Goal: Register for event/course

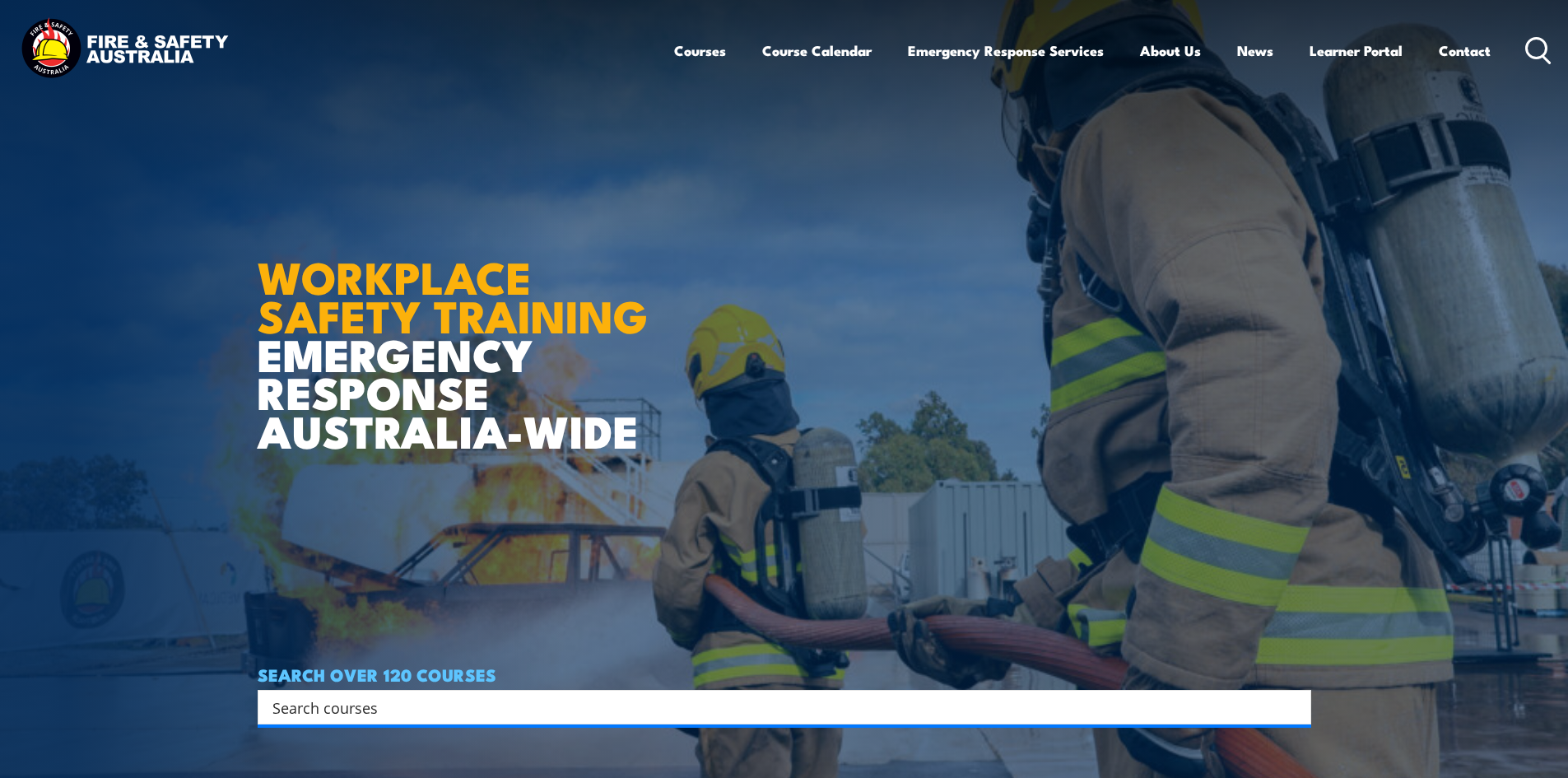
click at [431, 709] on input "Search input" at bounding box center [774, 707] width 1003 height 25
paste input "NSW Health & Safety Representative Refresher TRAINING"
type input "NSW Health & Safety Representative Refresher TRAINING"
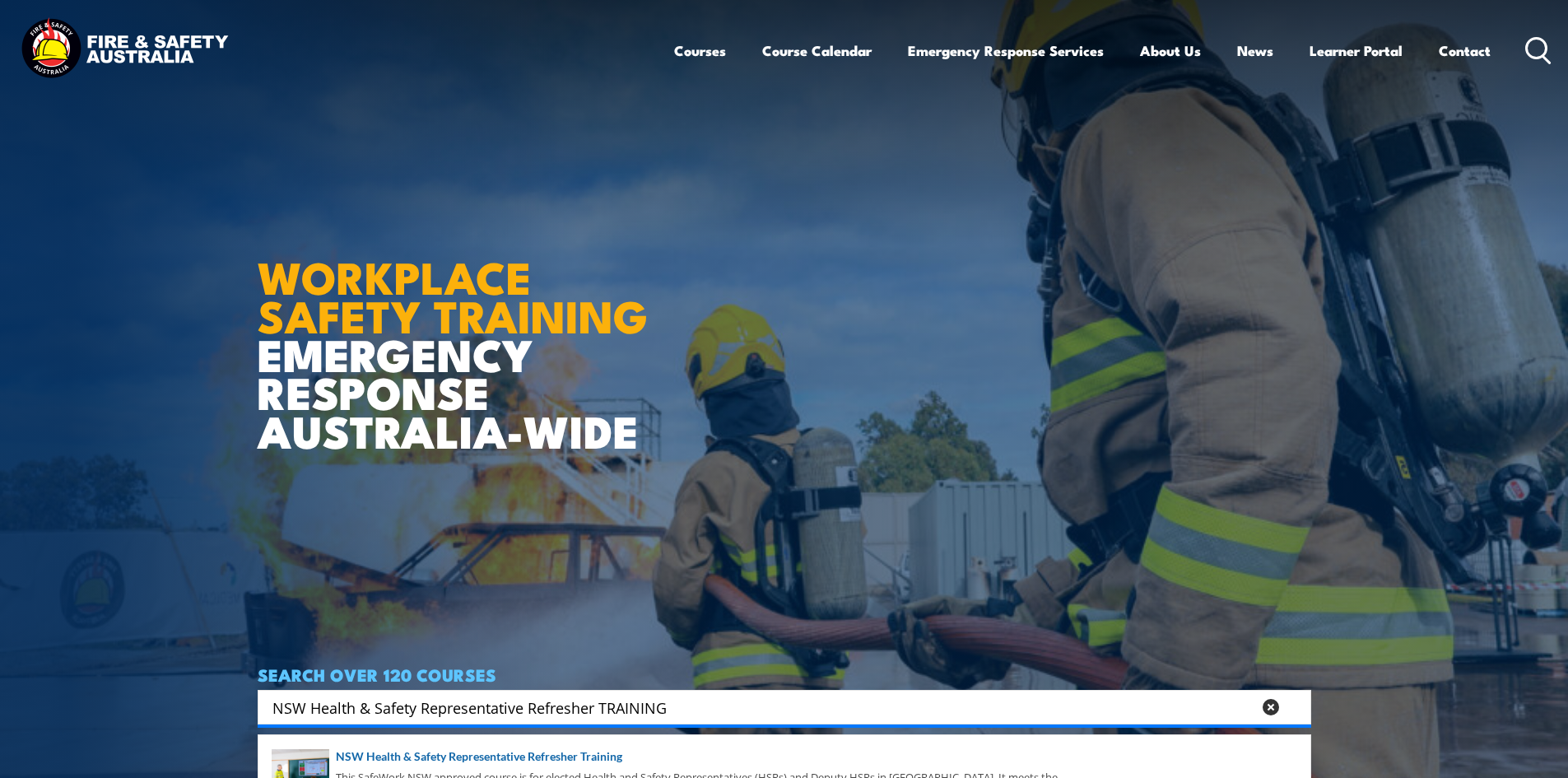
click at [812, 709] on body "Courses Course Calendar Emergency Response Services Services Overview Emergency…" at bounding box center [784, 389] width 1568 height 778
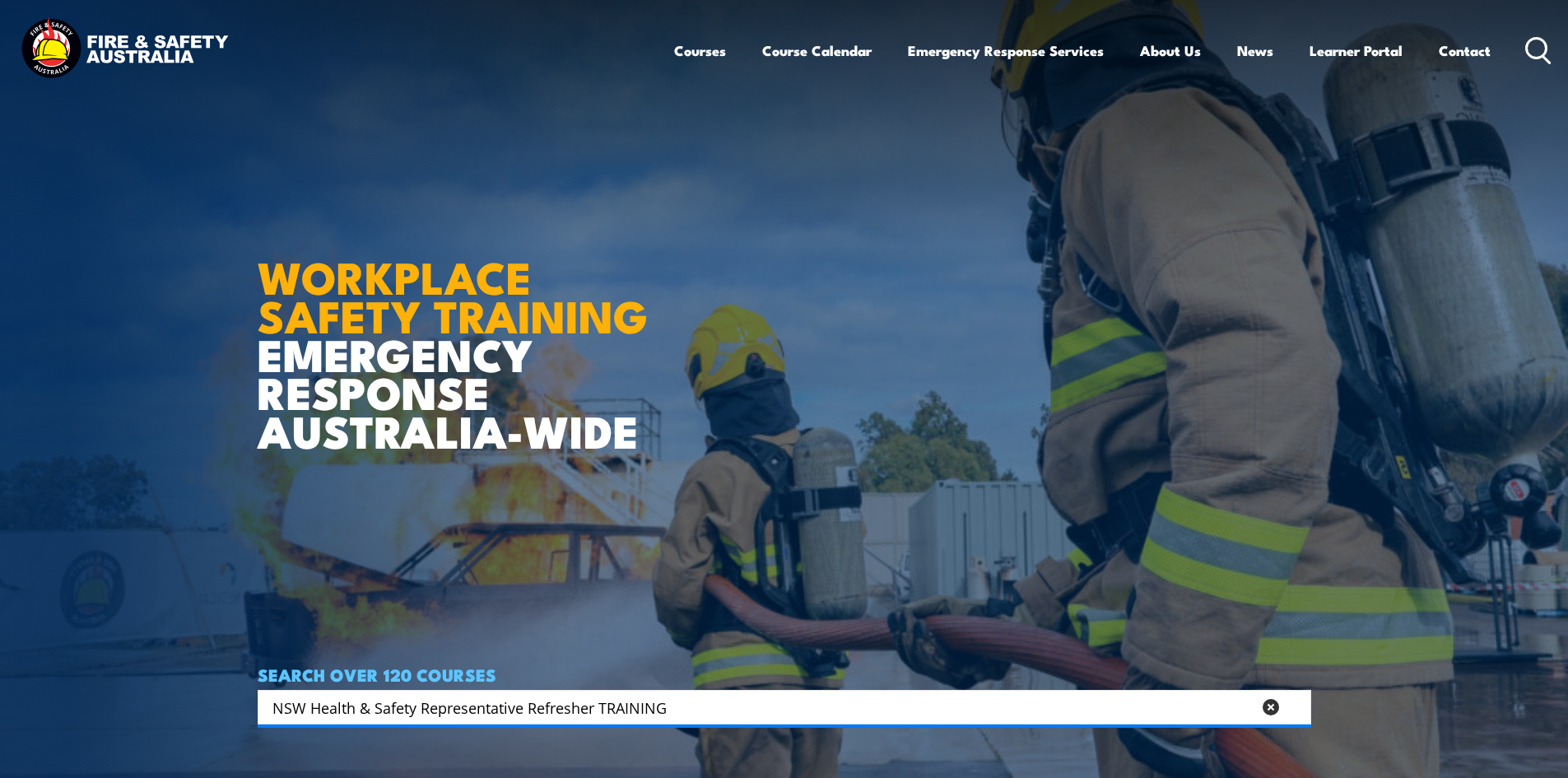
click at [796, 717] on input "NSW Health & Safety Representative Refresher TRAINING" at bounding box center [762, 707] width 979 height 25
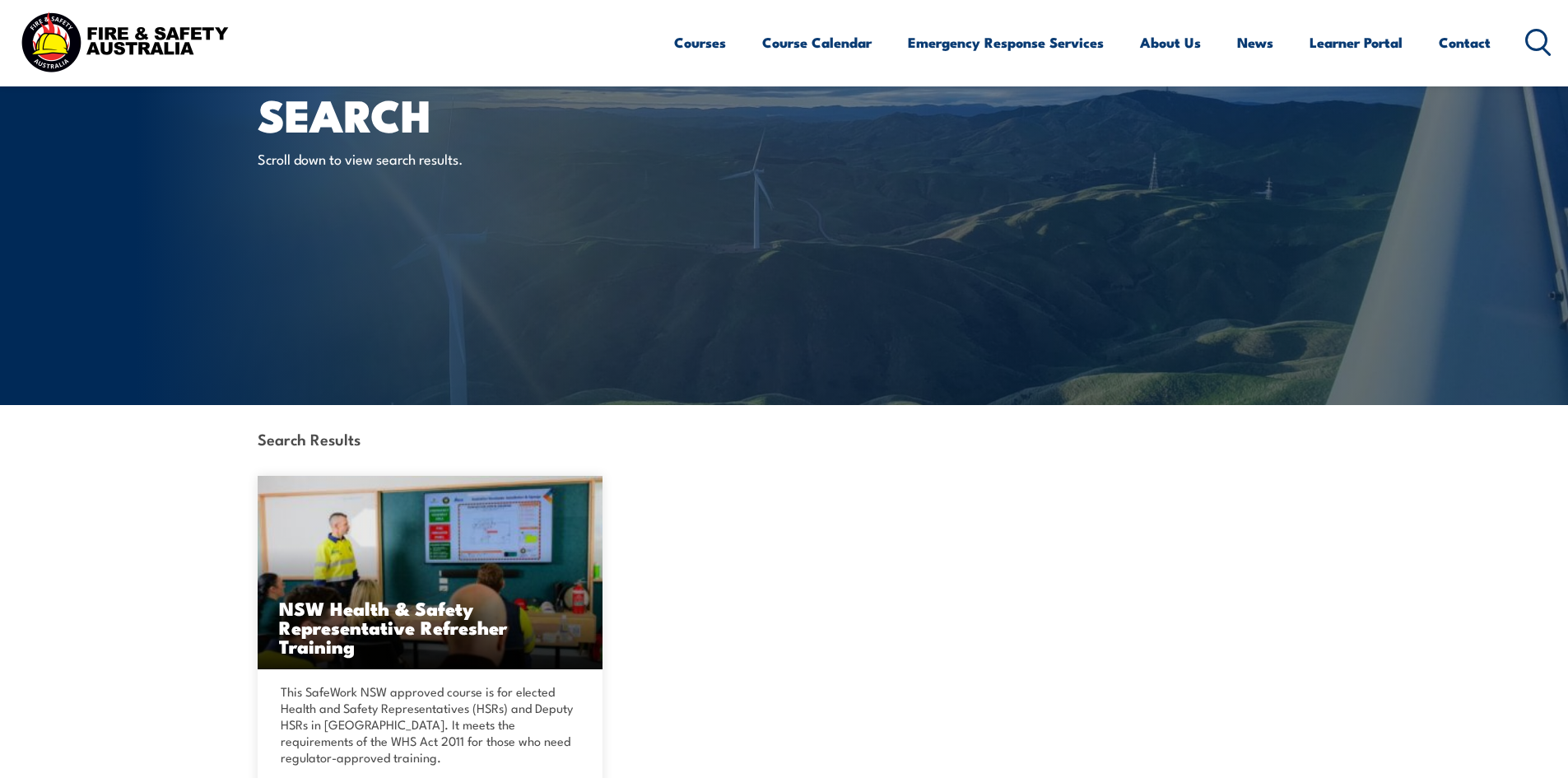
scroll to position [330, 0]
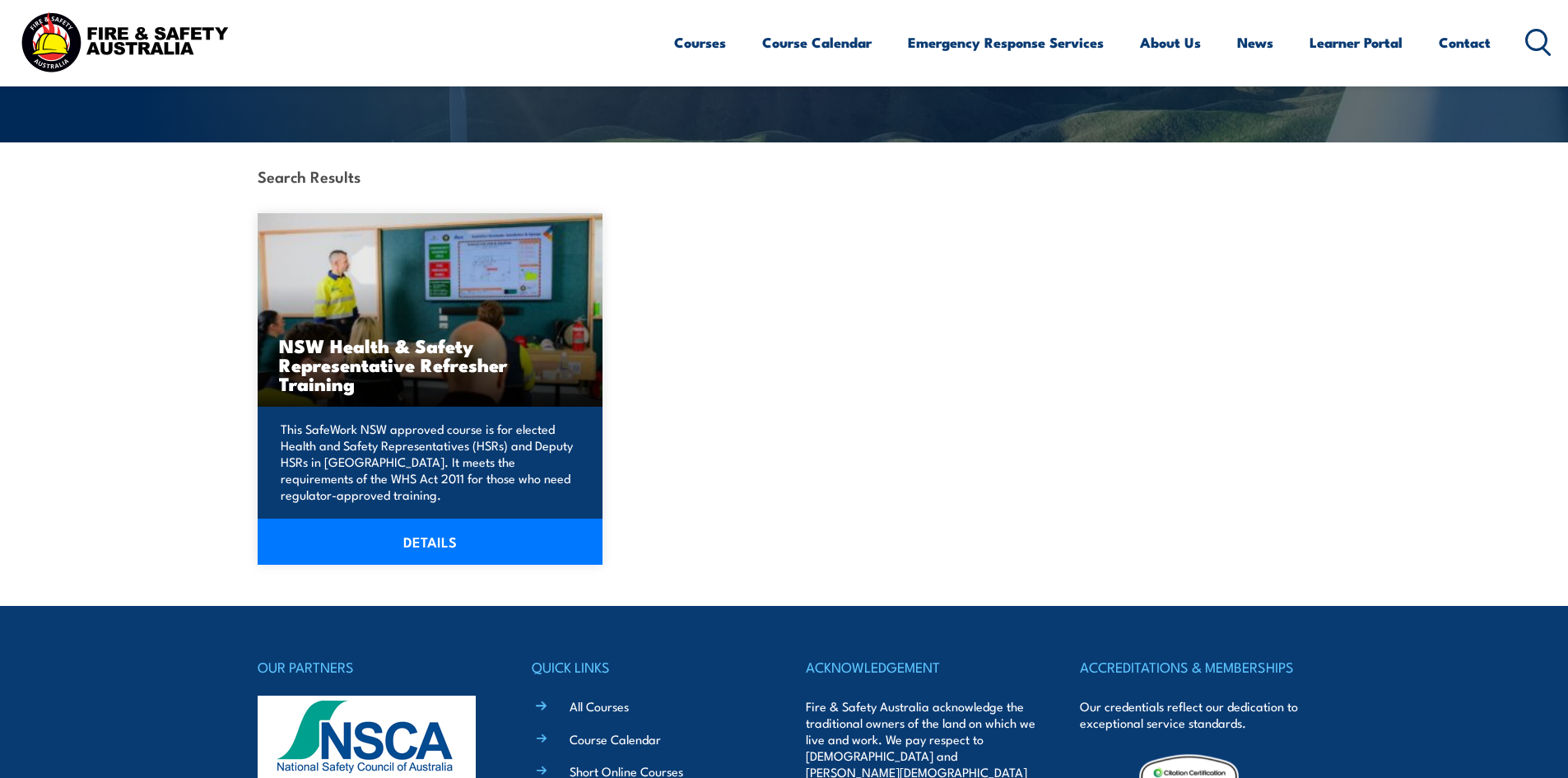
drag, startPoint x: 421, startPoint y: 546, endPoint x: 433, endPoint y: 545, distance: 12.0
click at [421, 545] on link "DETAILS" at bounding box center [431, 542] width 346 height 46
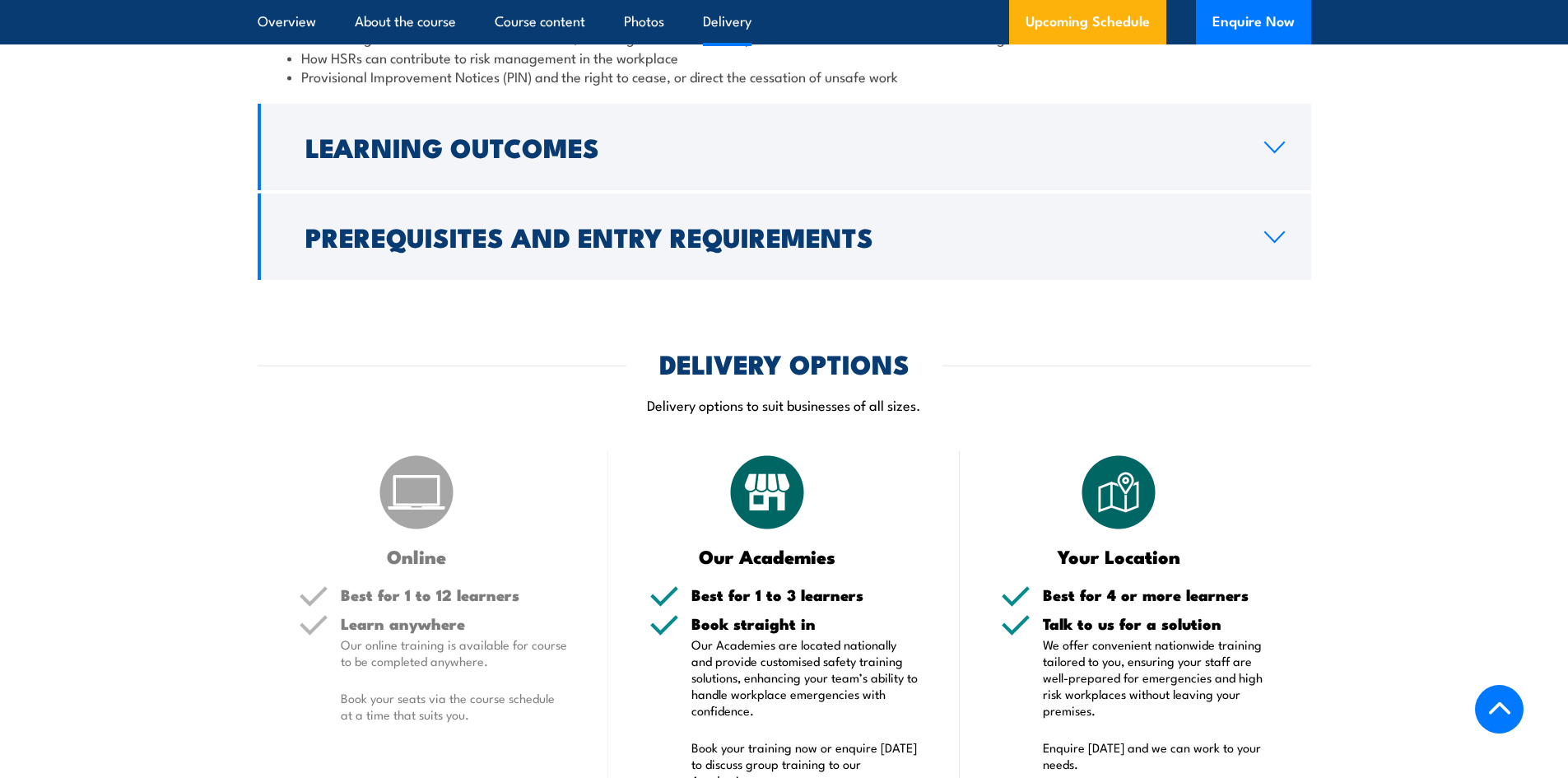
scroll to position [2799, 0]
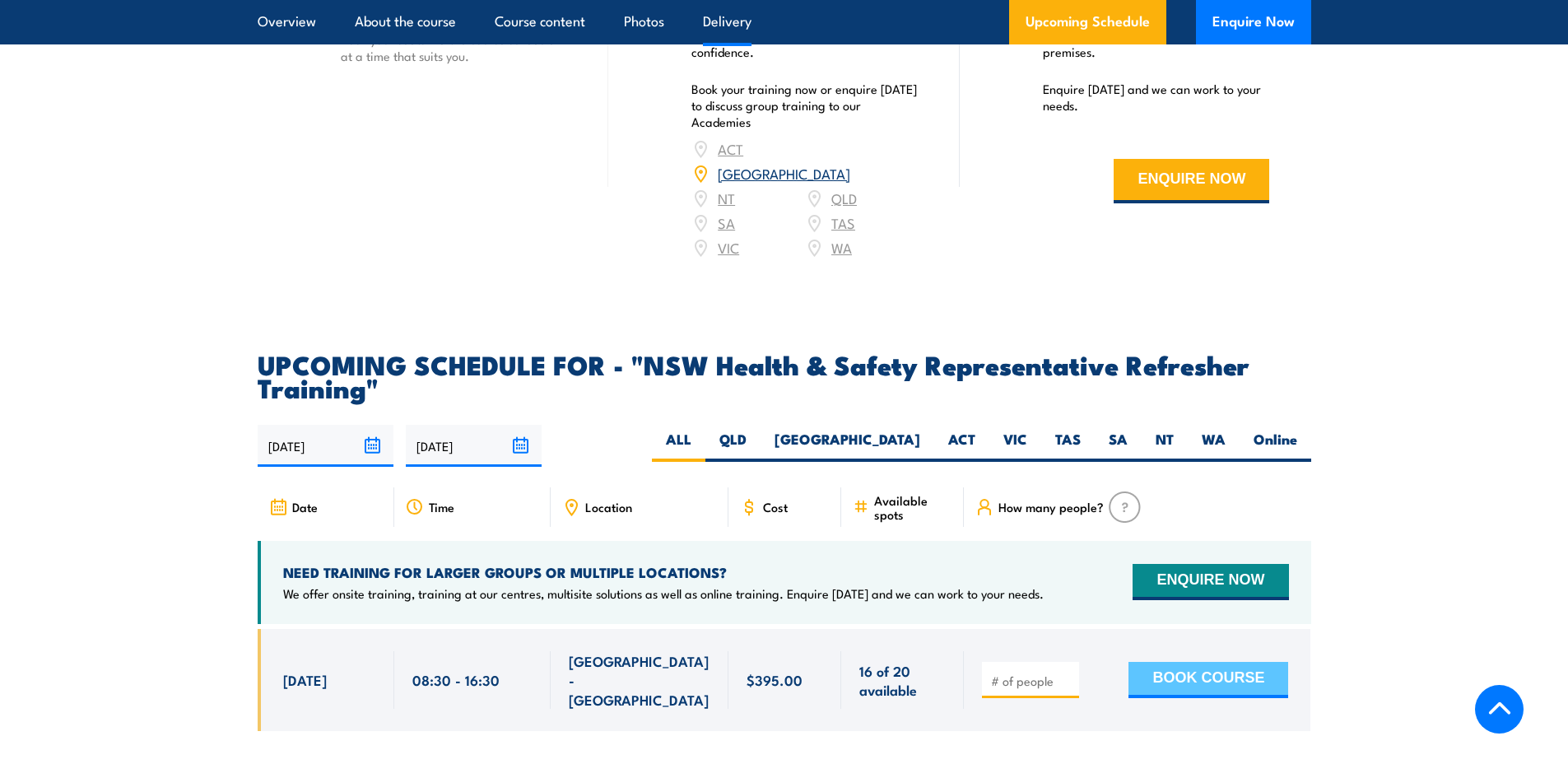
click at [1192, 662] on button "BOOK COURSE" at bounding box center [1208, 680] width 160 height 37
click at [1069, 673] on input "1" at bounding box center [1032, 681] width 82 height 16
type input "2"
click at [1069, 673] on input "2" at bounding box center [1032, 681] width 82 height 16
click at [1204, 662] on button "BOOK COURSE" at bounding box center [1208, 680] width 160 height 37
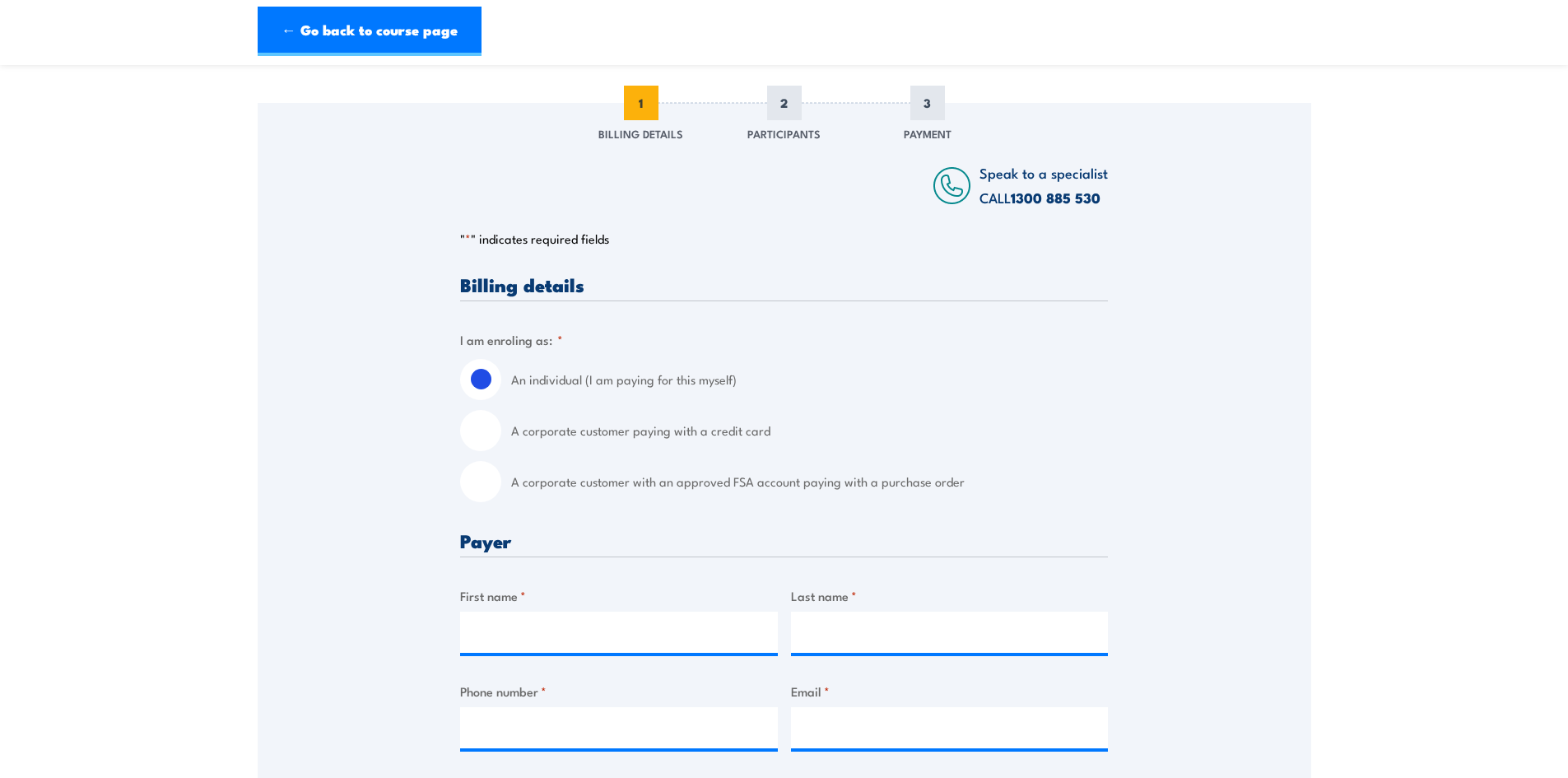
scroll to position [247, 0]
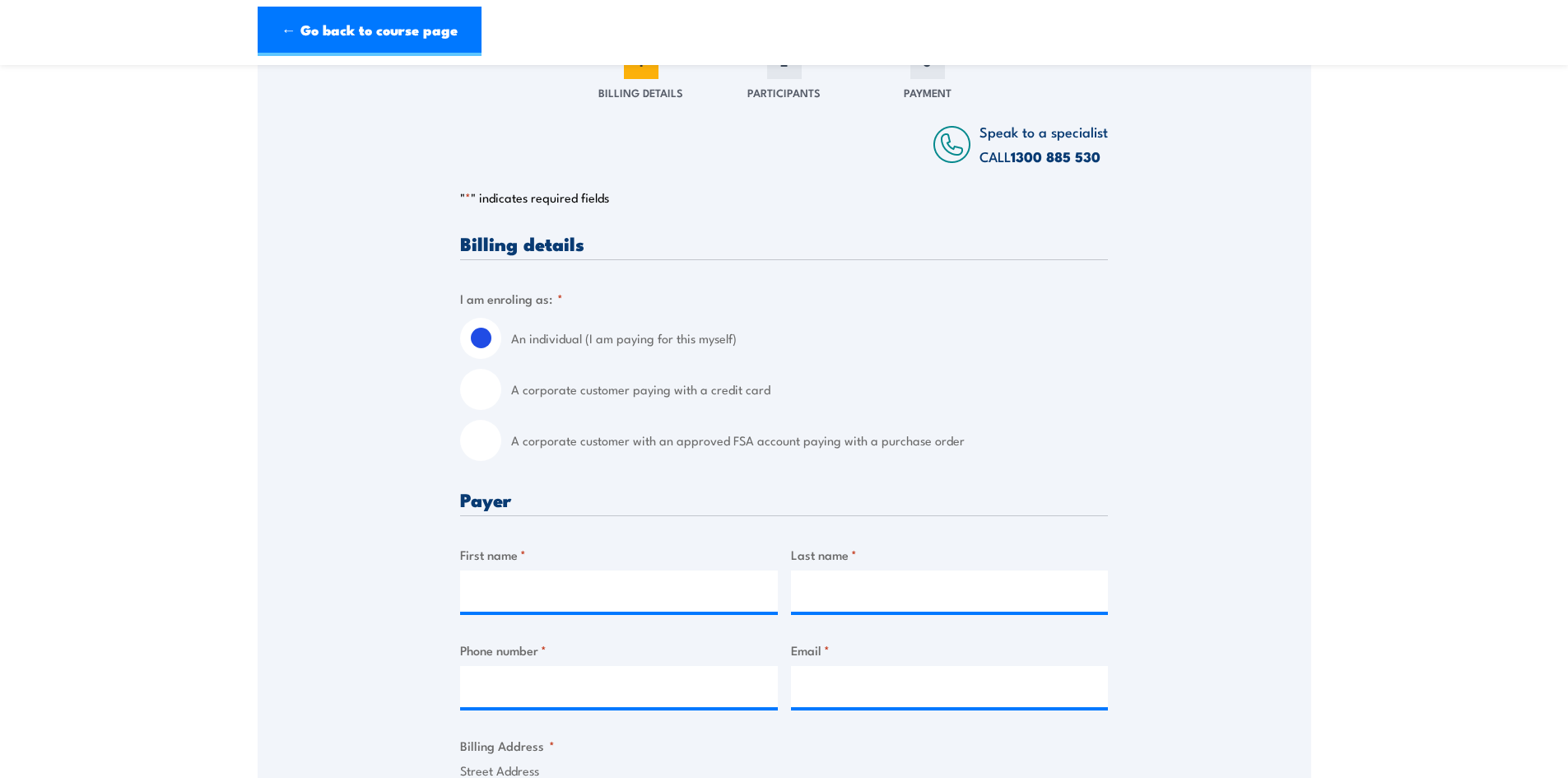
click at [474, 438] on input "A corporate customer with an approved FSA account paying with a purchase order" at bounding box center [480, 440] width 41 height 41
radio input "true"
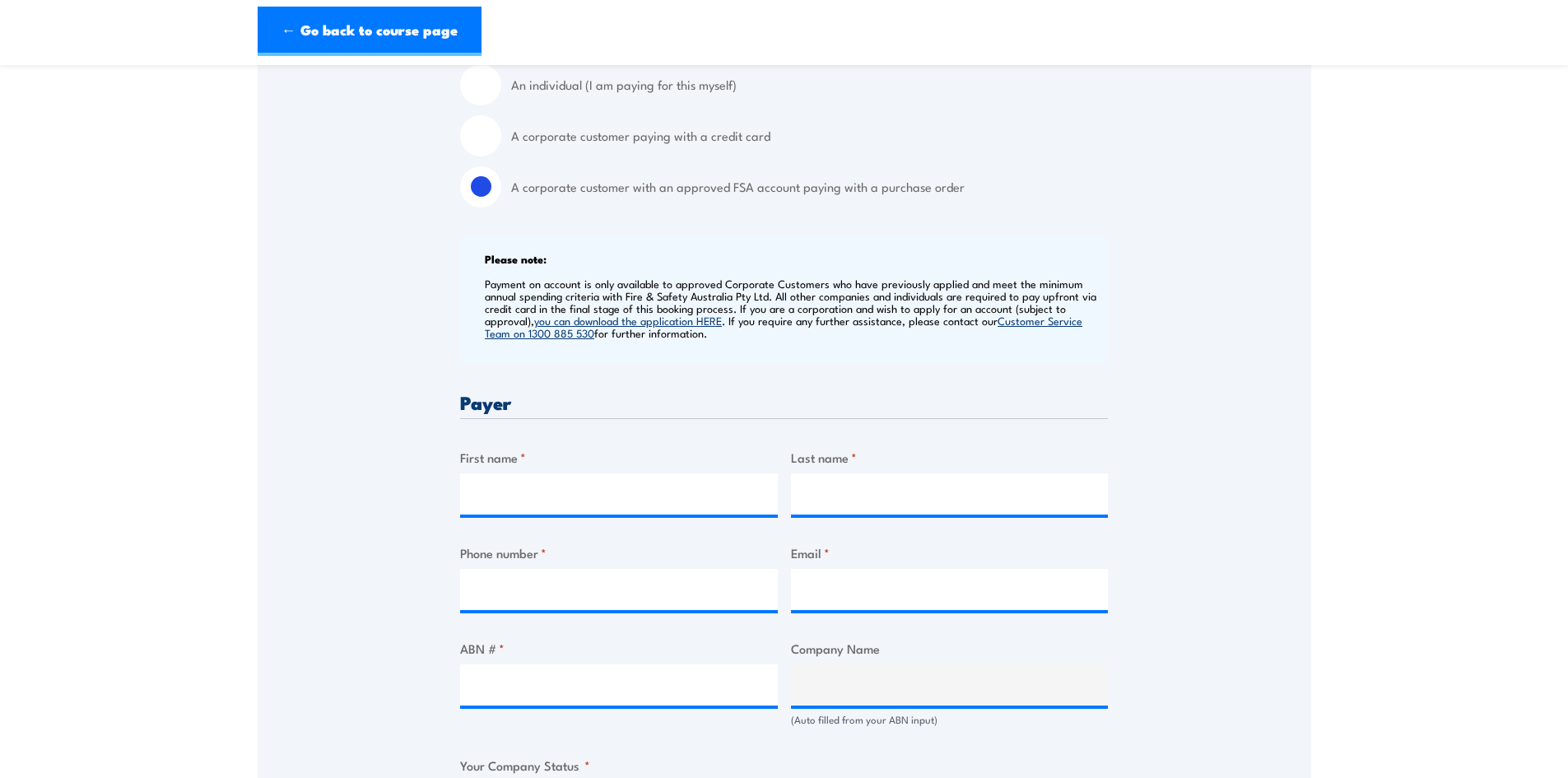
scroll to position [577, 0]
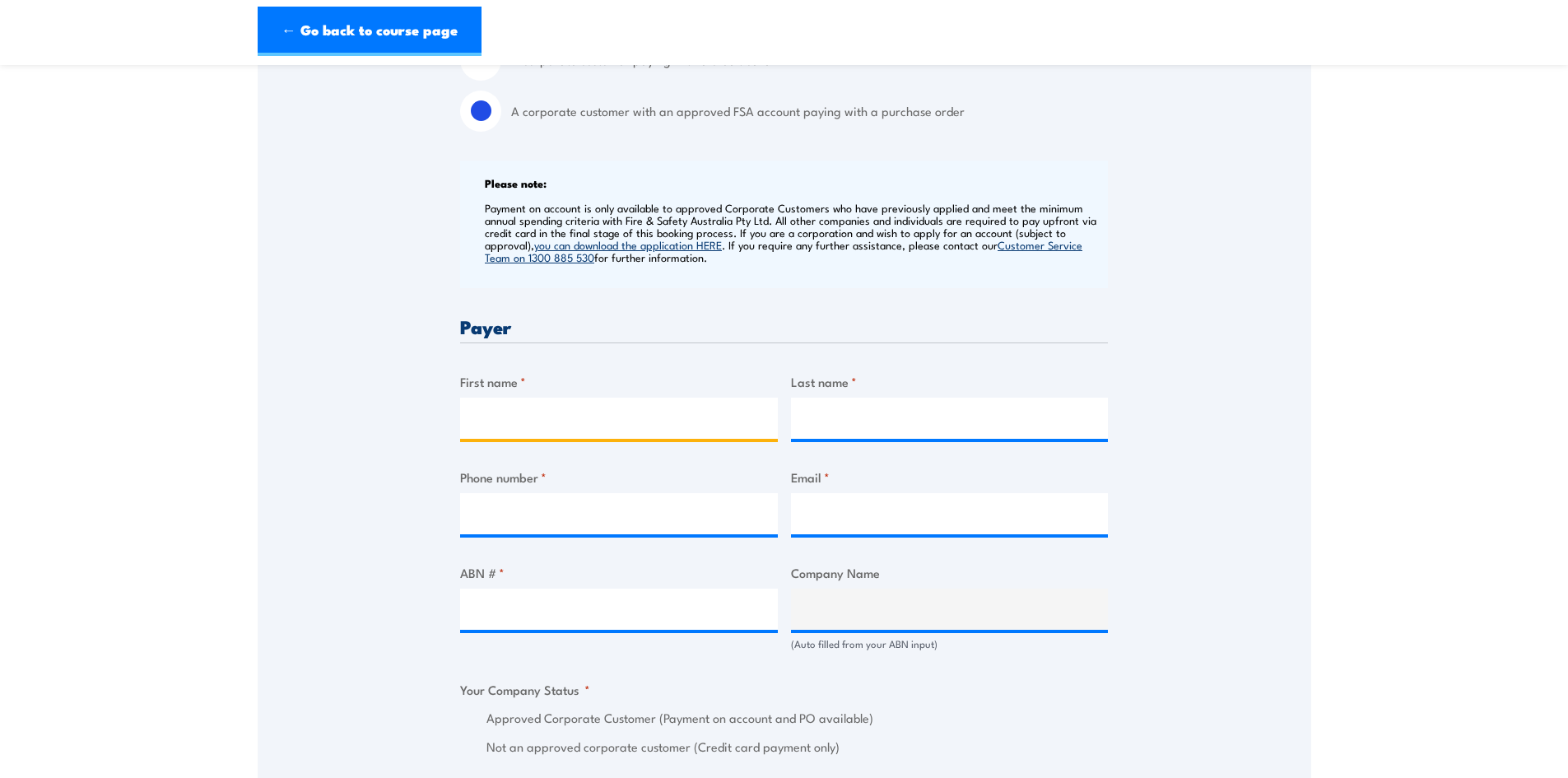
click at [603, 414] on input "First name *" at bounding box center [618, 417] width 317 height 41
type input "[PERSON_NAME]"
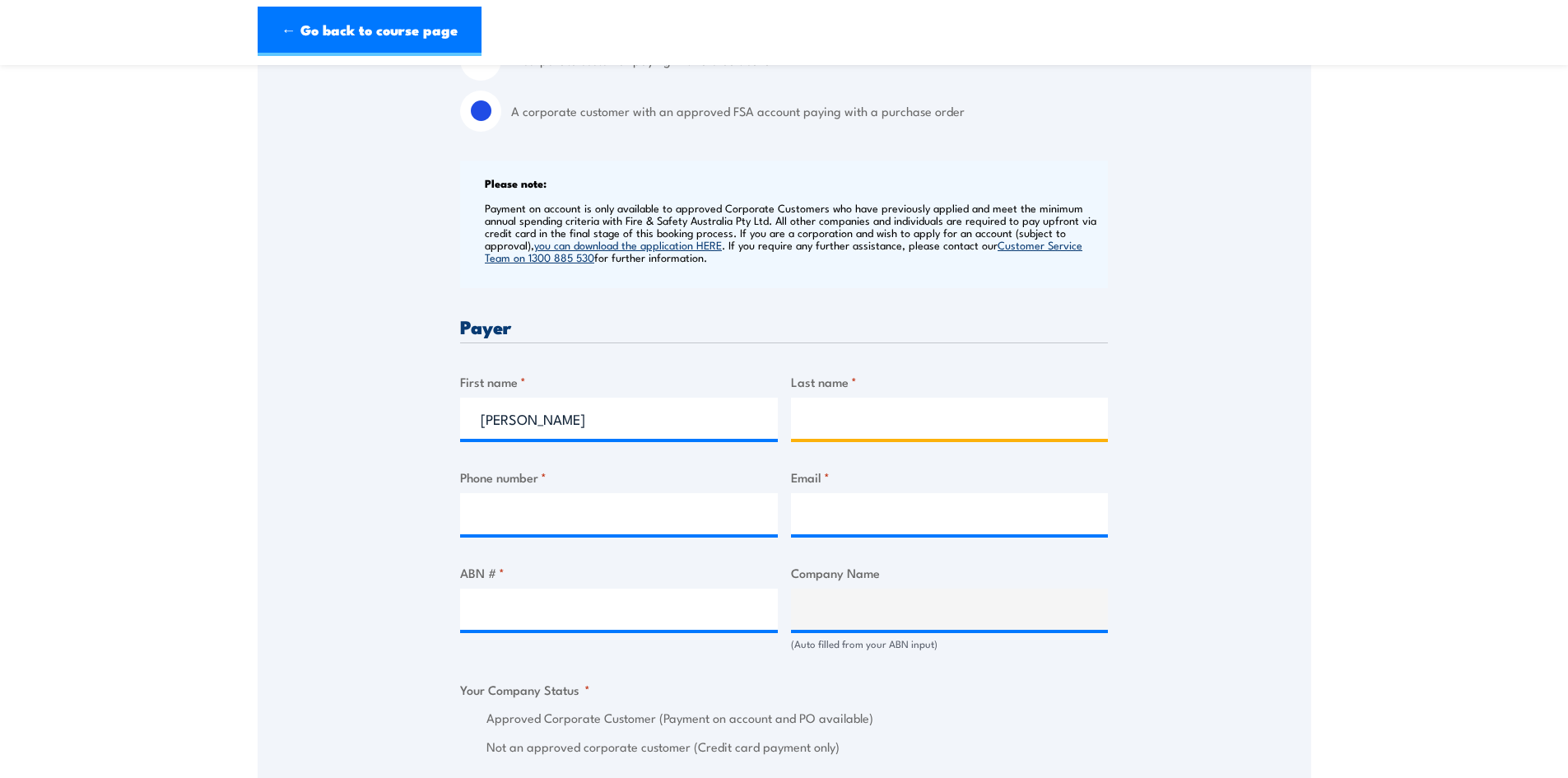
click at [863, 426] on input "Last name *" at bounding box center [949, 417] width 317 height 41
type input "[PERSON_NAME]"
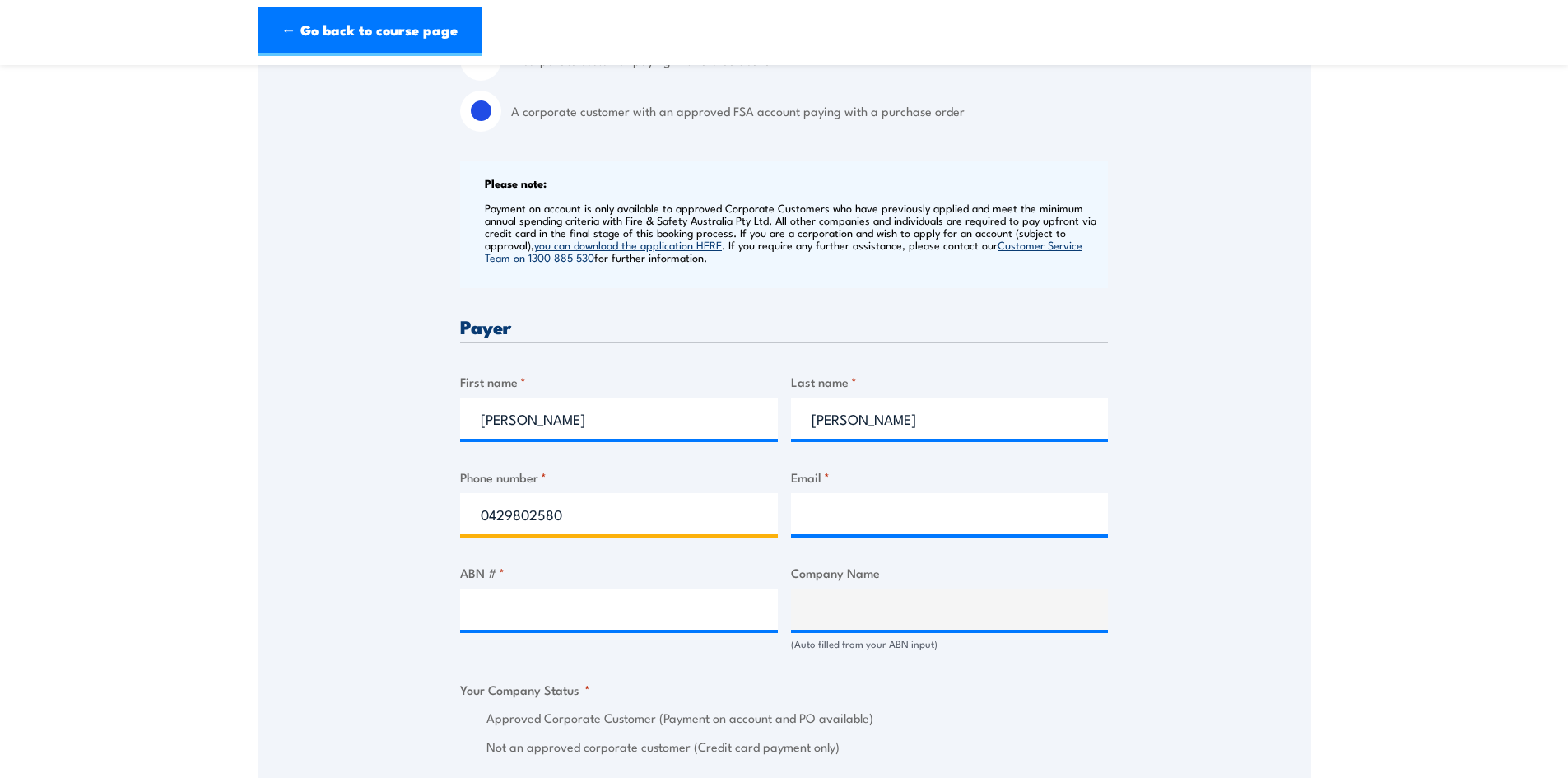
type input "0429802580"
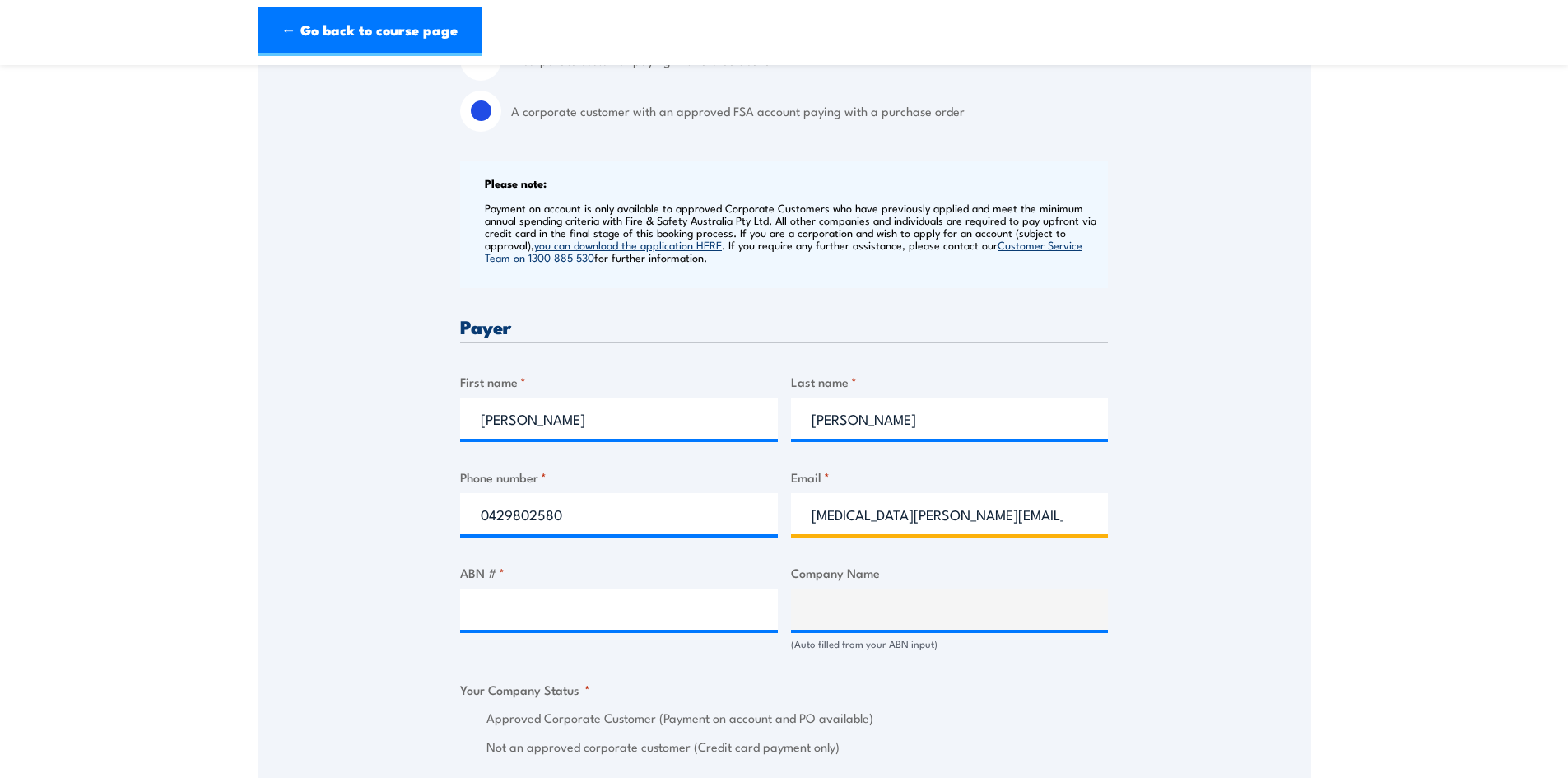
type input "[MEDICAL_DATA][PERSON_NAME][EMAIL_ADDRESS][DOMAIN_NAME]"
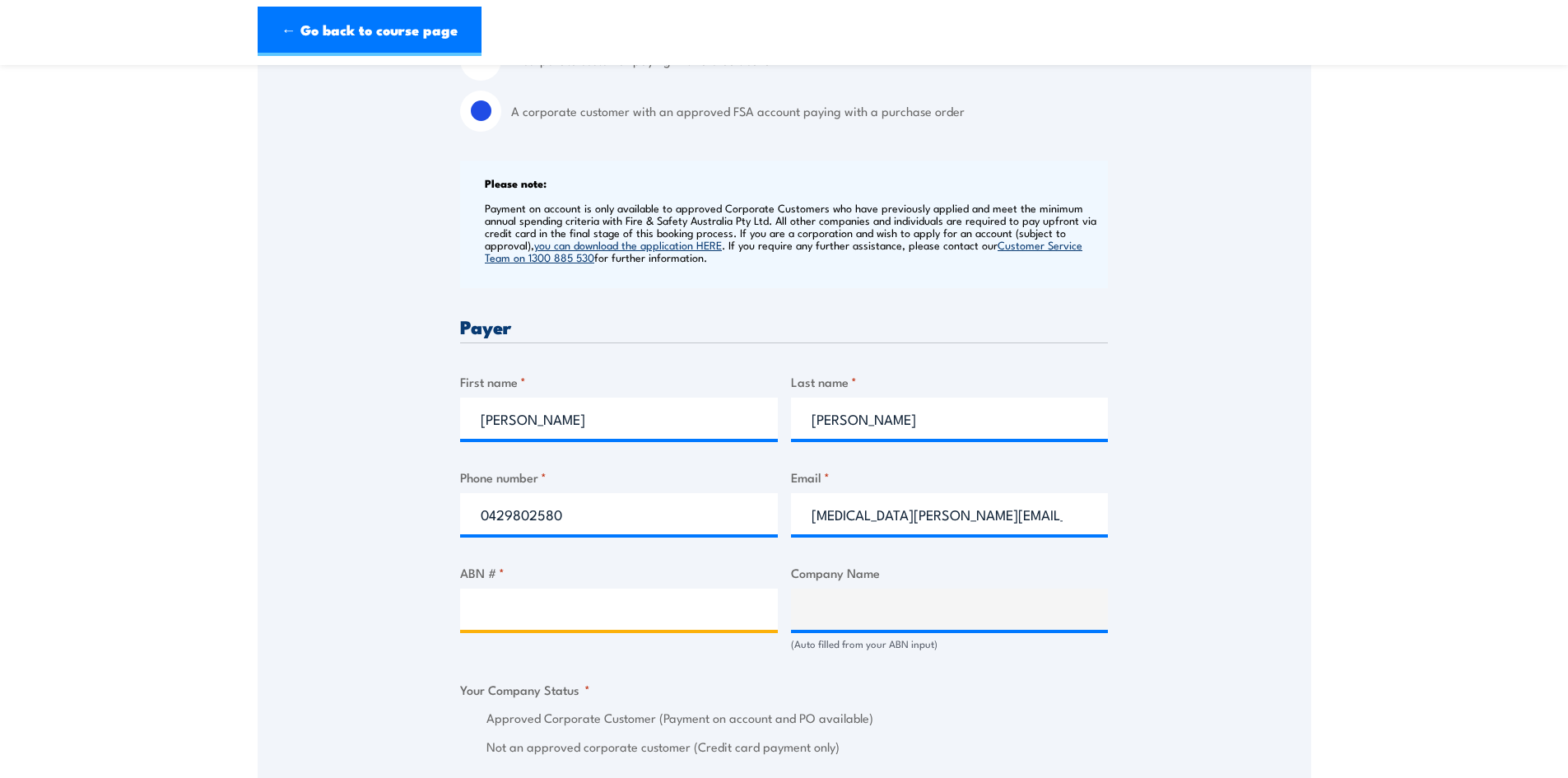
click at [521, 611] on input "ABN # *" at bounding box center [618, 609] width 317 height 41
paste input "11 093 114 553"
type input "11 093 114 553"
type input "VENTIA AUSTRALIA PTY LTD"
radio input "true"
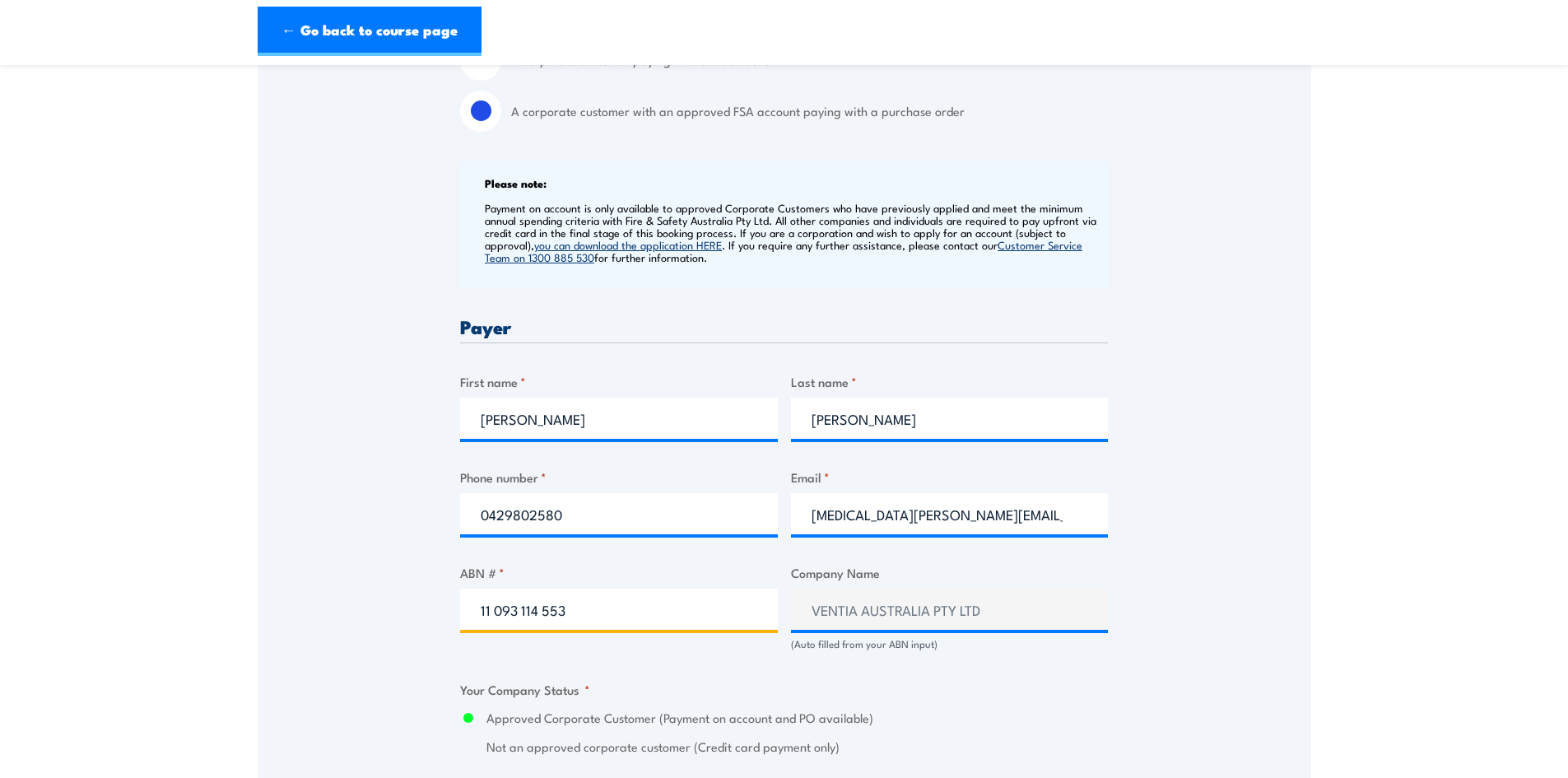
type input "11 093 114 553"
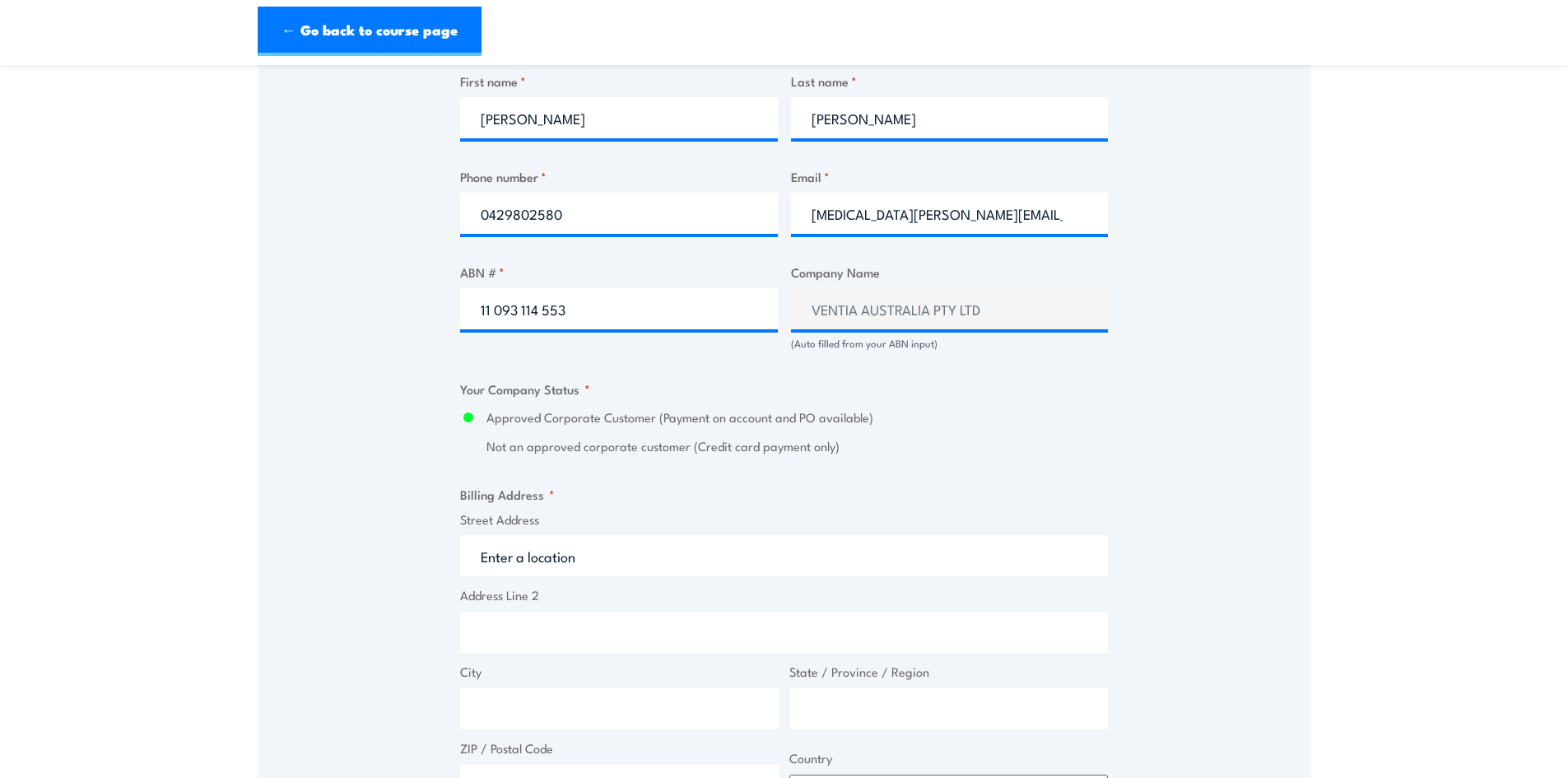
scroll to position [1070, 0]
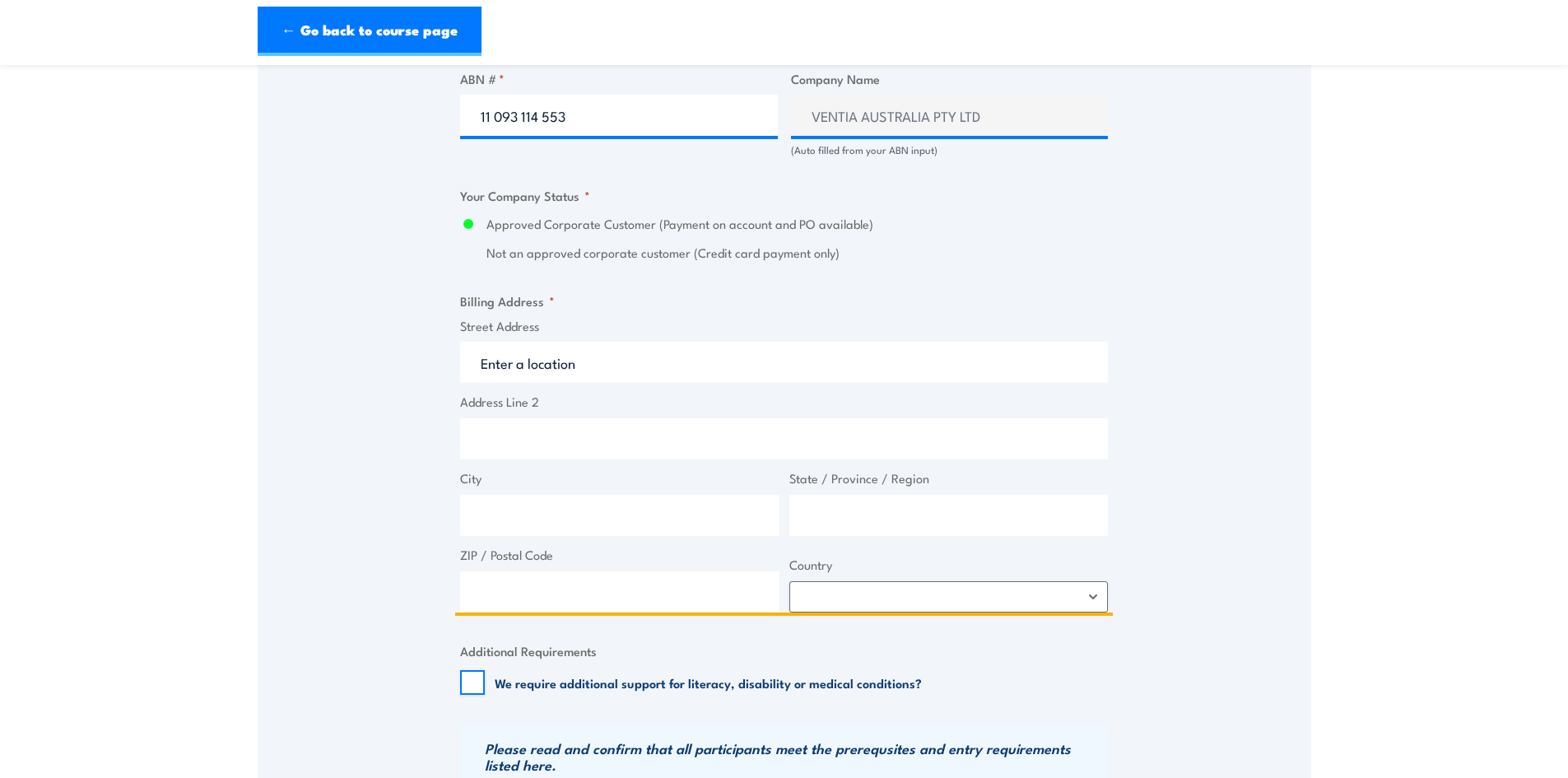
click at [557, 362] on input "Street Address" at bounding box center [784, 362] width 648 height 41
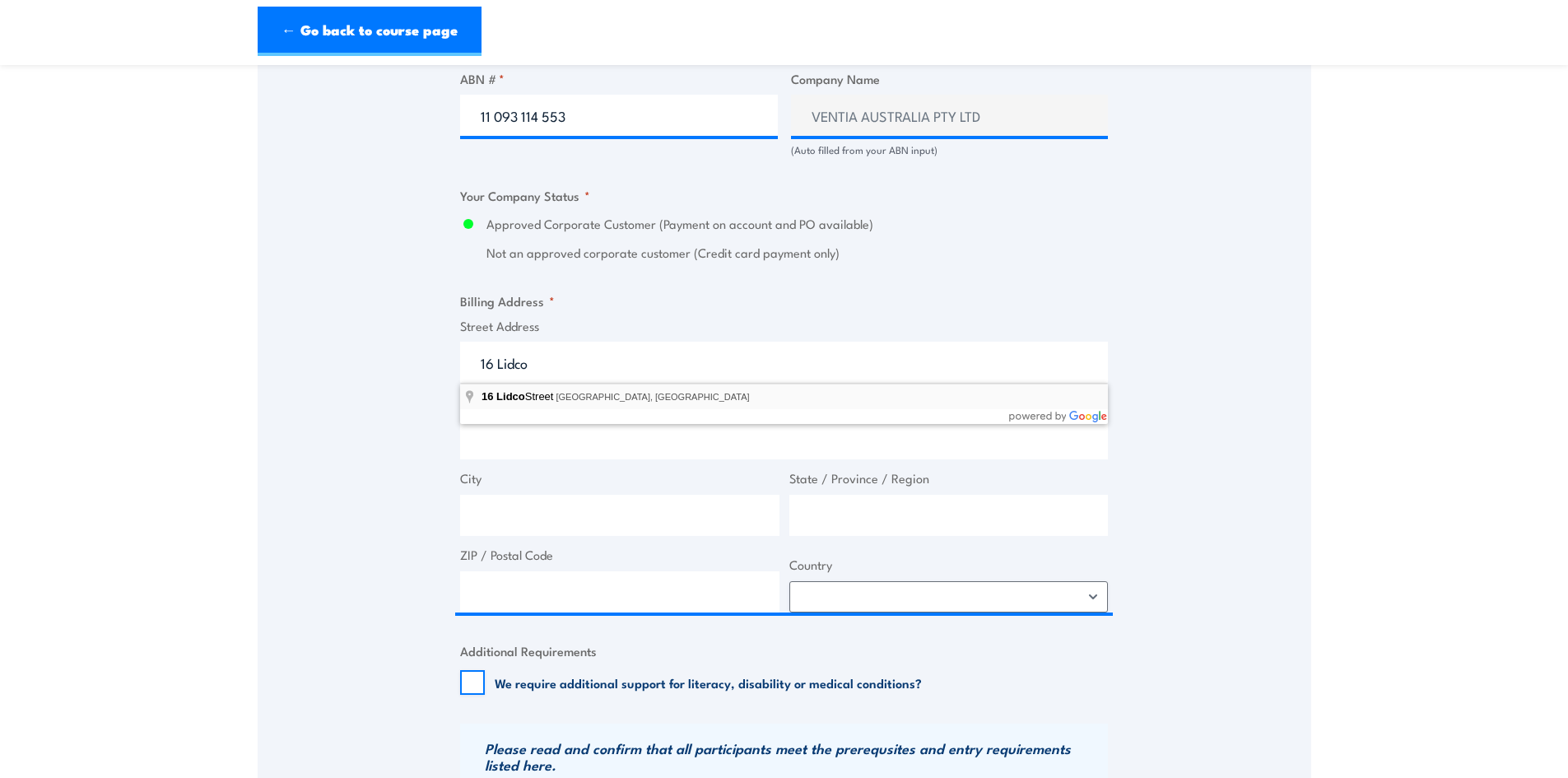
type input "[STREET_ADDRESS]"
type input "16 Lidco St"
type input "[GEOGRAPHIC_DATA]"
type input "2148"
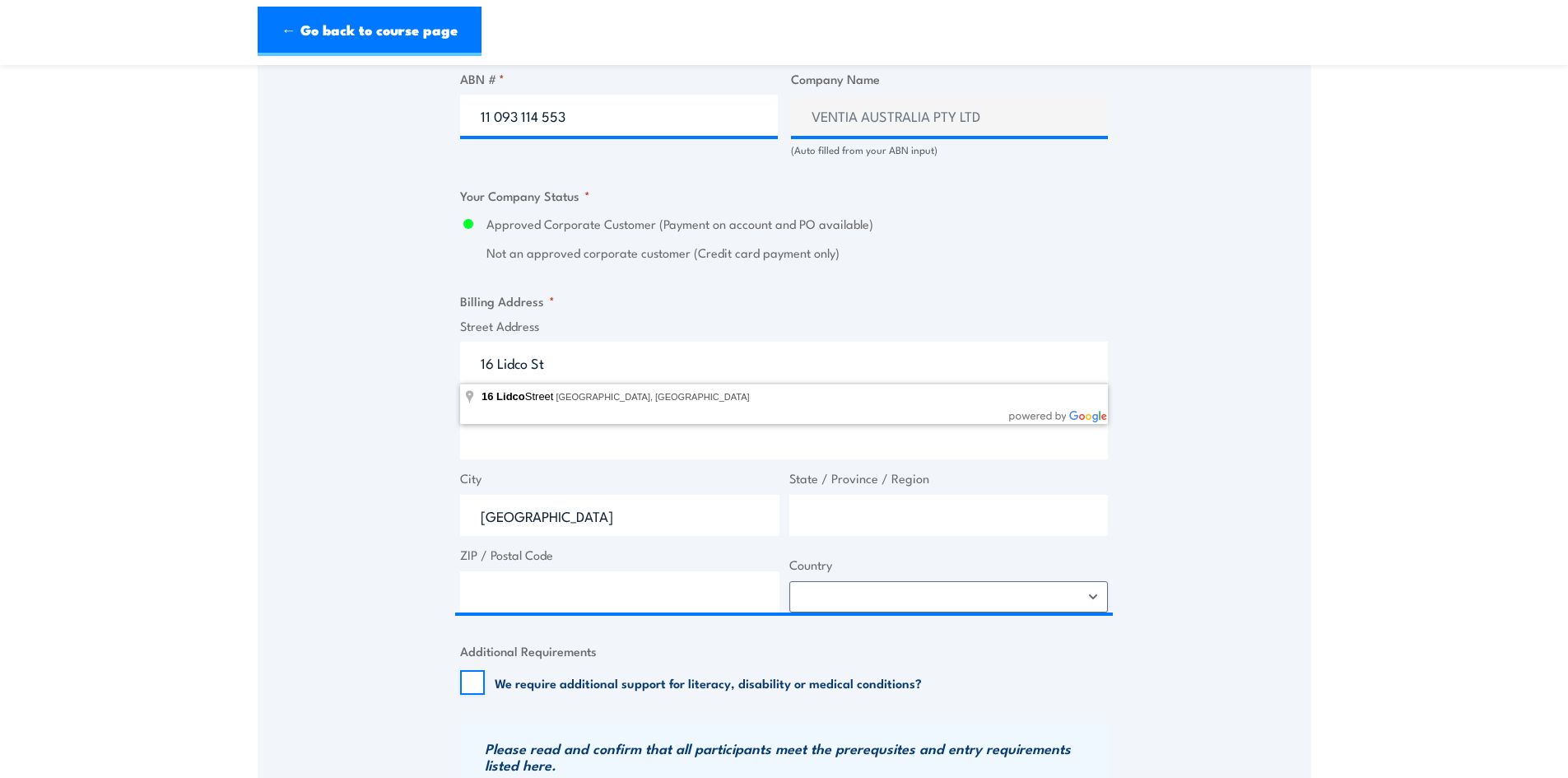
select select "[GEOGRAPHIC_DATA]"
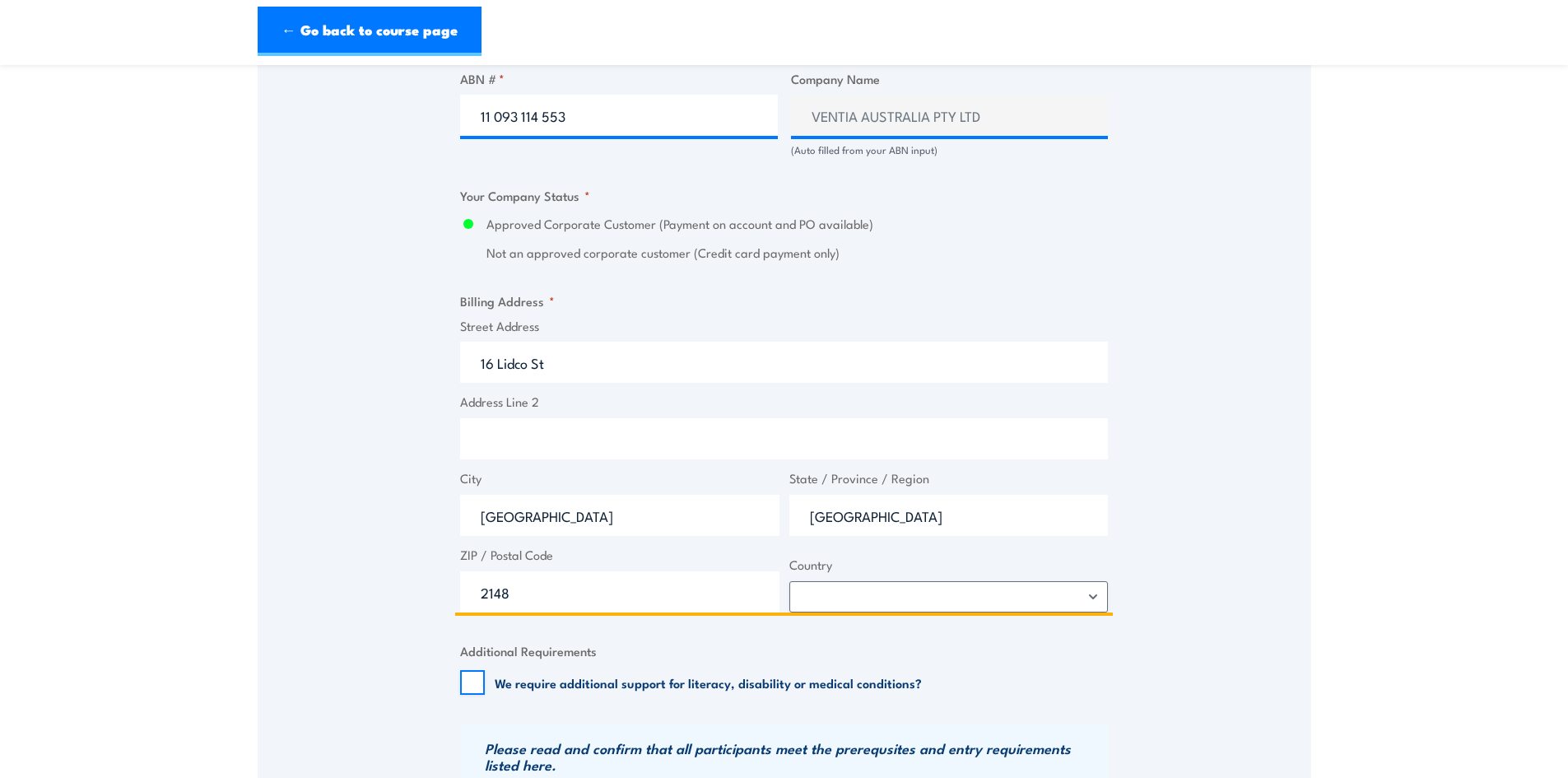
click at [549, 427] on input "Address Line 2" at bounding box center [784, 438] width 648 height 41
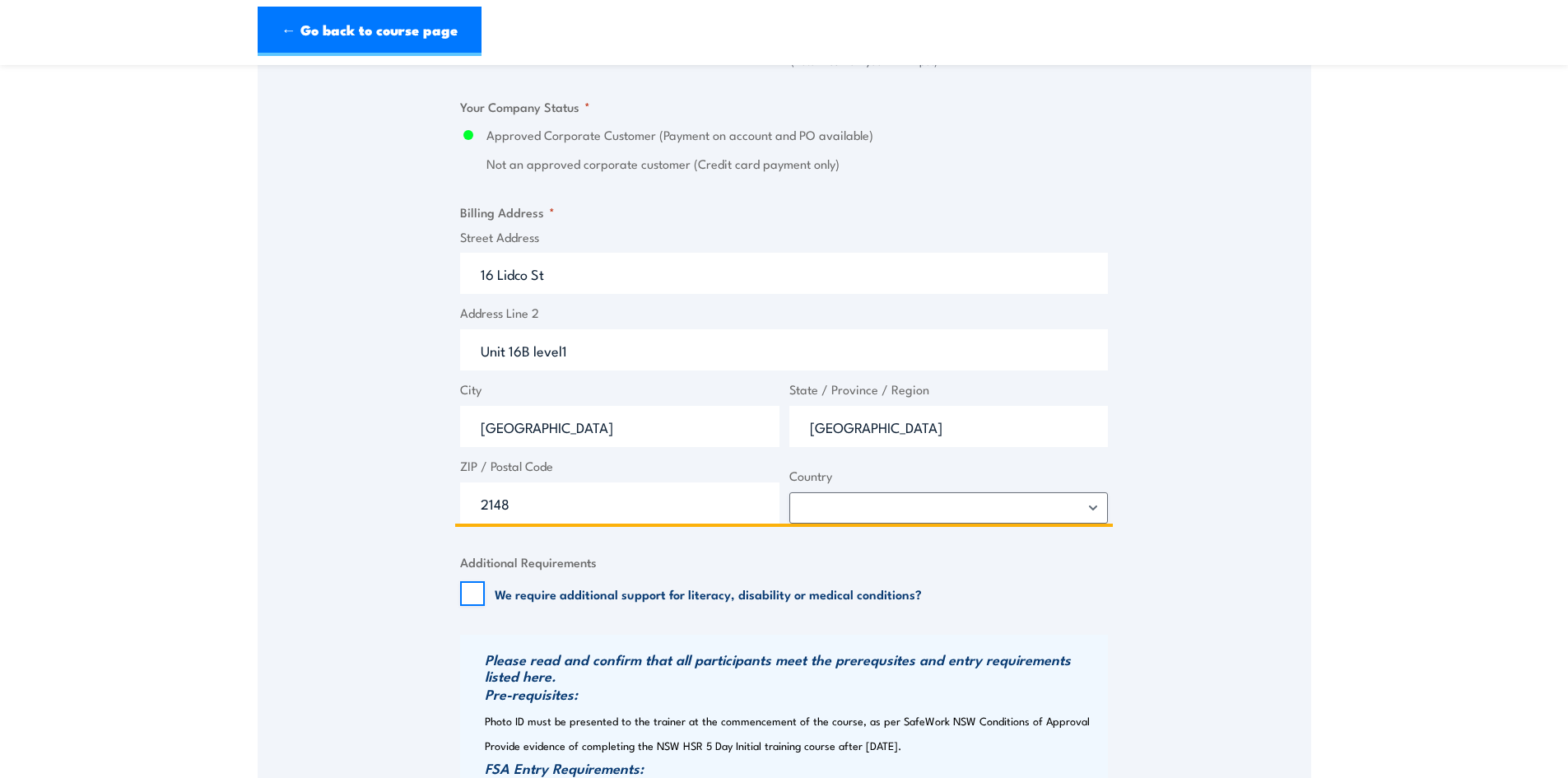
scroll to position [1317, 0]
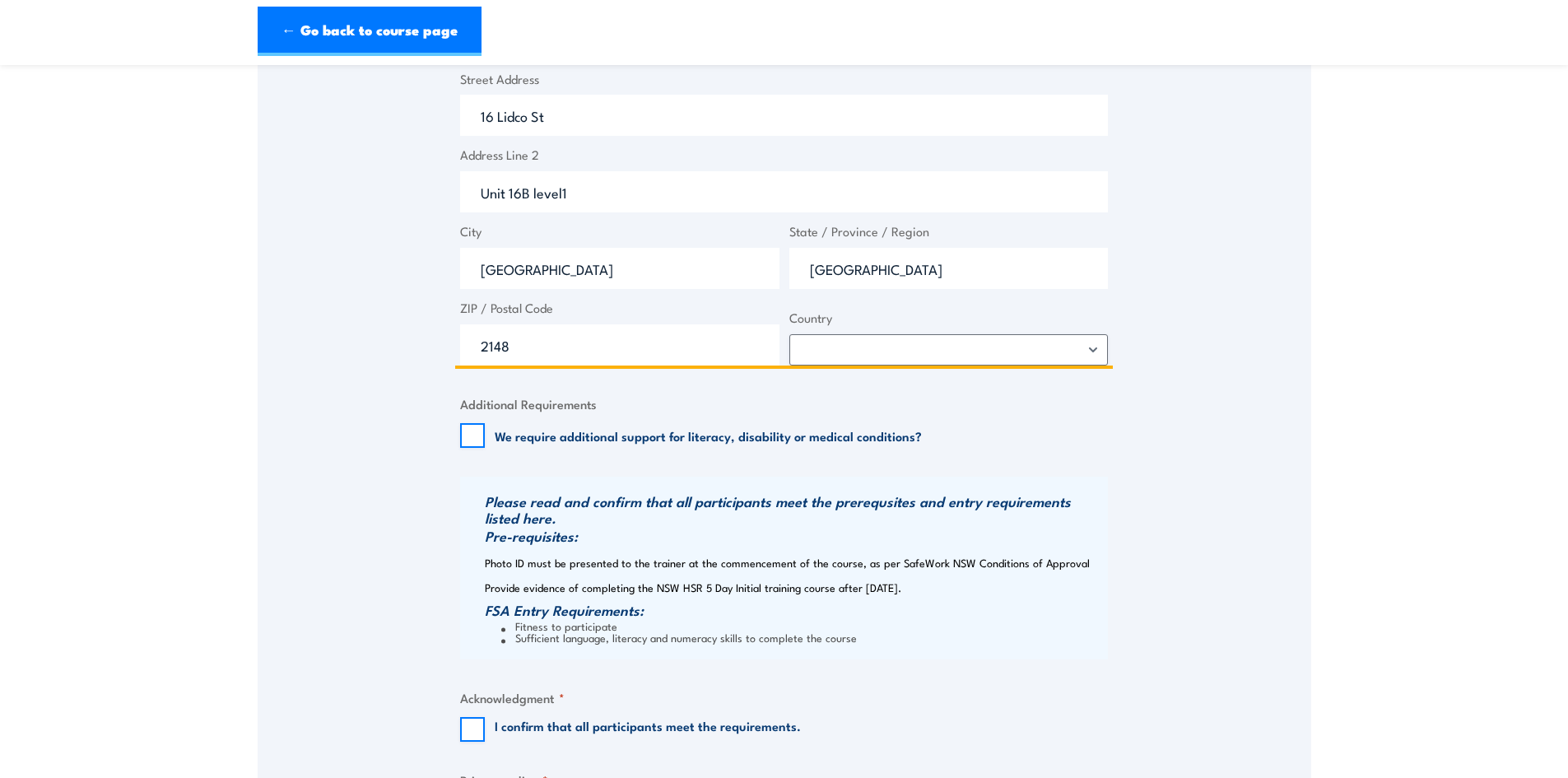
type input "Unit 16B level1"
drag, startPoint x: 469, startPoint y: 432, endPoint x: 520, endPoint y: 433, distance: 51.0
click at [472, 431] on input "We require additional support for literacy, disability or medical conditions?" at bounding box center [472, 435] width 25 height 25
click at [478, 429] on input "We require additional support for literacy, disability or medical conditions?" at bounding box center [472, 435] width 25 height 25
checkbox input "false"
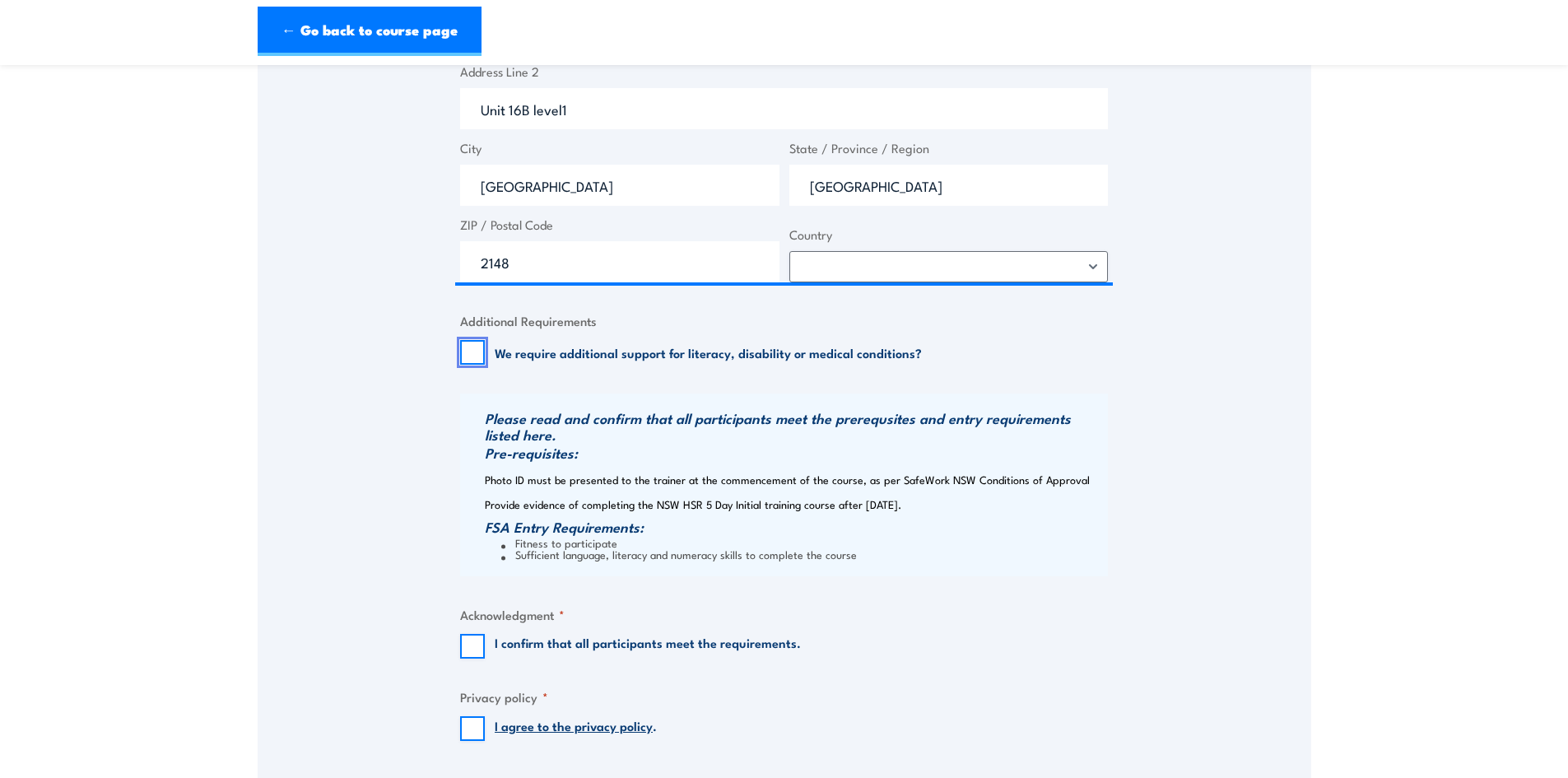
scroll to position [1647, 0]
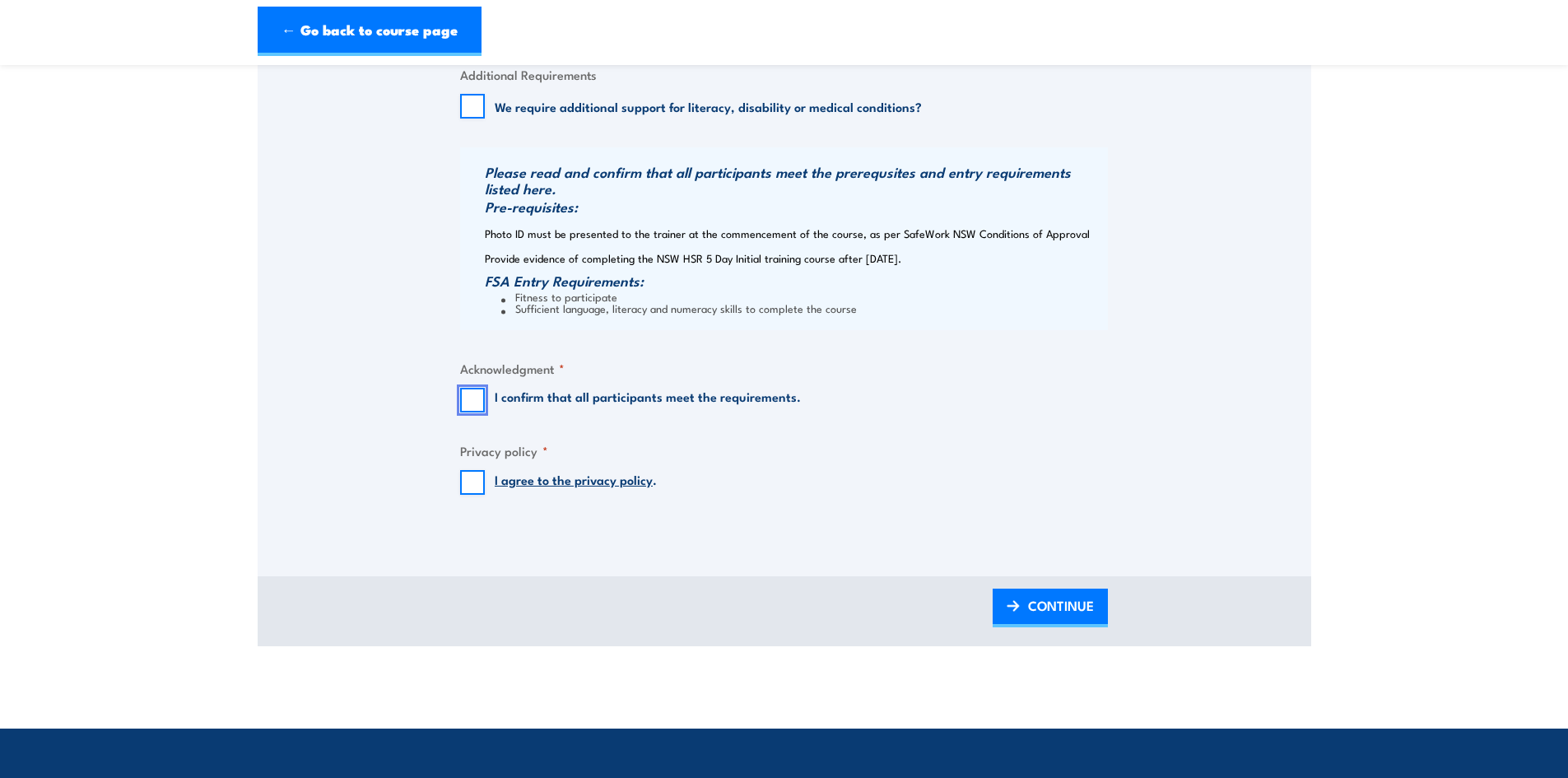
drag, startPoint x: 473, startPoint y: 398, endPoint x: 473, endPoint y: 424, distance: 26.0
click at [473, 398] on input "I confirm that all participants meet the requirements." at bounding box center [472, 400] width 25 height 25
checkbox input "true"
drag, startPoint x: 471, startPoint y: 482, endPoint x: 504, endPoint y: 494, distance: 35.1
click at [473, 482] on input "I agree to the privacy policy ." at bounding box center [472, 482] width 25 height 25
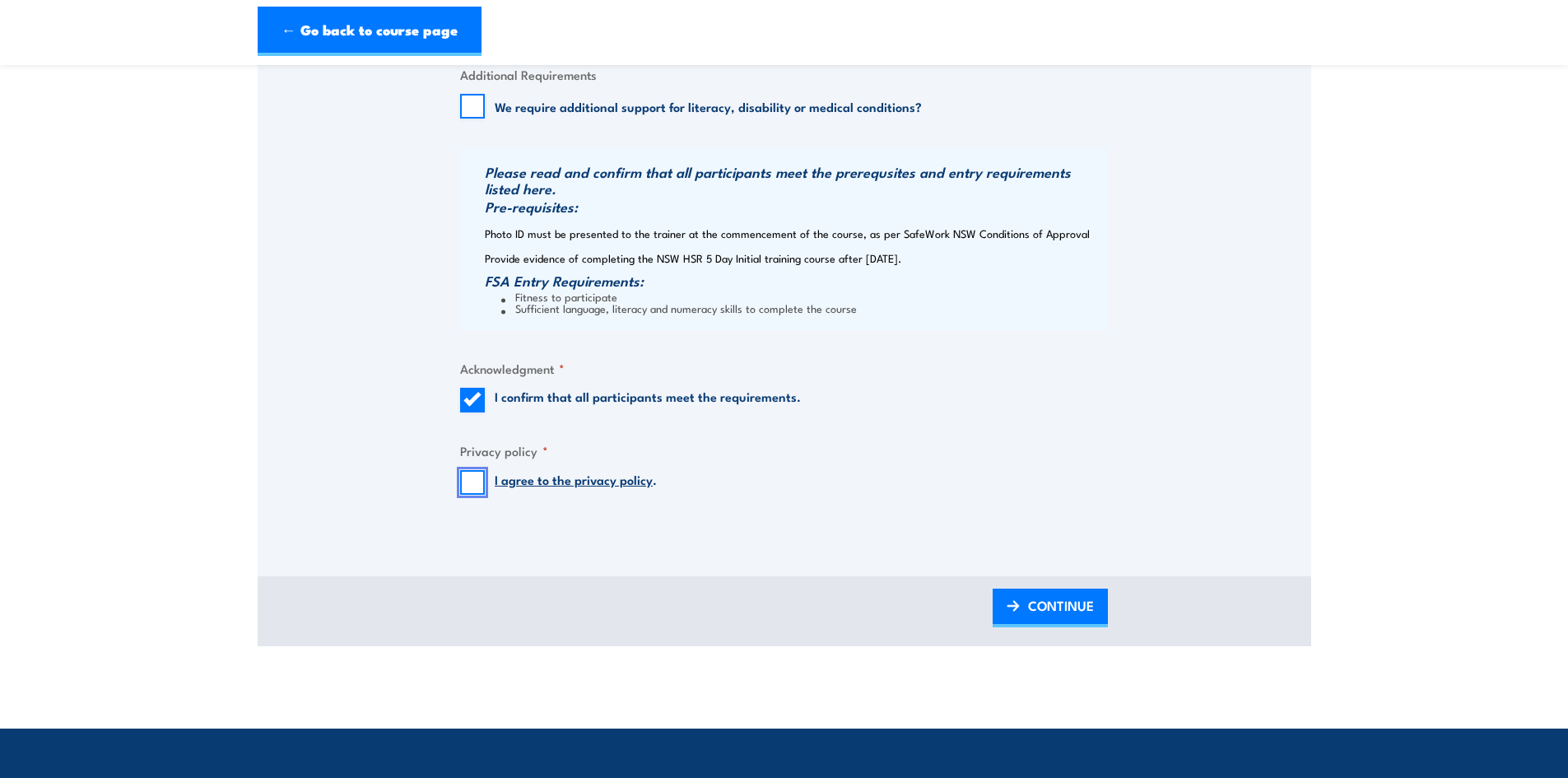
checkbox input "true"
click at [1036, 614] on span "CONTINUE" at bounding box center [1061, 606] width 66 height 44
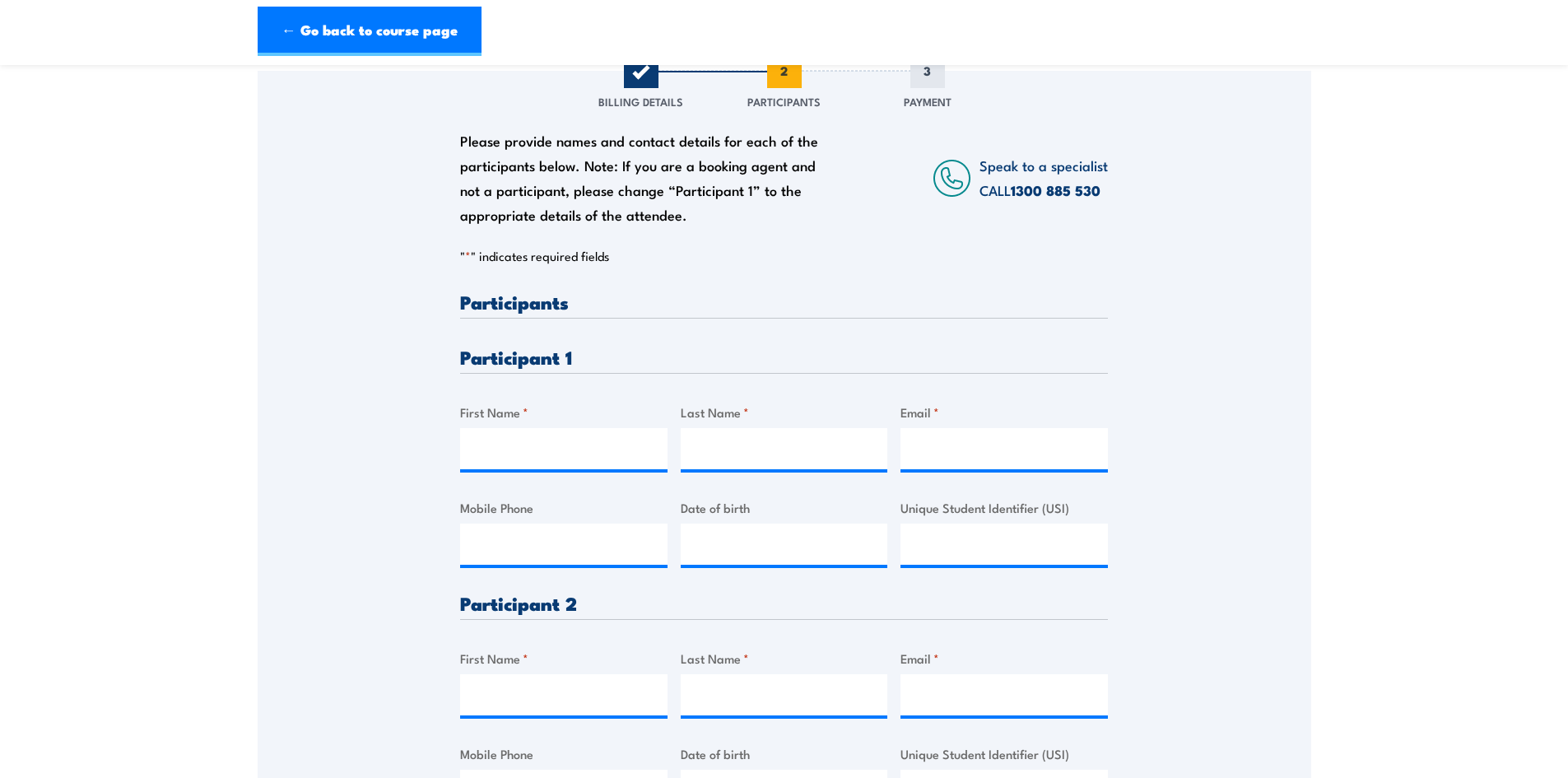
scroll to position [247, 0]
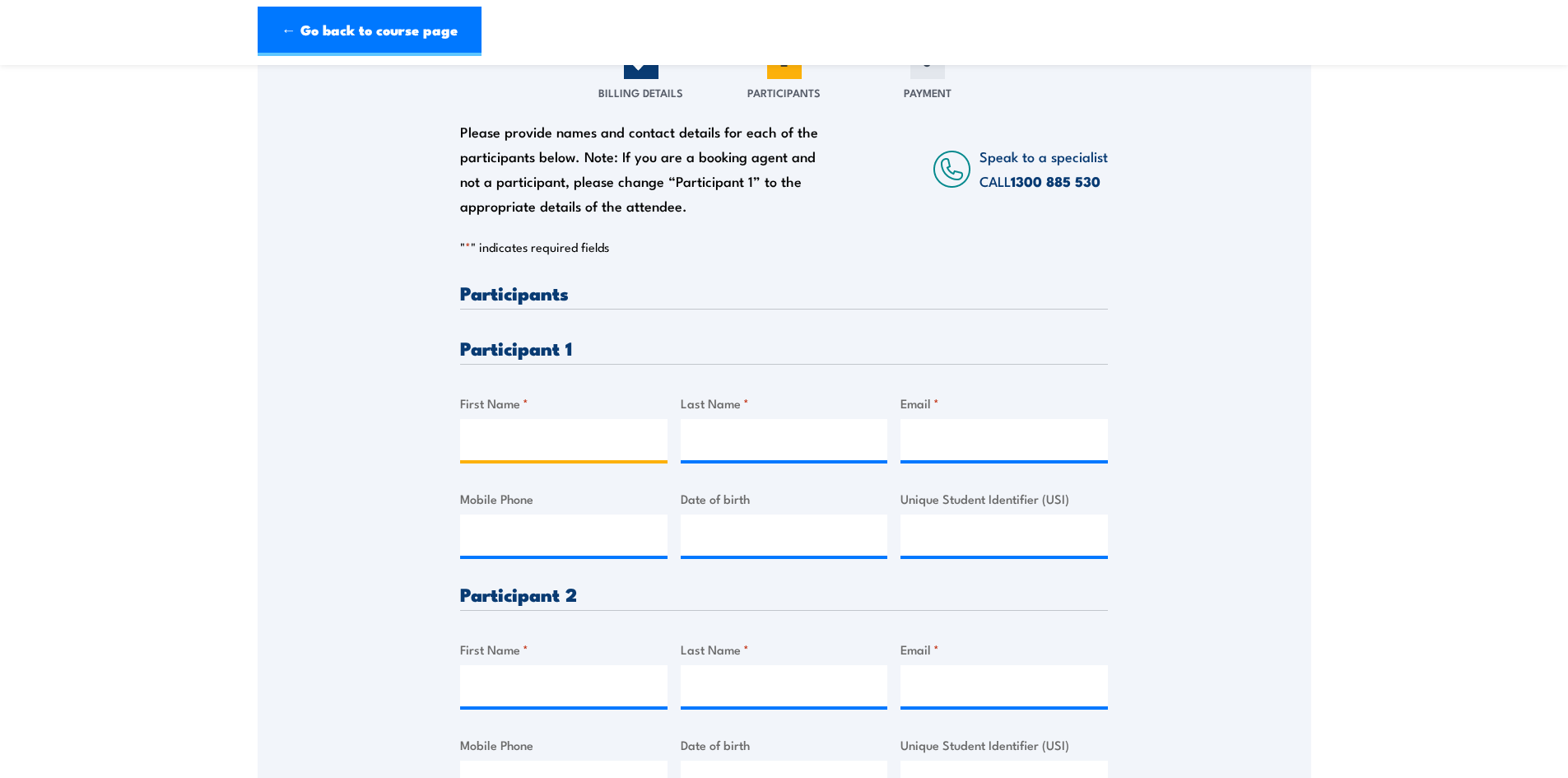
click at [543, 431] on input "First Name *" at bounding box center [564, 439] width 208 height 41
paste input "[PERSON_NAME]"
type input "[PERSON_NAME]"
click at [782, 439] on input "Last Name *" at bounding box center [784, 439] width 208 height 41
paste input "[PERSON_NAME]"
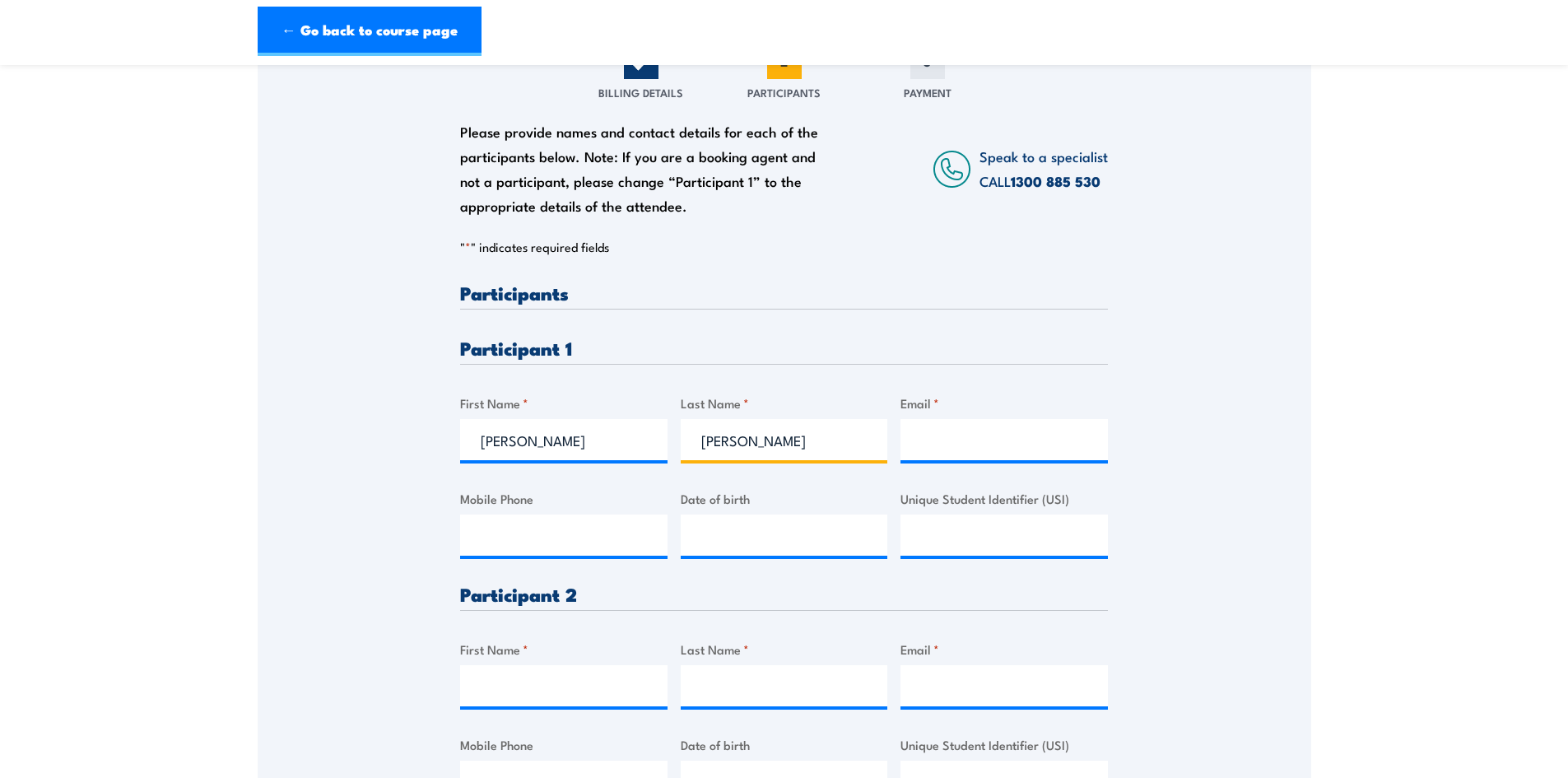
type input "[PERSON_NAME]"
drag, startPoint x: 528, startPoint y: 438, endPoint x: 634, endPoint y: 439, distance: 106.0
click at [634, 439] on input "[PERSON_NAME]" at bounding box center [564, 439] width 208 height 41
type input "[PERSON_NAME]"
drag, startPoint x: 746, startPoint y: 439, endPoint x: 628, endPoint y: 449, distance: 118.4
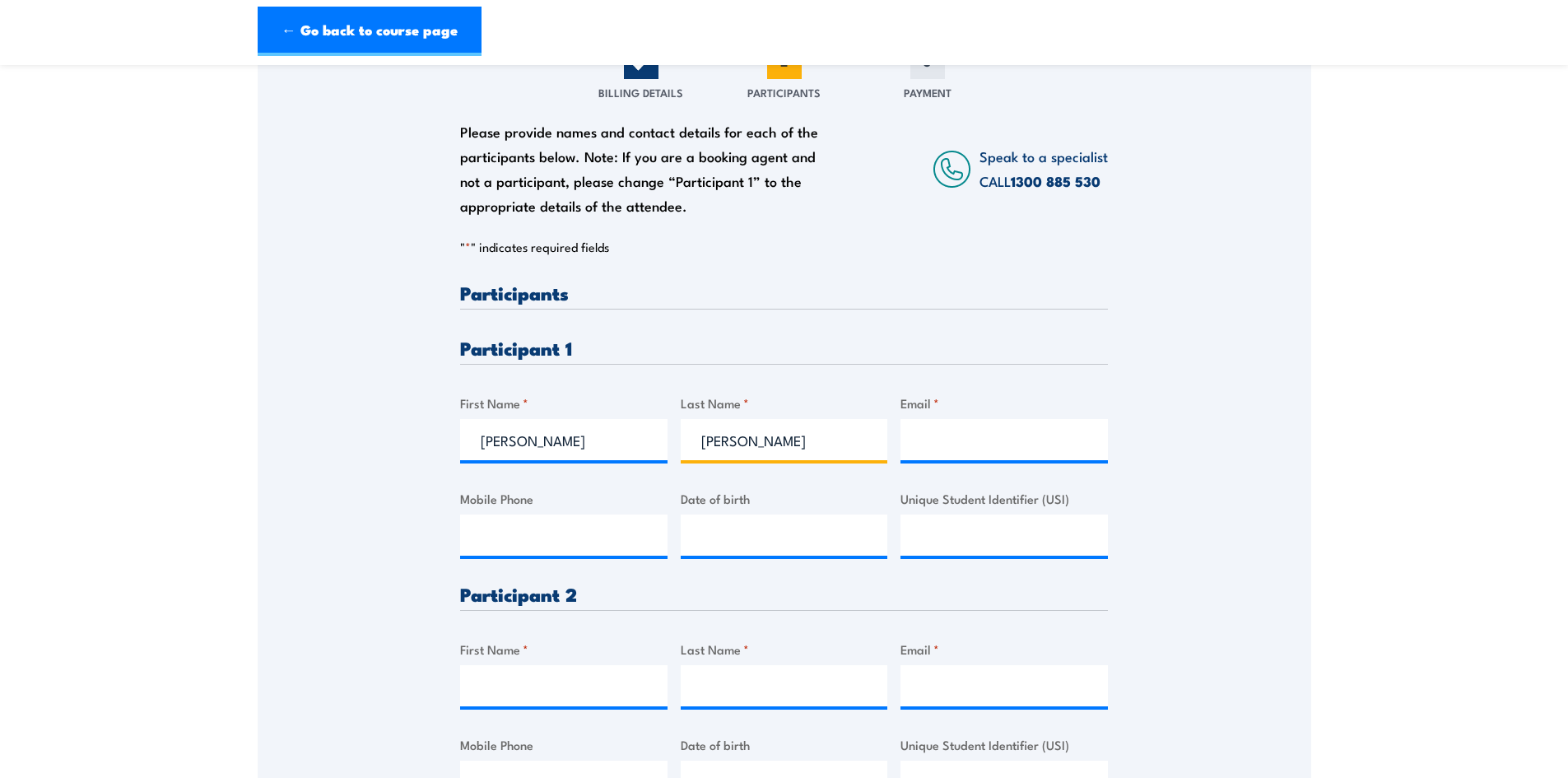
click at [628, 449] on div "Please provide names and contact details for each of the participants below. No…" at bounding box center [784, 556] width 648 height 547
type input "[PERSON_NAME]"
click at [941, 444] on input "Email *" at bounding box center [1004, 439] width 208 height 41
paste input "[PERSON_NAME][EMAIL_ADDRESS][PERSON_NAME][DOMAIN_NAME]"
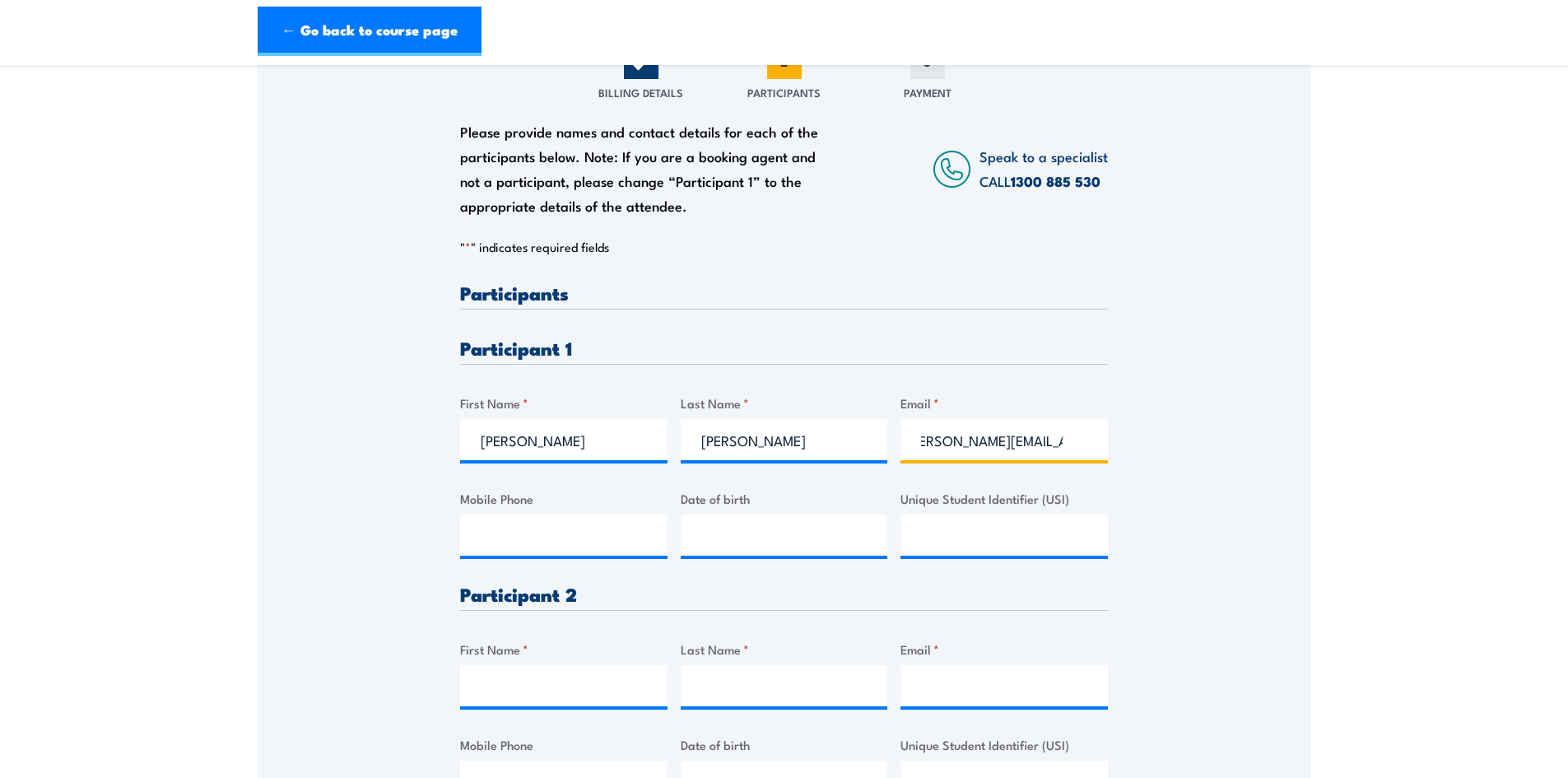
click at [918, 438] on input "[PERSON_NAME][EMAIL_ADDRESS][PERSON_NAME][DOMAIN_NAME]" at bounding box center [1004, 439] width 208 height 41
type input "[PERSON_NAME][EMAIL_ADDRESS][PERSON_NAME][DOMAIN_NAME]"
drag, startPoint x: 548, startPoint y: 535, endPoint x: 582, endPoint y: 535, distance: 34.0
click at [548, 535] on input "Mobile Phone" at bounding box center [564, 535] width 208 height 41
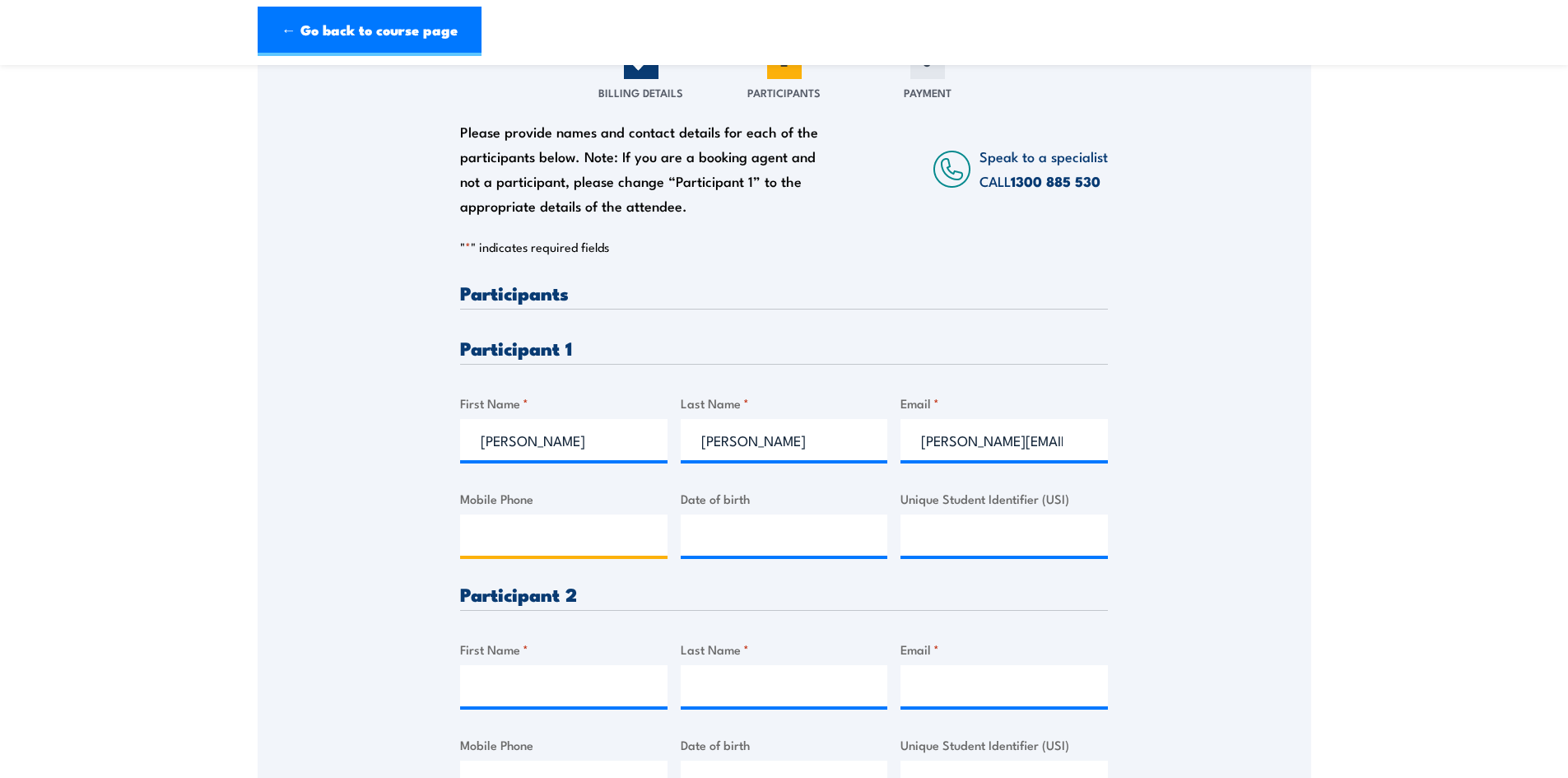
paste input "0478 953 540"
type input "0478 953 540"
type input "__/__/____"
click at [763, 526] on input "__/__/____" at bounding box center [784, 535] width 208 height 41
click at [756, 533] on input "__/__/____" at bounding box center [784, 535] width 208 height 41
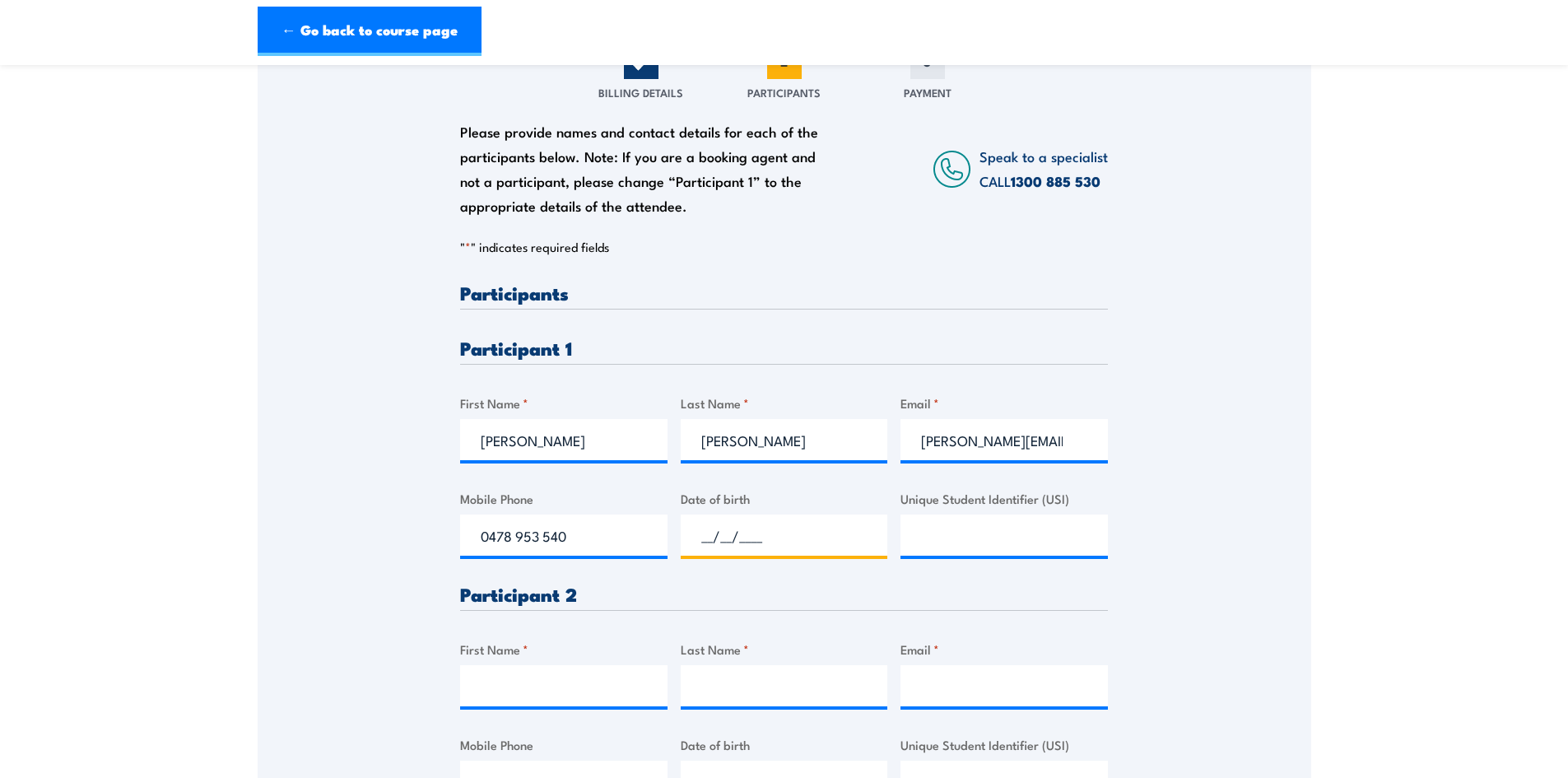
paste input "80/31/985"
type input "80/31/985_"
click at [967, 535] on input "Unique Student Identifier (USI)" at bounding box center [1004, 535] width 208 height 41
paste input "JHAXMZQGKY"
type input "JHAXMZQGKY"
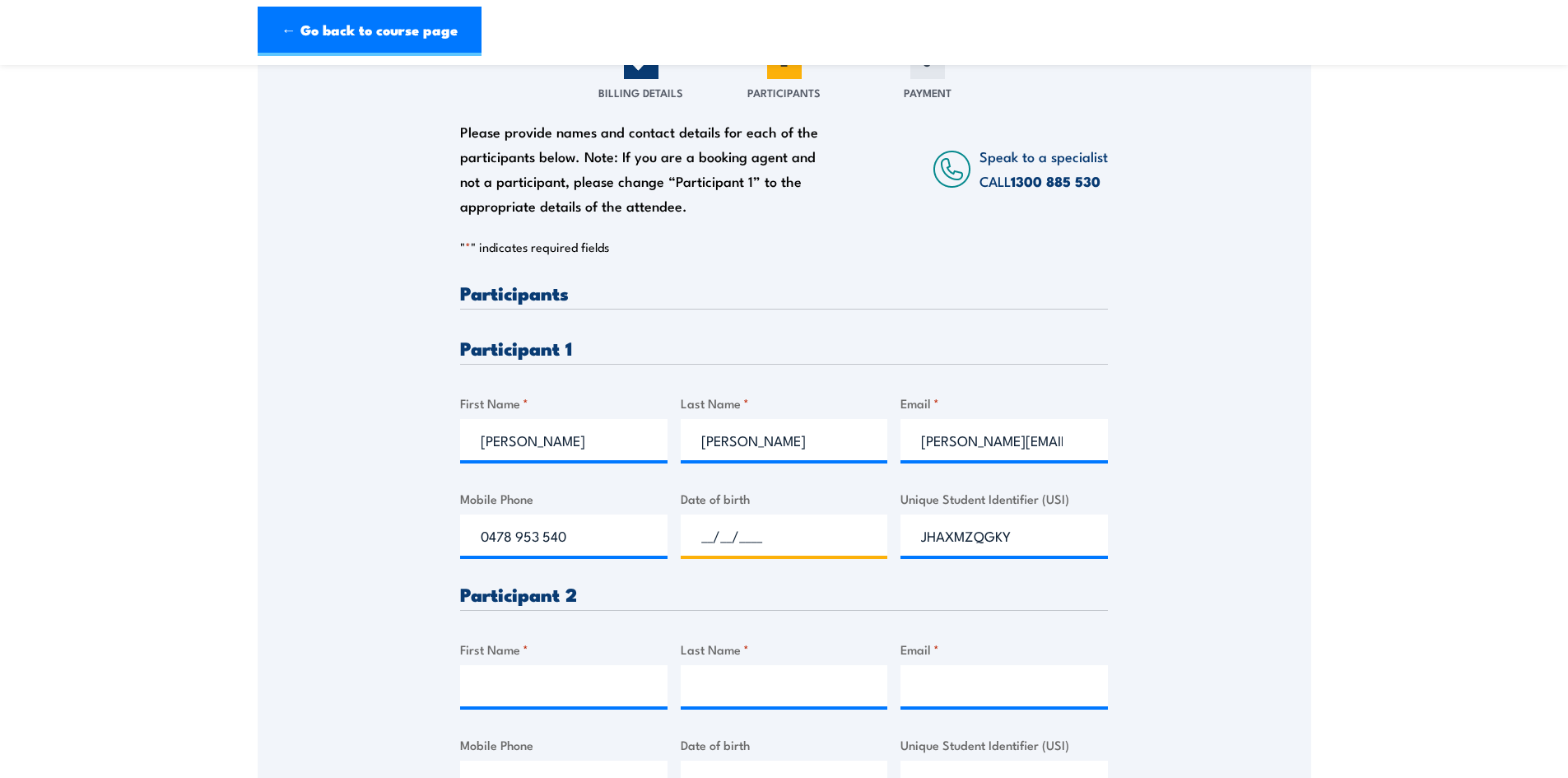
click at [767, 533] on input "__/__/____" at bounding box center [784, 535] width 208 height 41
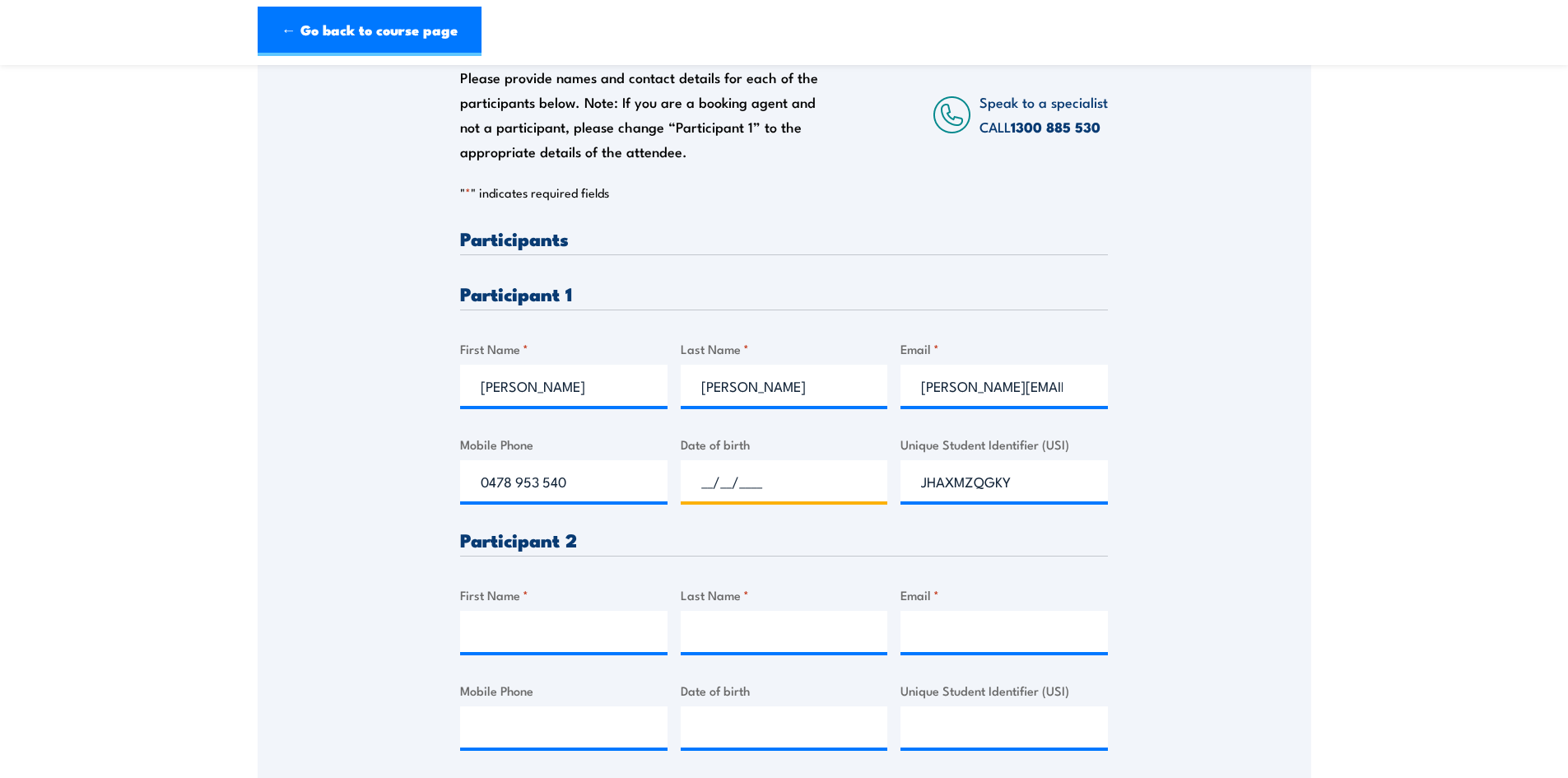
scroll to position [412, 0]
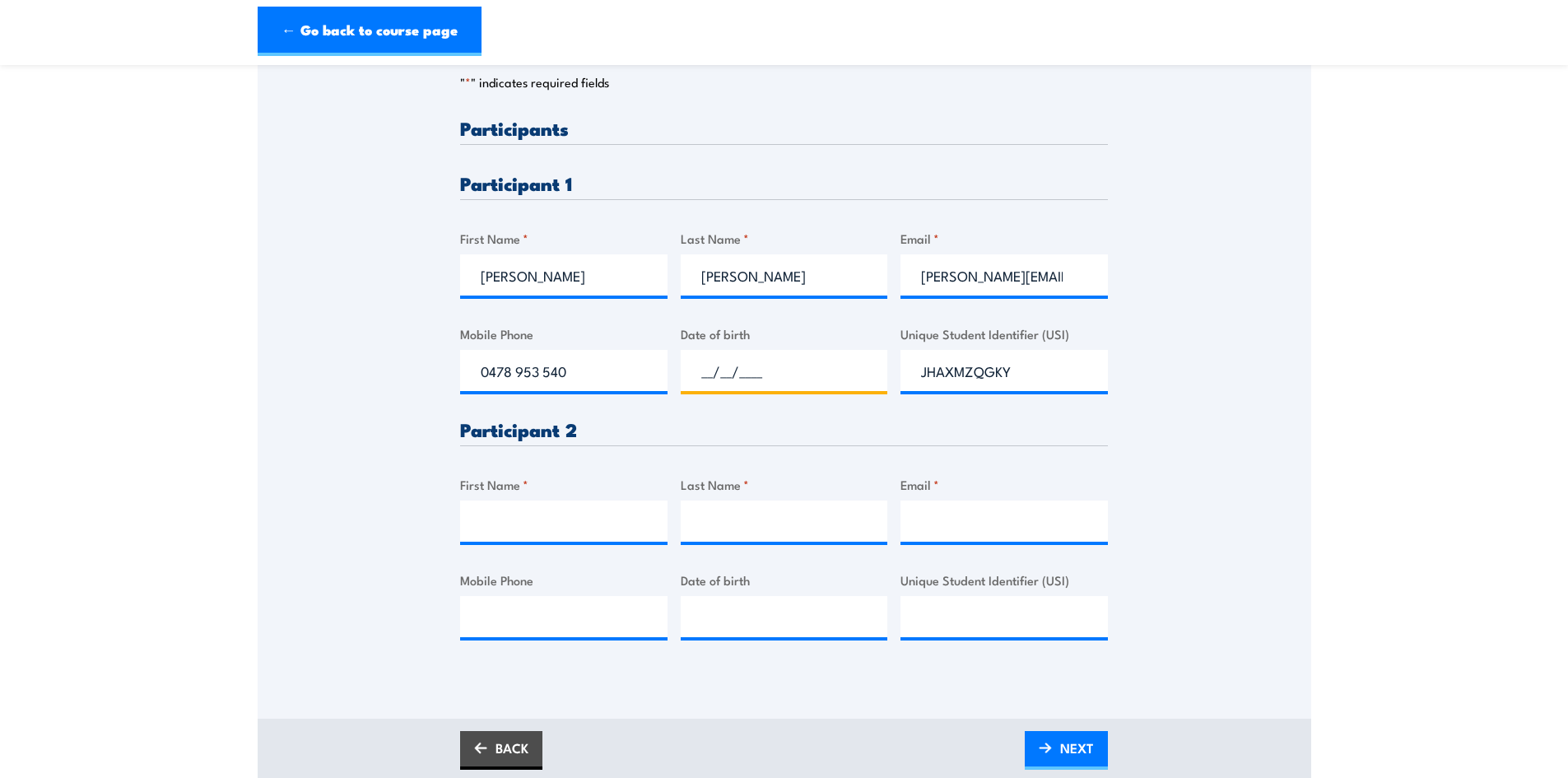
click at [700, 374] on input "__/__/____" at bounding box center [784, 370] width 208 height 41
type input "8_/__/____"
click at [714, 378] on input "__/__/____" at bounding box center [784, 370] width 208 height 41
type input "[DATE]"
click at [530, 516] on input "First Name *" at bounding box center [564, 521] width 208 height 41
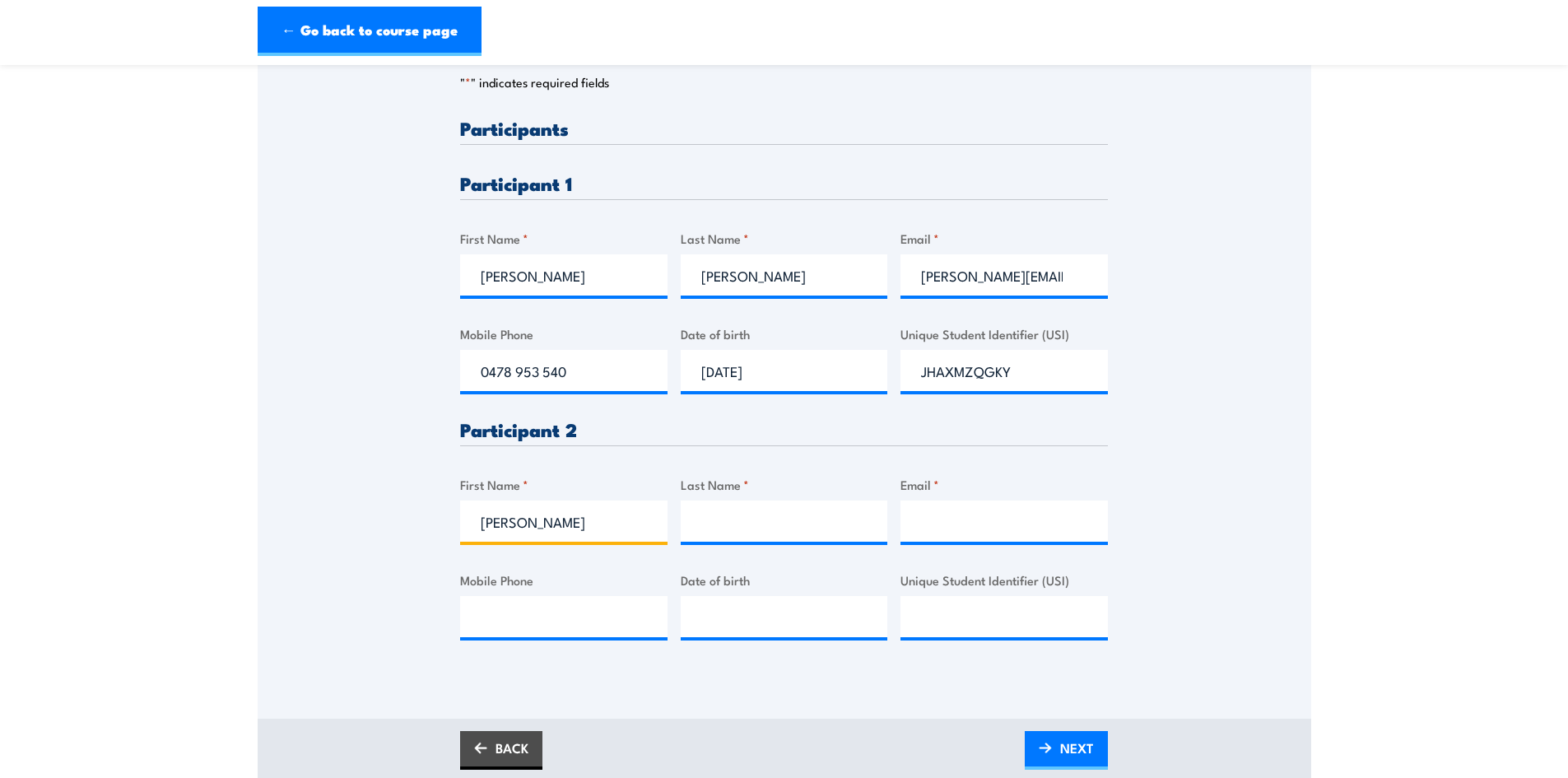
type input "[PERSON_NAME]"
click at [960, 509] on input "Email *" at bounding box center [1004, 521] width 208 height 41
paste input "[PERSON_NAME][EMAIL_ADDRESS][PERSON_NAME][DOMAIN_NAME]"
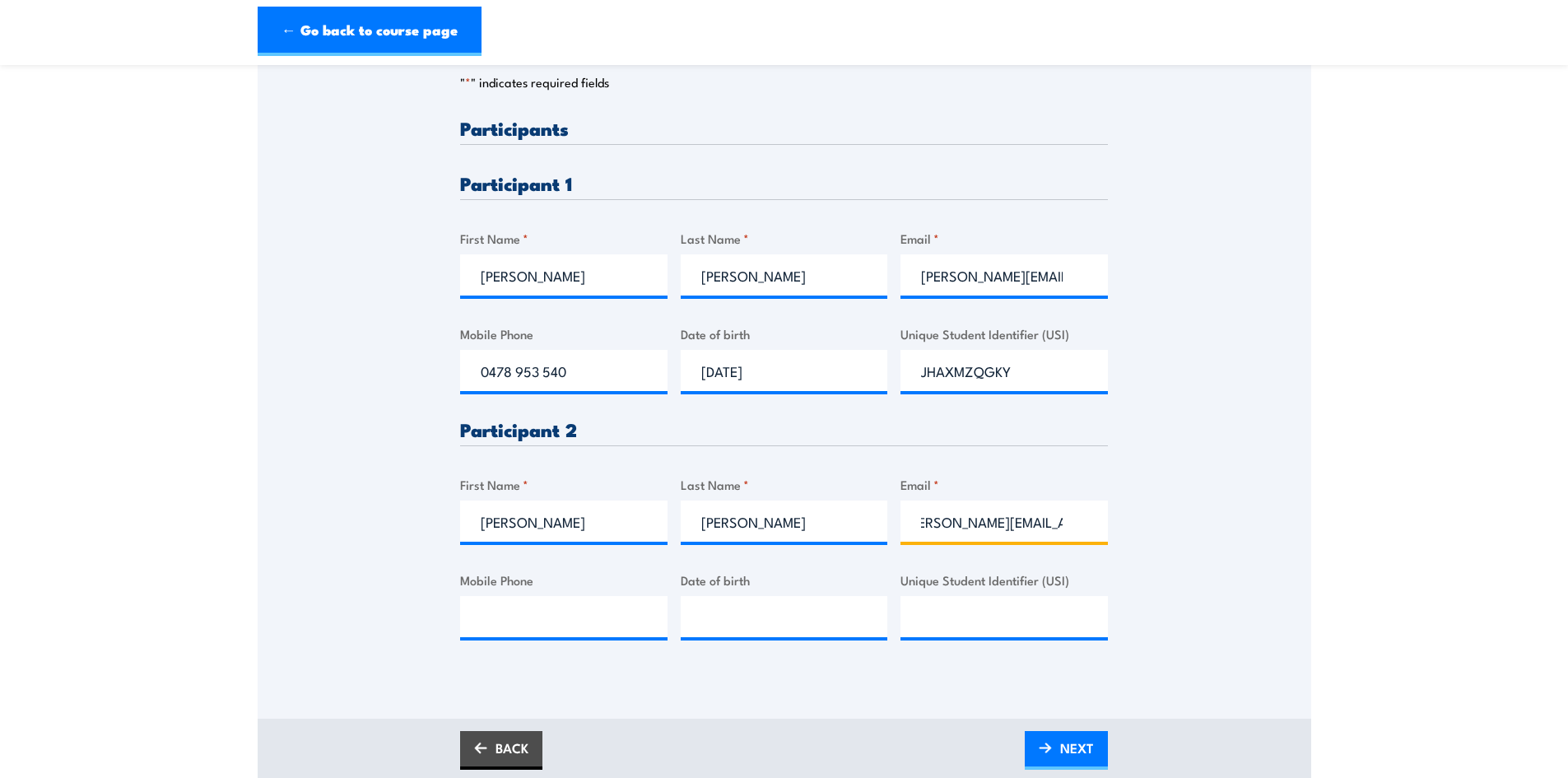
type input "[PERSON_NAME][EMAIL_ADDRESS][PERSON_NAME][DOMAIN_NAME]"
click at [528, 621] on input "Mobile Phone" at bounding box center [564, 616] width 208 height 41
click at [561, 617] on input "Mobile Phone" at bounding box center [564, 616] width 208 height 41
paste input "0456 823 234-"
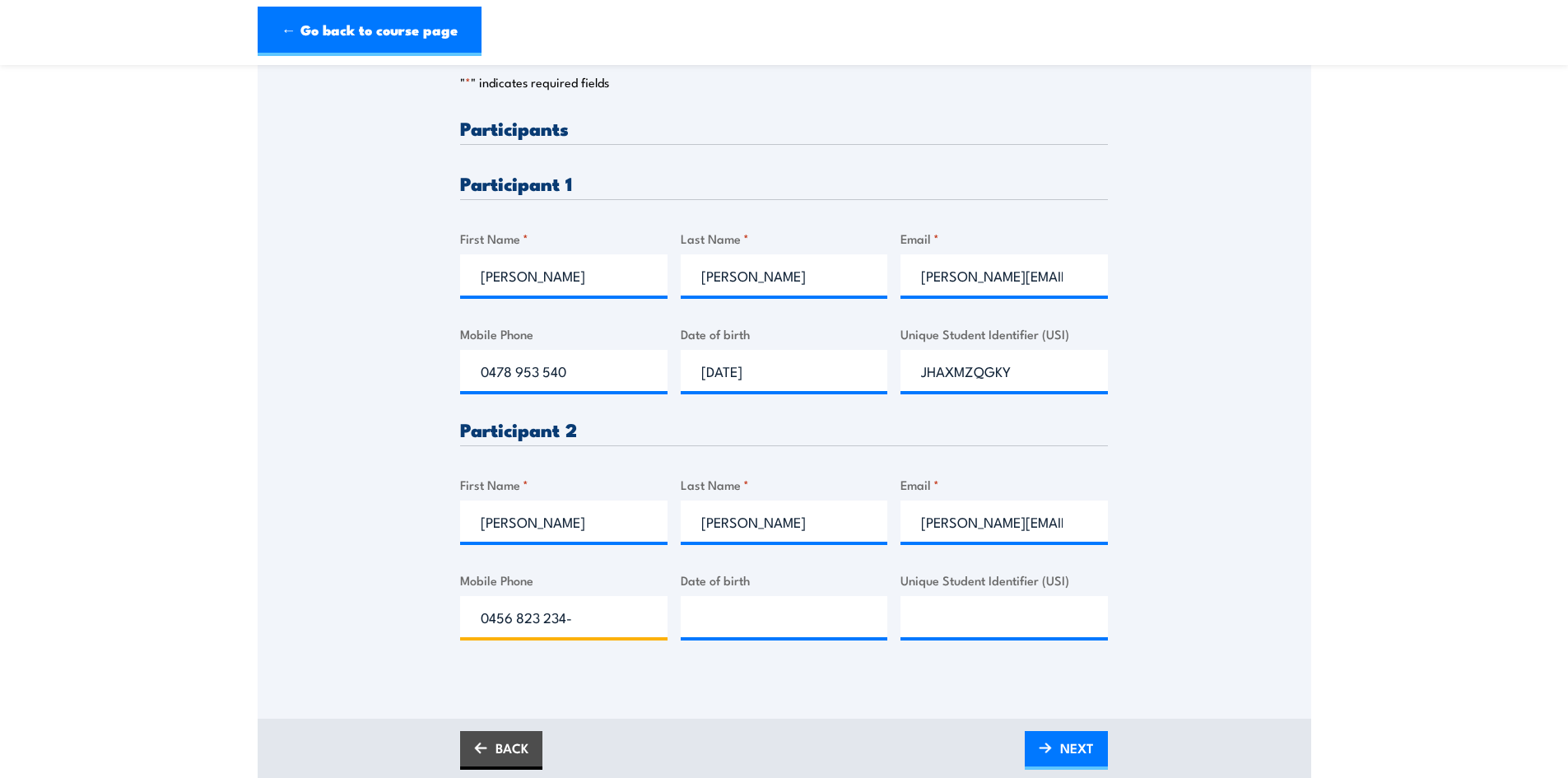
type input "0456 823 234-"
type input "__/__/____"
click at [682, 618] on input "__/__/____" at bounding box center [784, 616] width 208 height 41
click at [588, 624] on input "0456 823 234-" at bounding box center [564, 616] width 208 height 41
type input "0456 823 234"
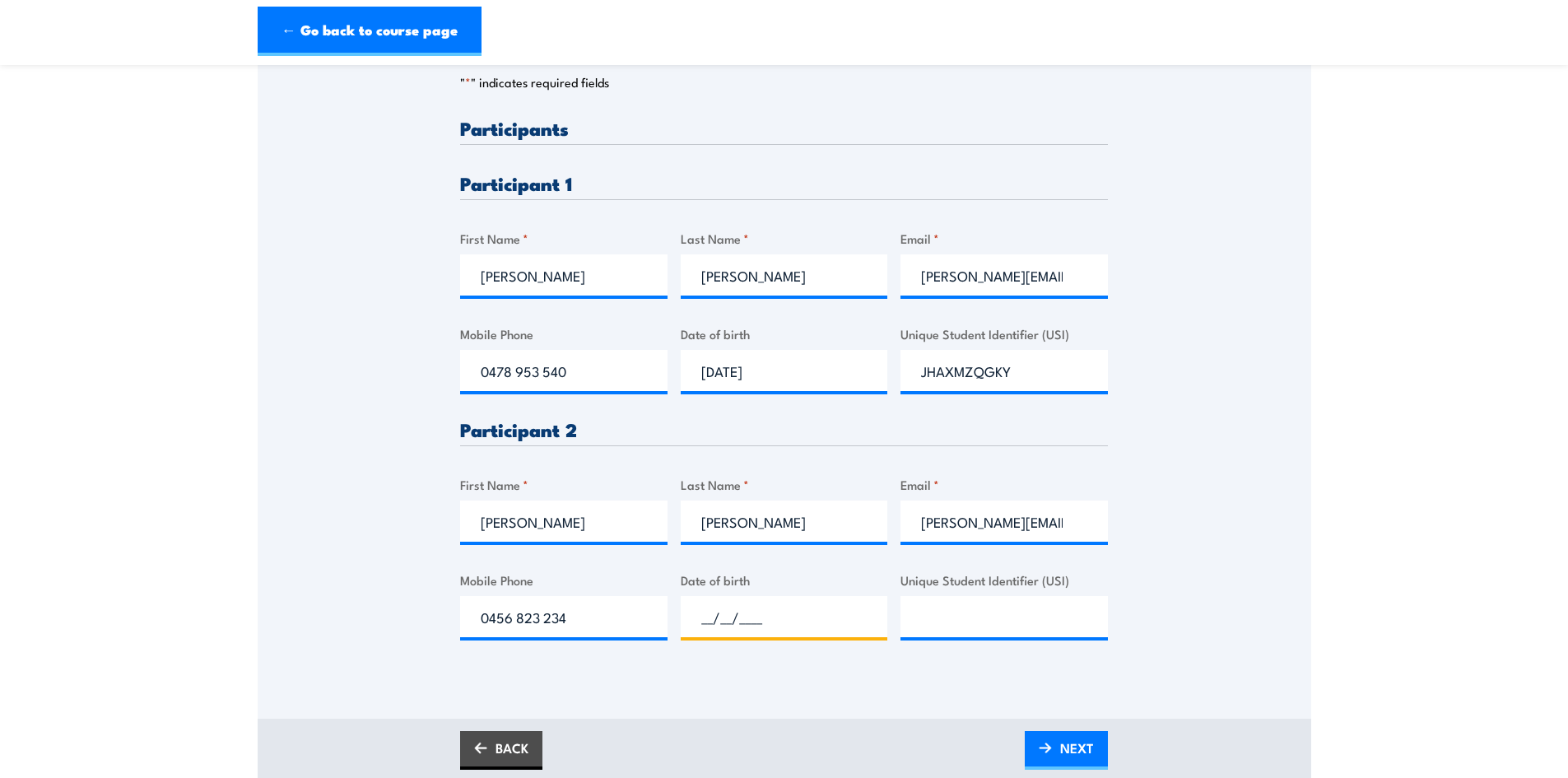
click at [681, 618] on input "__/__/____" at bounding box center [784, 616] width 208 height 41
type input "[DATE]"
drag, startPoint x: 959, startPoint y: 625, endPoint x: 972, endPoint y: 620, distance: 13.9
click at [959, 624] on input "Unique Student Identifier (USI)" at bounding box center [1004, 616] width 208 height 41
paste input "PMF79V3PK2"
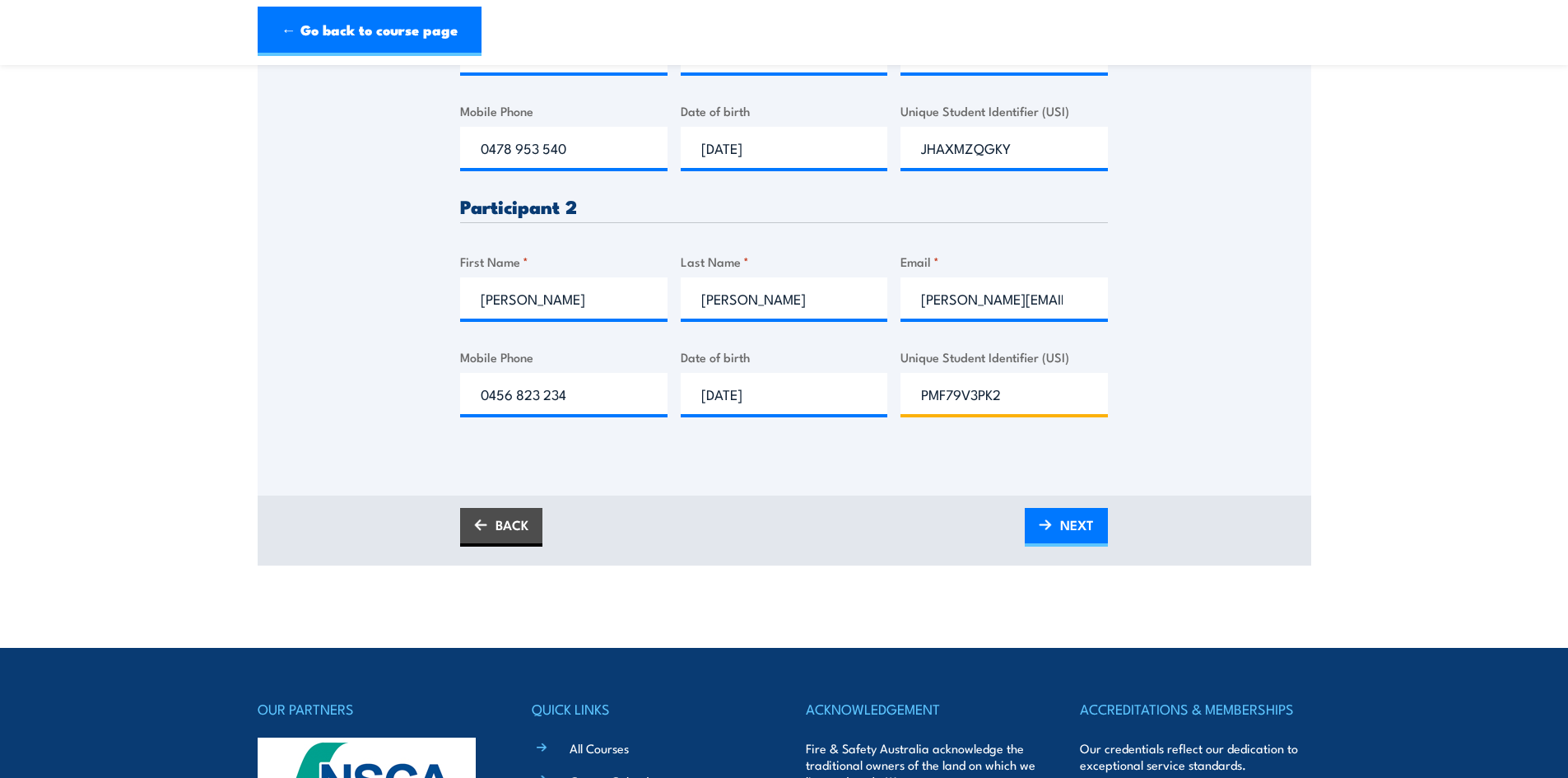
scroll to position [659, 0]
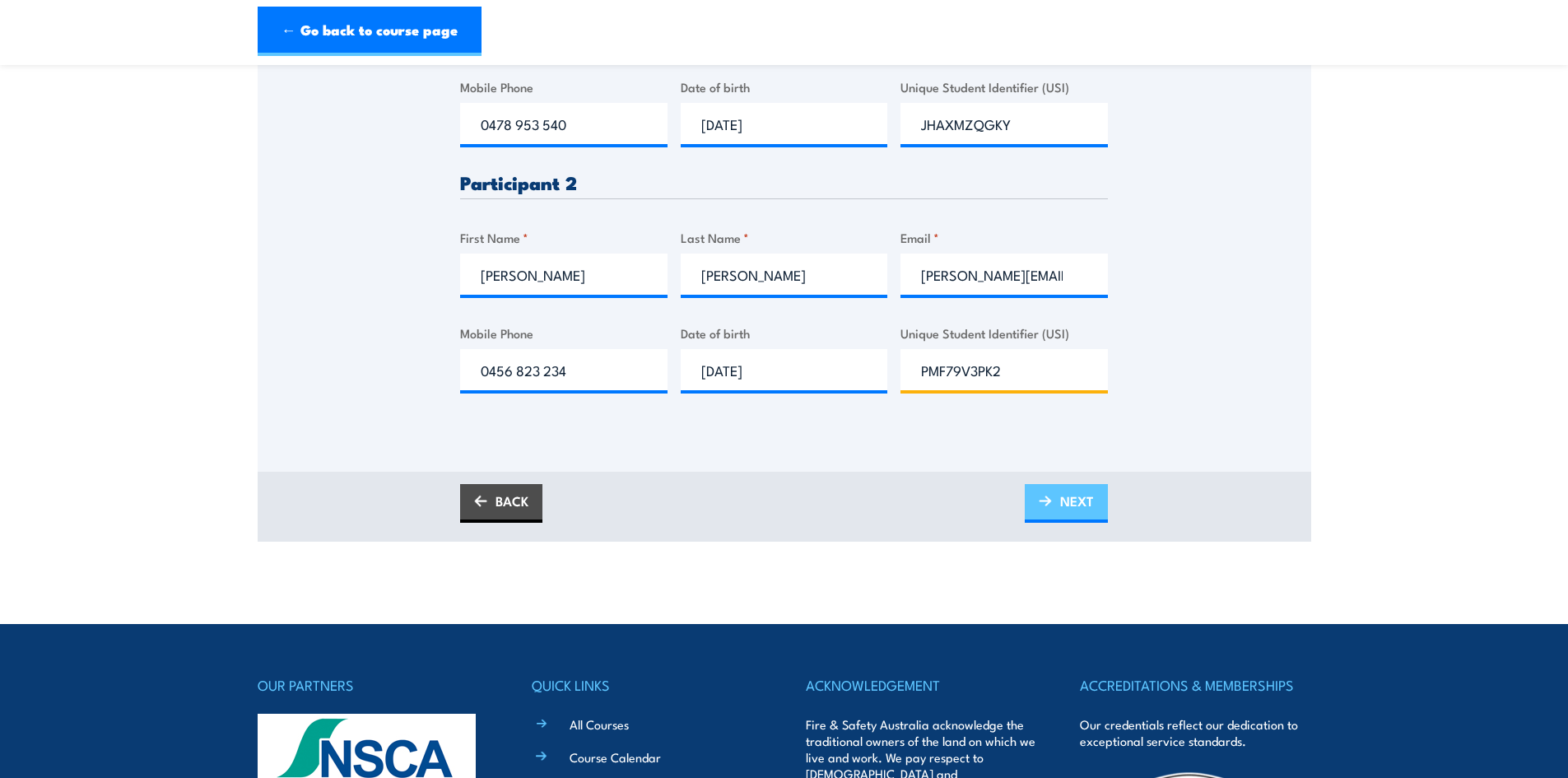
type input "PMF79V3PK2"
click at [1069, 502] on span "NEXT" at bounding box center [1077, 502] width 34 height 44
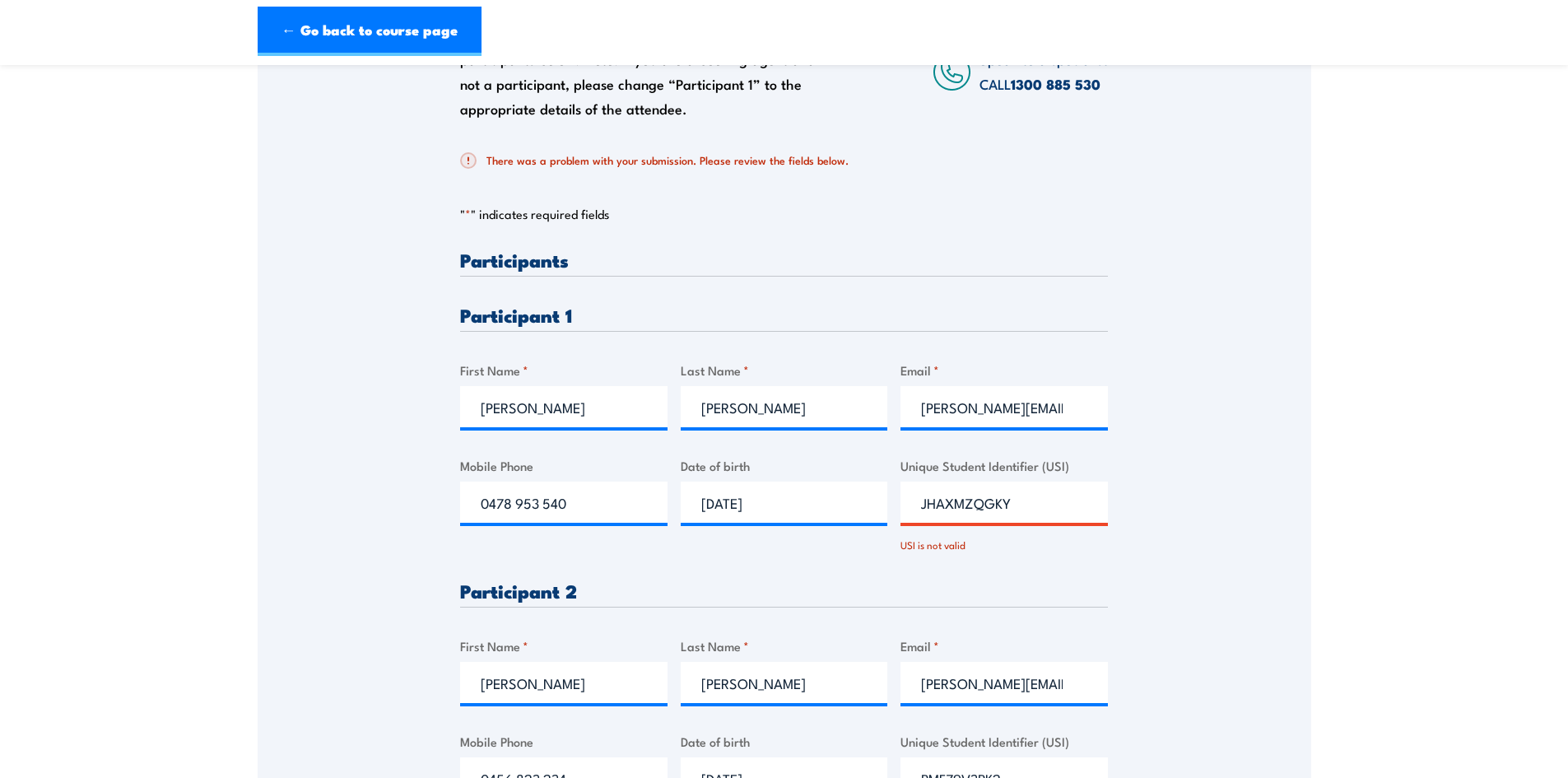
scroll to position [363, 0]
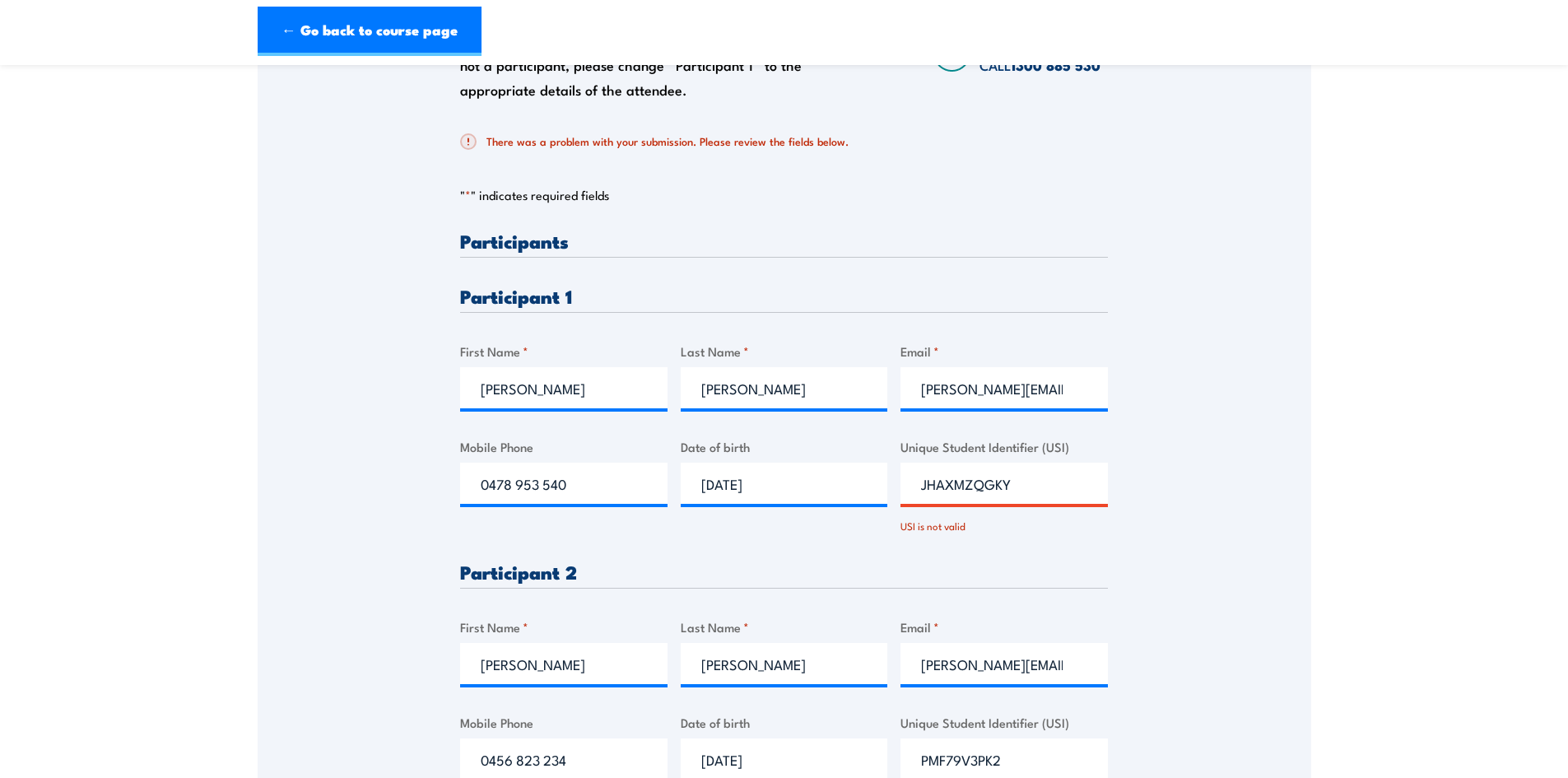
click at [919, 482] on input "JHAXMZQGKY" at bounding box center [1004, 483] width 208 height 41
drag, startPoint x: 1023, startPoint y: 484, endPoint x: 769, endPoint y: 503, distance: 254.7
click at [769, 503] on div "Please provide names and contact details for each of the participants below. No…" at bounding box center [784, 520] width 648 height 578
click at [1133, 523] on div "Please provide names and contact details for each of the participants below. No…" at bounding box center [784, 381] width 1053 height 870
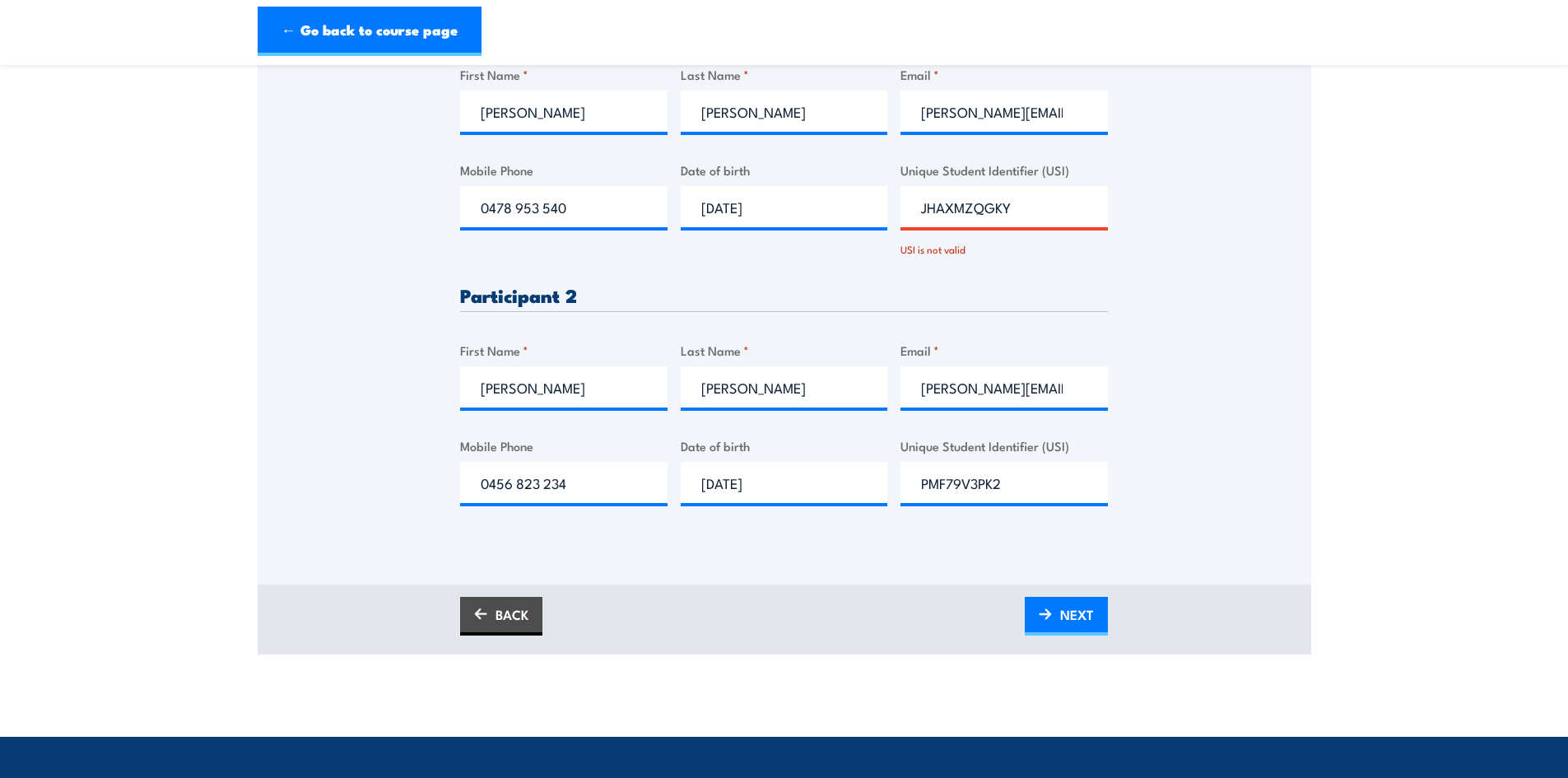
scroll to position [692, 0]
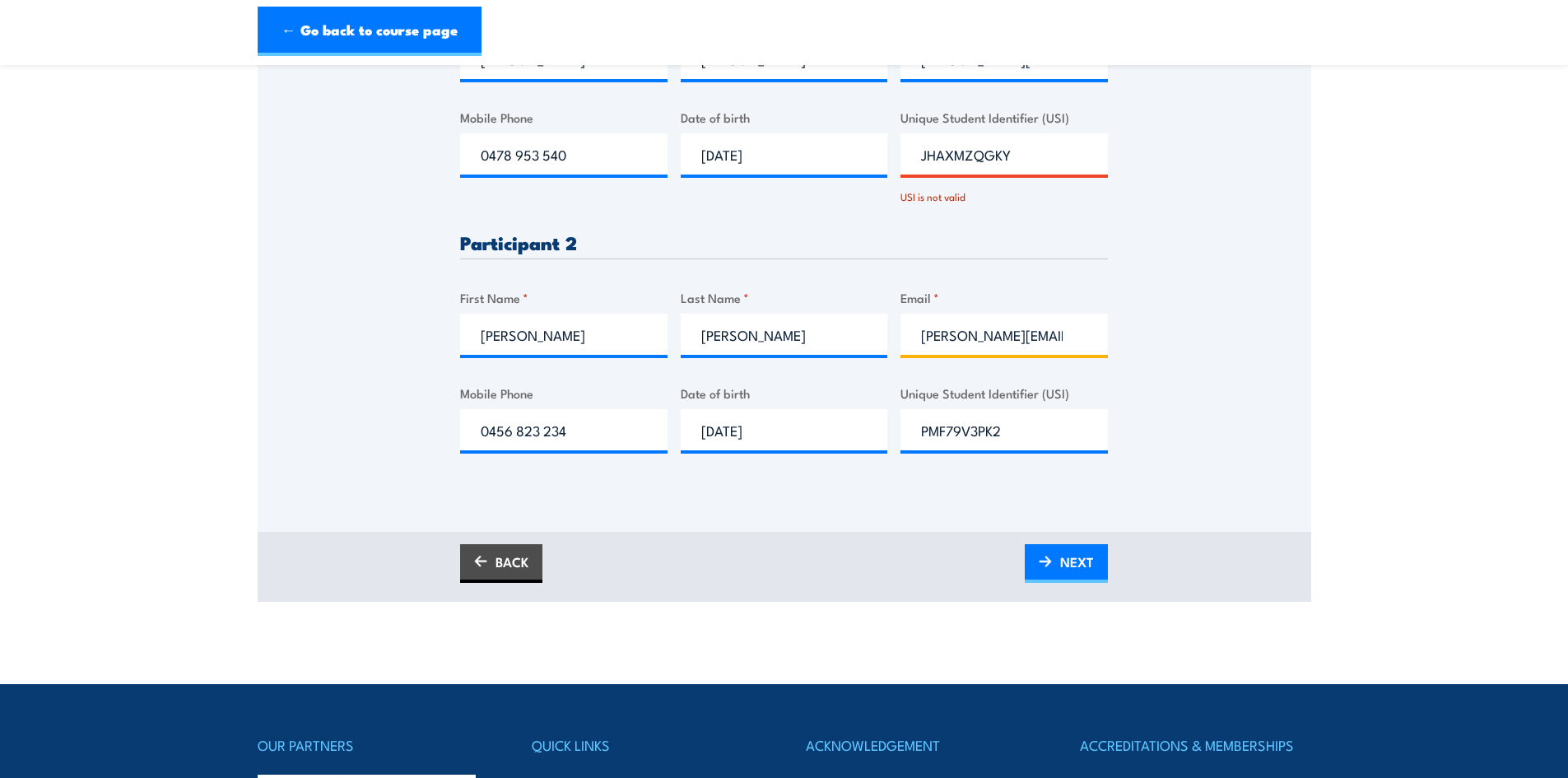
click at [1028, 348] on input "[PERSON_NAME][EMAIL_ADDRESS][PERSON_NAME][DOMAIN_NAME]" at bounding box center [1004, 334] width 208 height 41
click at [1047, 562] on img at bounding box center [1045, 561] width 13 height 12
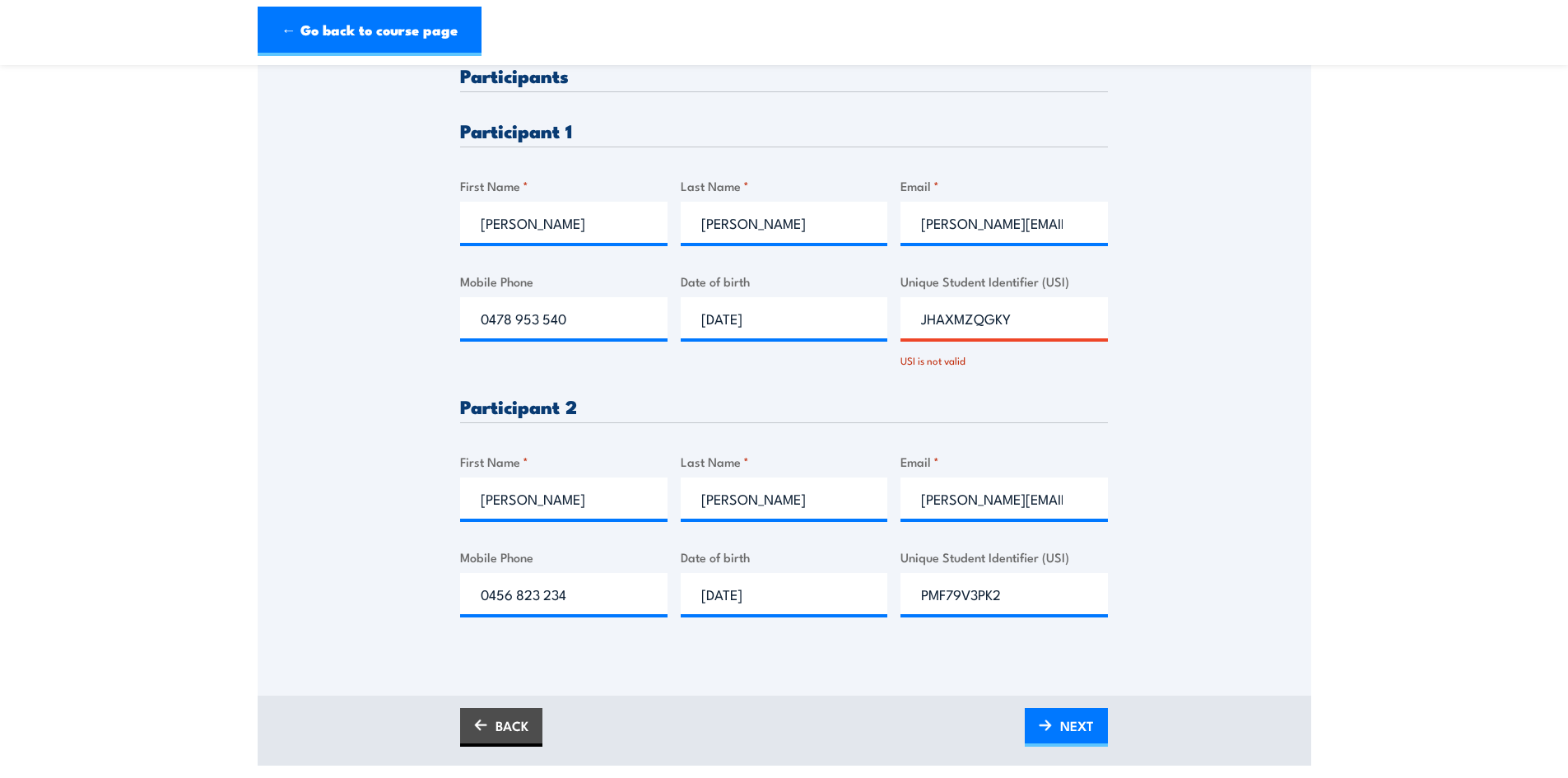
scroll to position [528, 0]
drag, startPoint x: 924, startPoint y: 323, endPoint x: 942, endPoint y: 338, distance: 23.4
click at [924, 323] on input "JHAXMZQGKY" at bounding box center [1004, 319] width 208 height 41
type input "Y"
type input "JHAXMZQGKY"
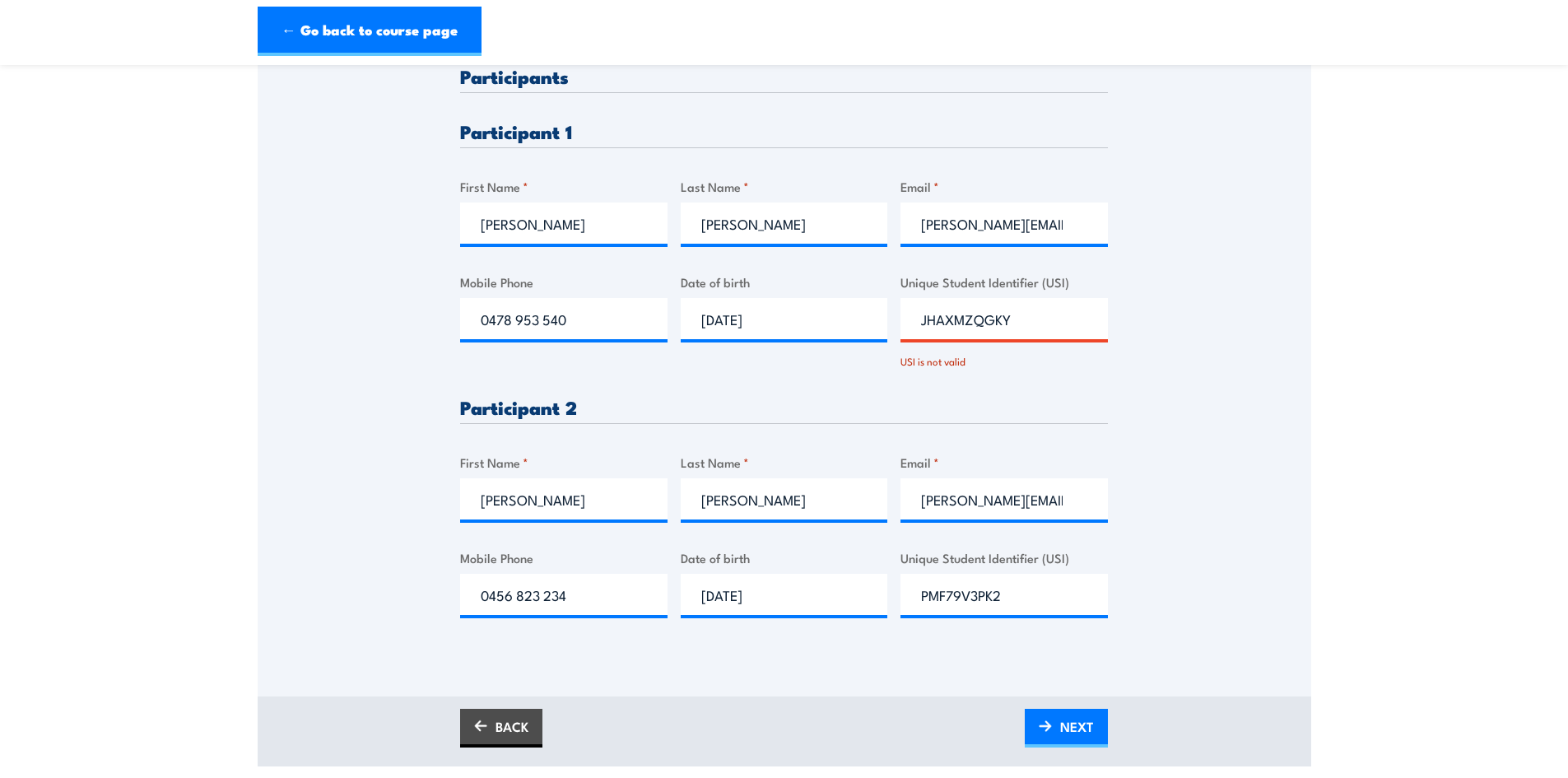
click at [1161, 358] on div "Please provide names and contact details for each of the participants below. No…" at bounding box center [784, 216] width 1053 height 870
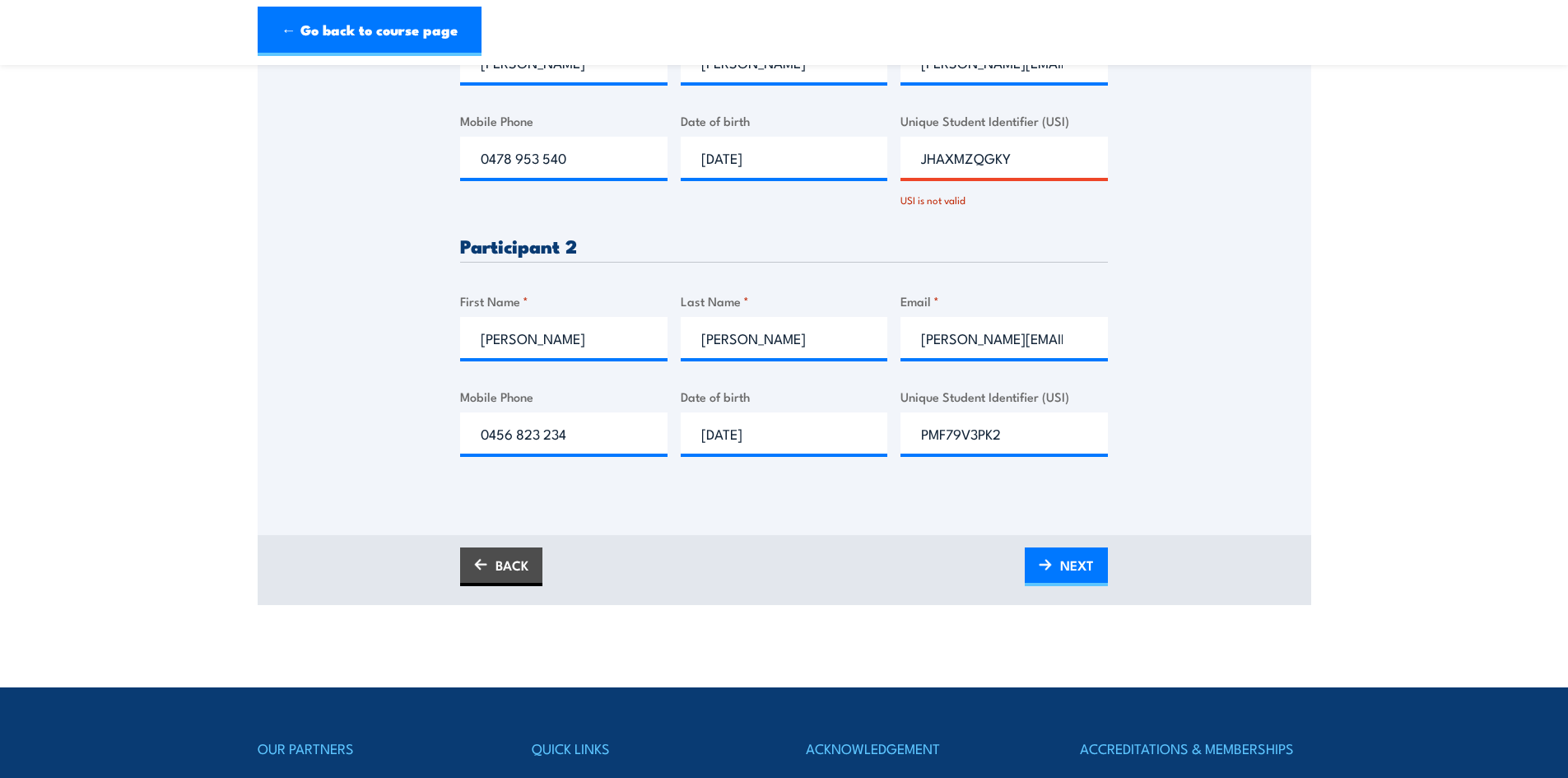
scroll to position [692, 0]
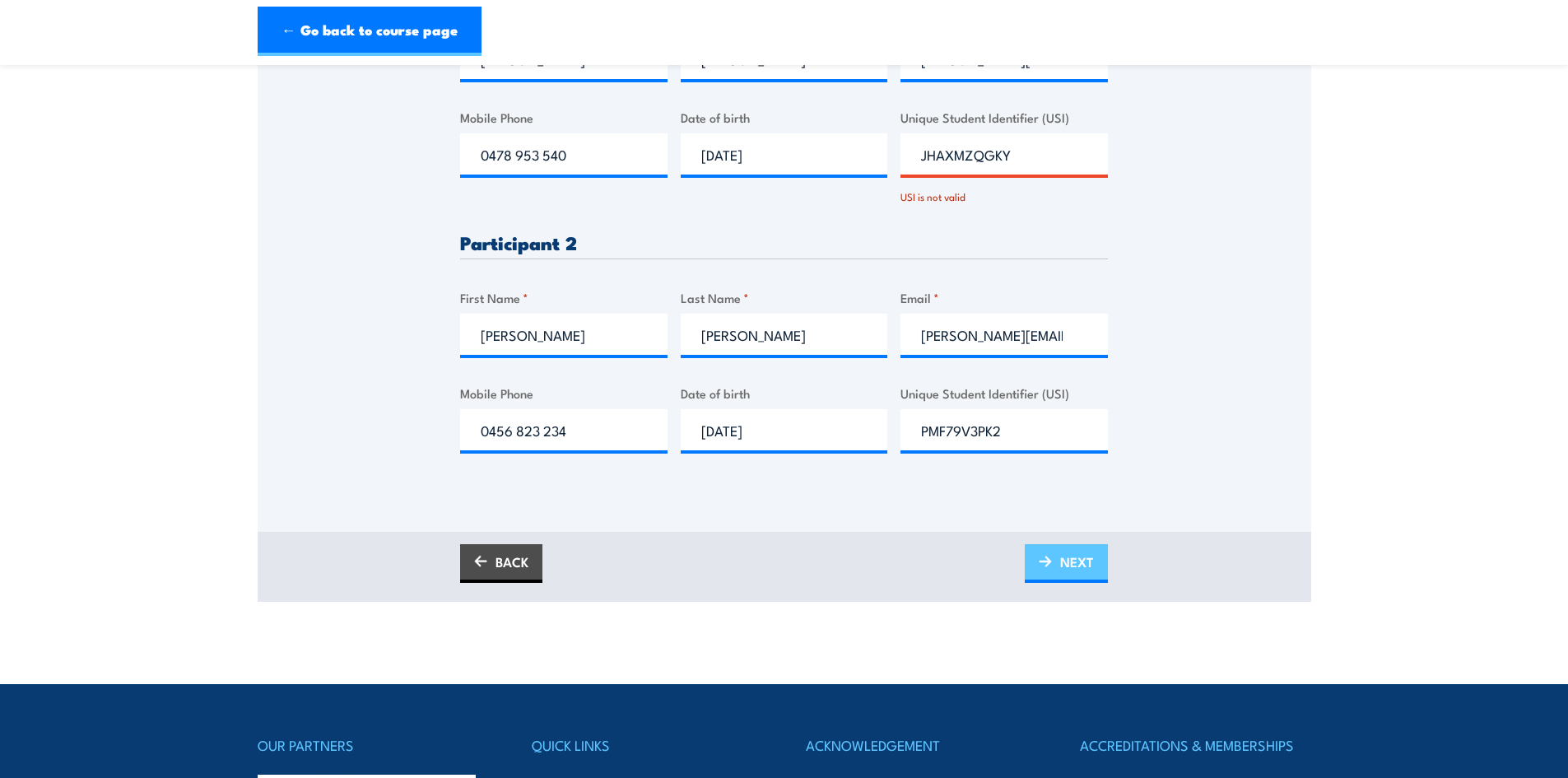
click at [1065, 559] on span "NEXT" at bounding box center [1077, 562] width 34 height 44
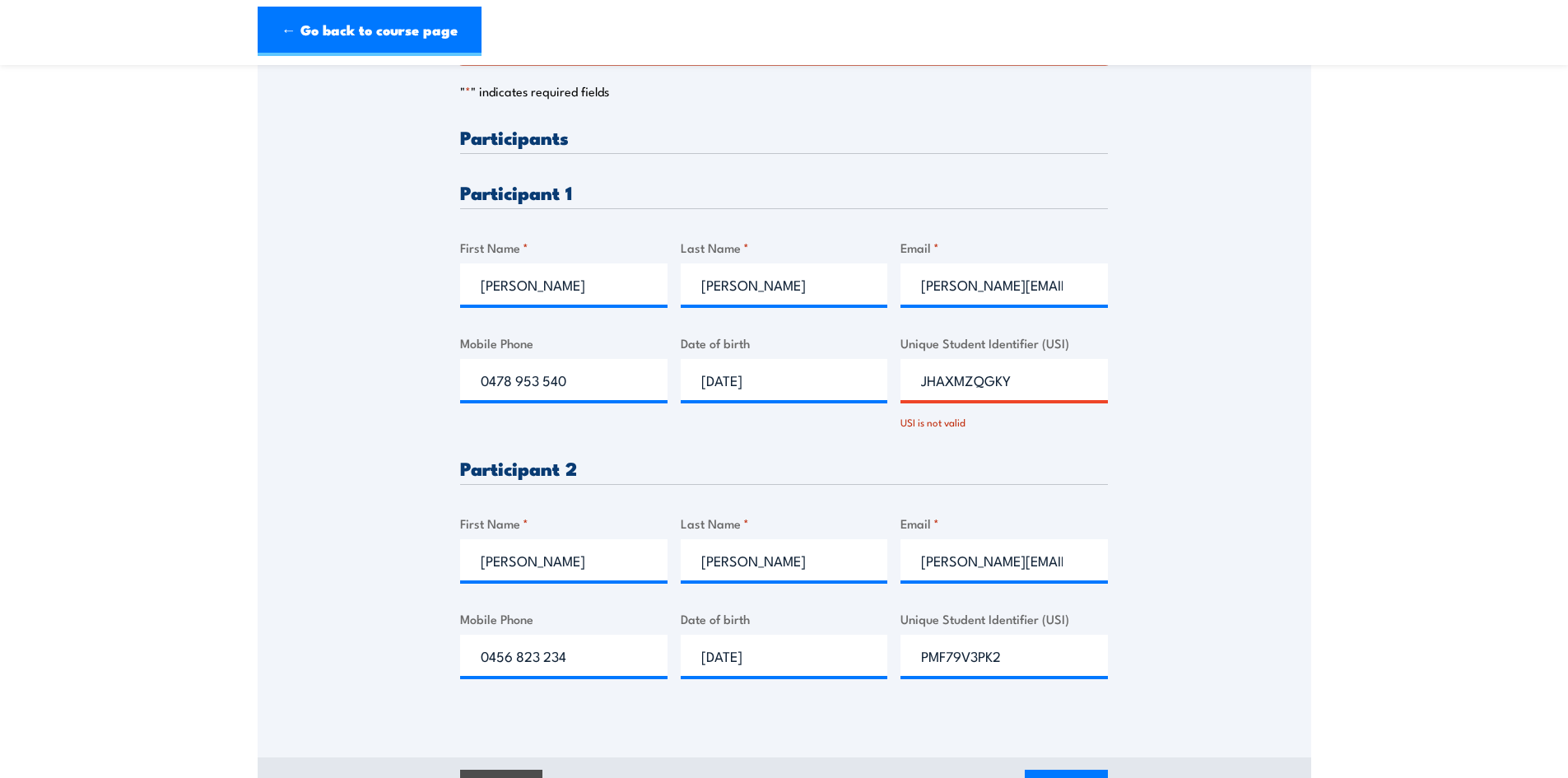
scroll to position [528, 0]
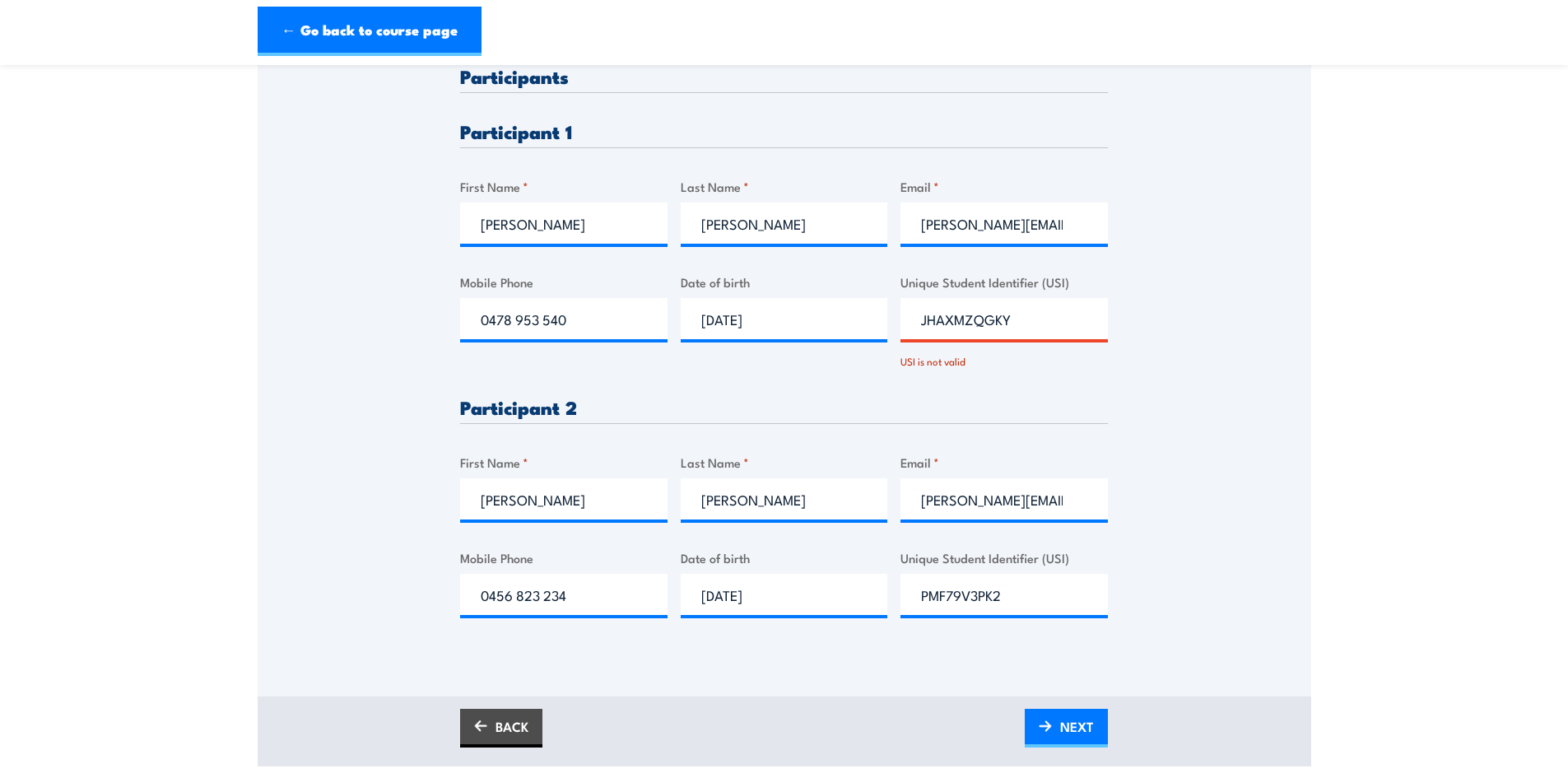
drag, startPoint x: 1023, startPoint y: 325, endPoint x: 856, endPoint y: 324, distance: 167.0
click at [859, 325] on div "Please provide names and contact details for each of the participants below. No…" at bounding box center [784, 355] width 648 height 578
click at [1242, 271] on div "Please provide names and contact details for each of the participants below. No…" at bounding box center [784, 216] width 1053 height 870
click at [1277, 406] on div "Please provide names and contact details for each of the participants below. No…" at bounding box center [784, 216] width 1053 height 870
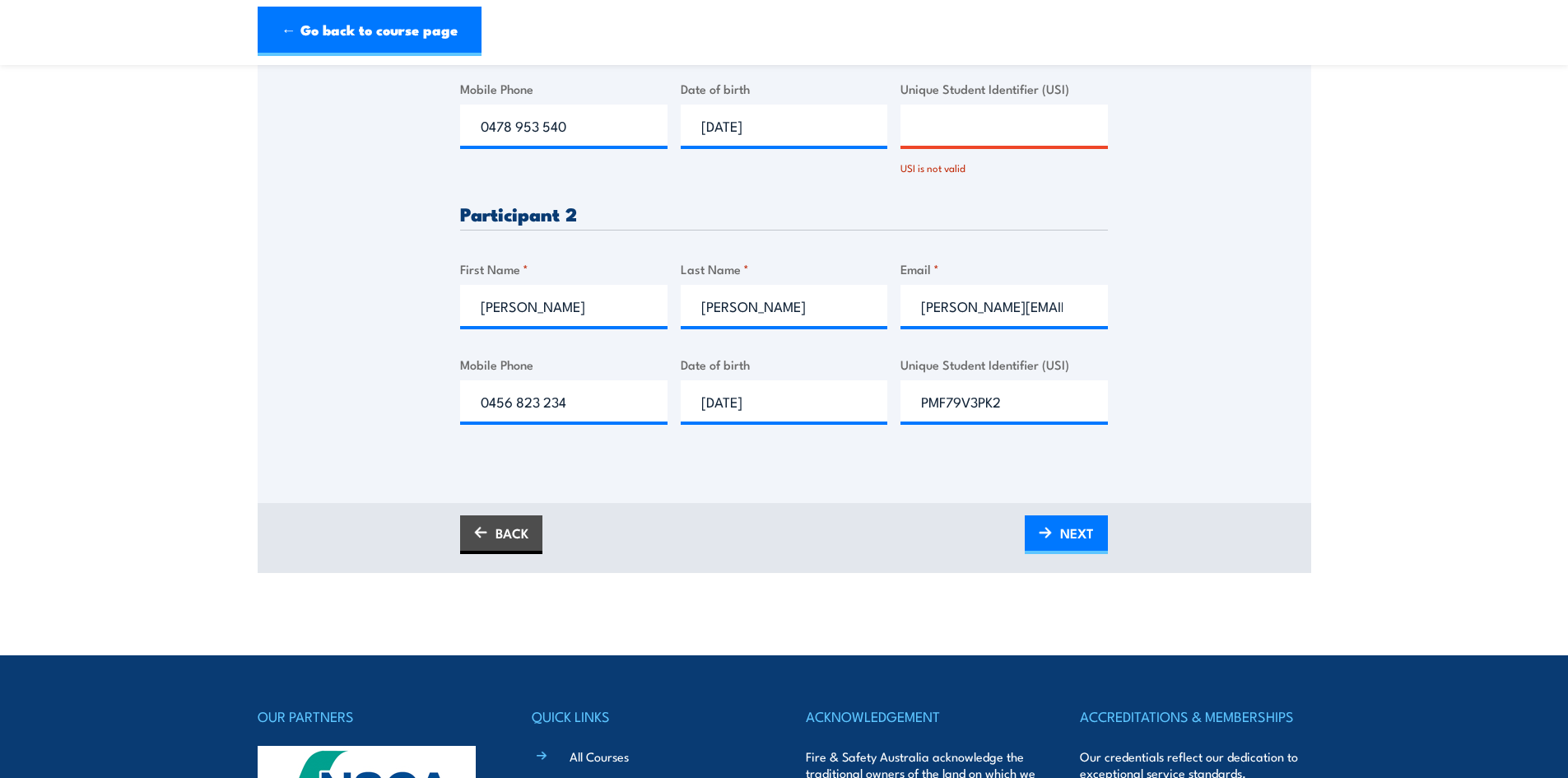
scroll to position [692, 0]
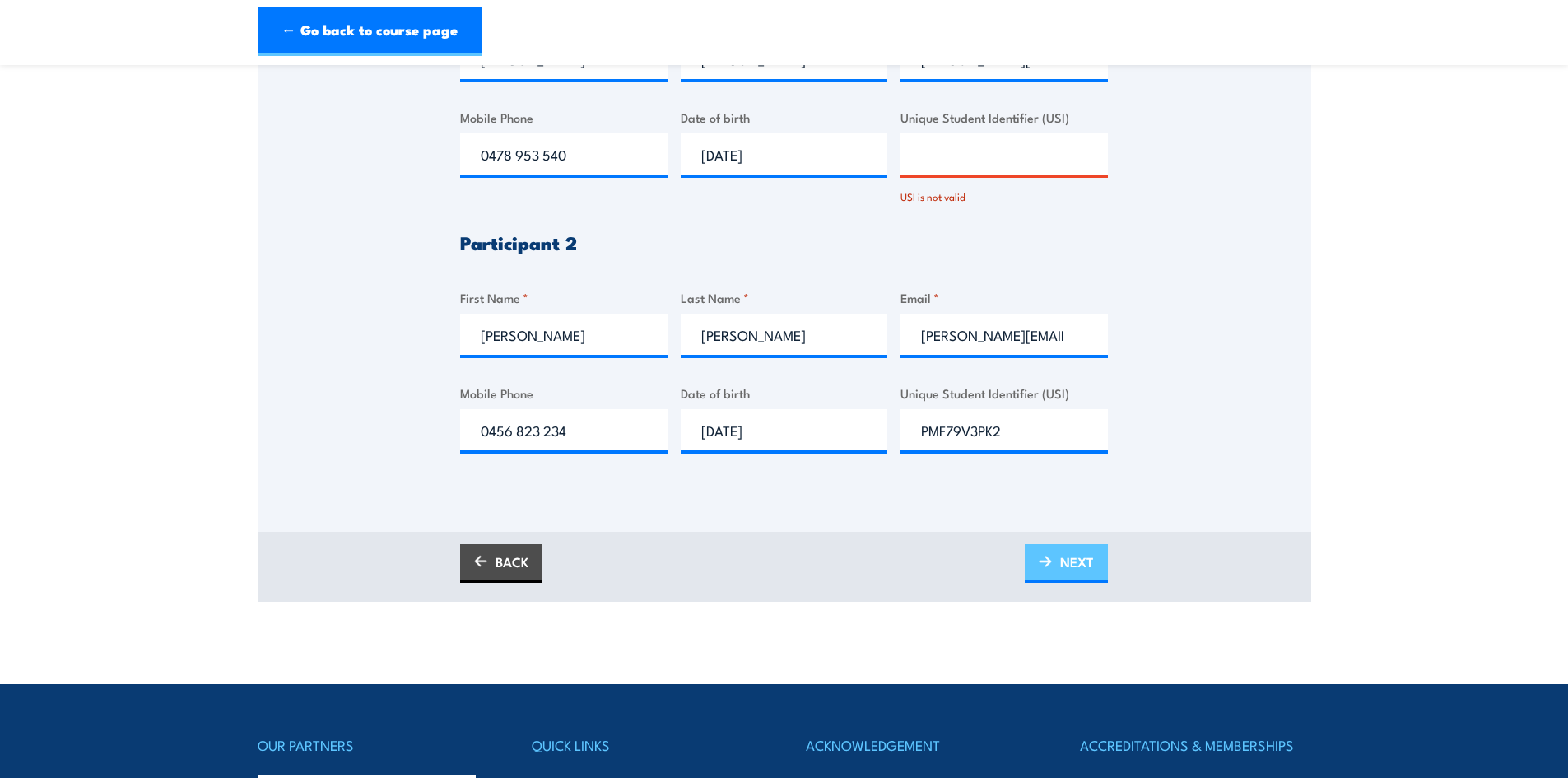
click at [1039, 563] on img at bounding box center [1045, 561] width 13 height 12
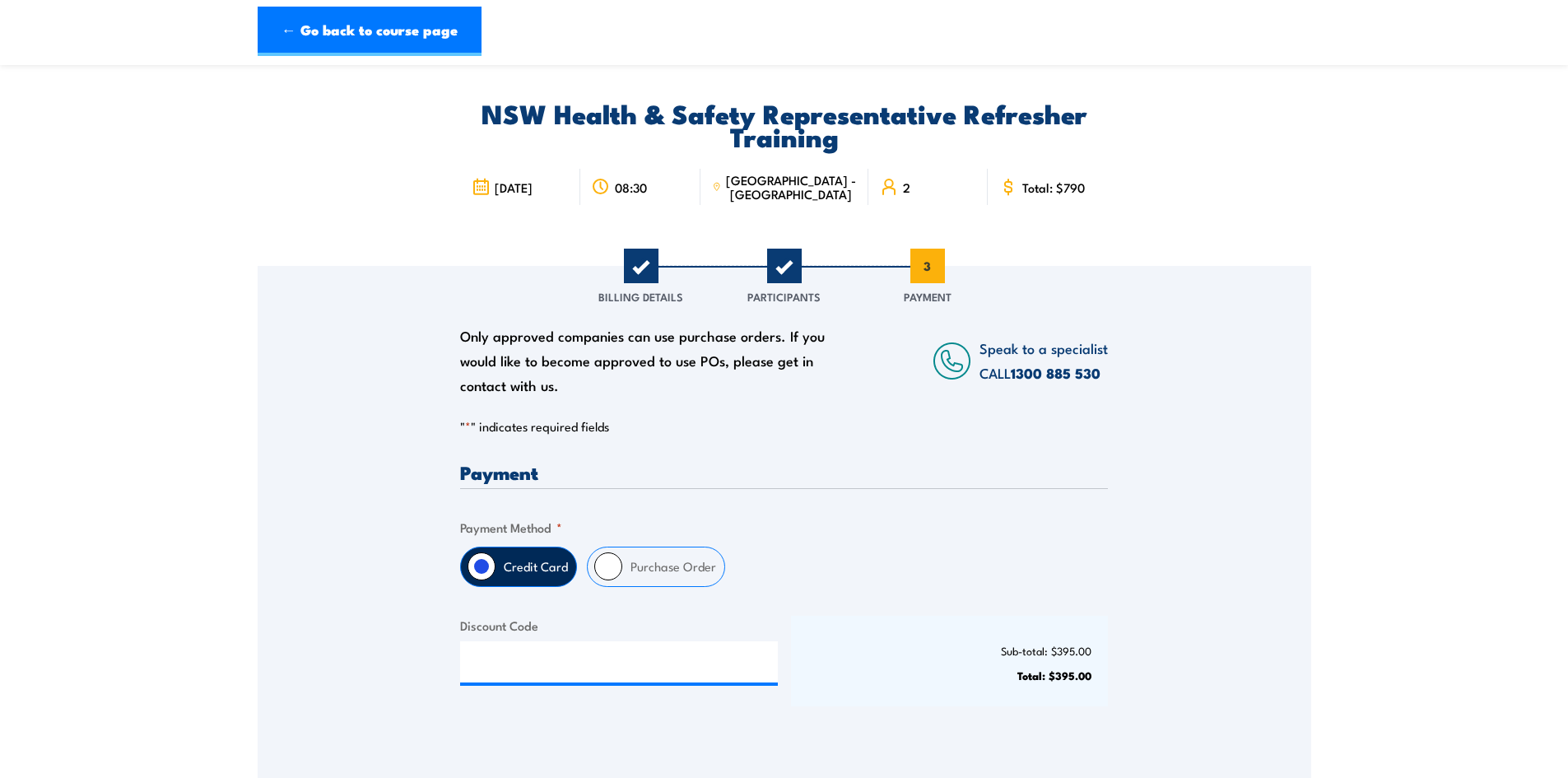
scroll to position [82, 0]
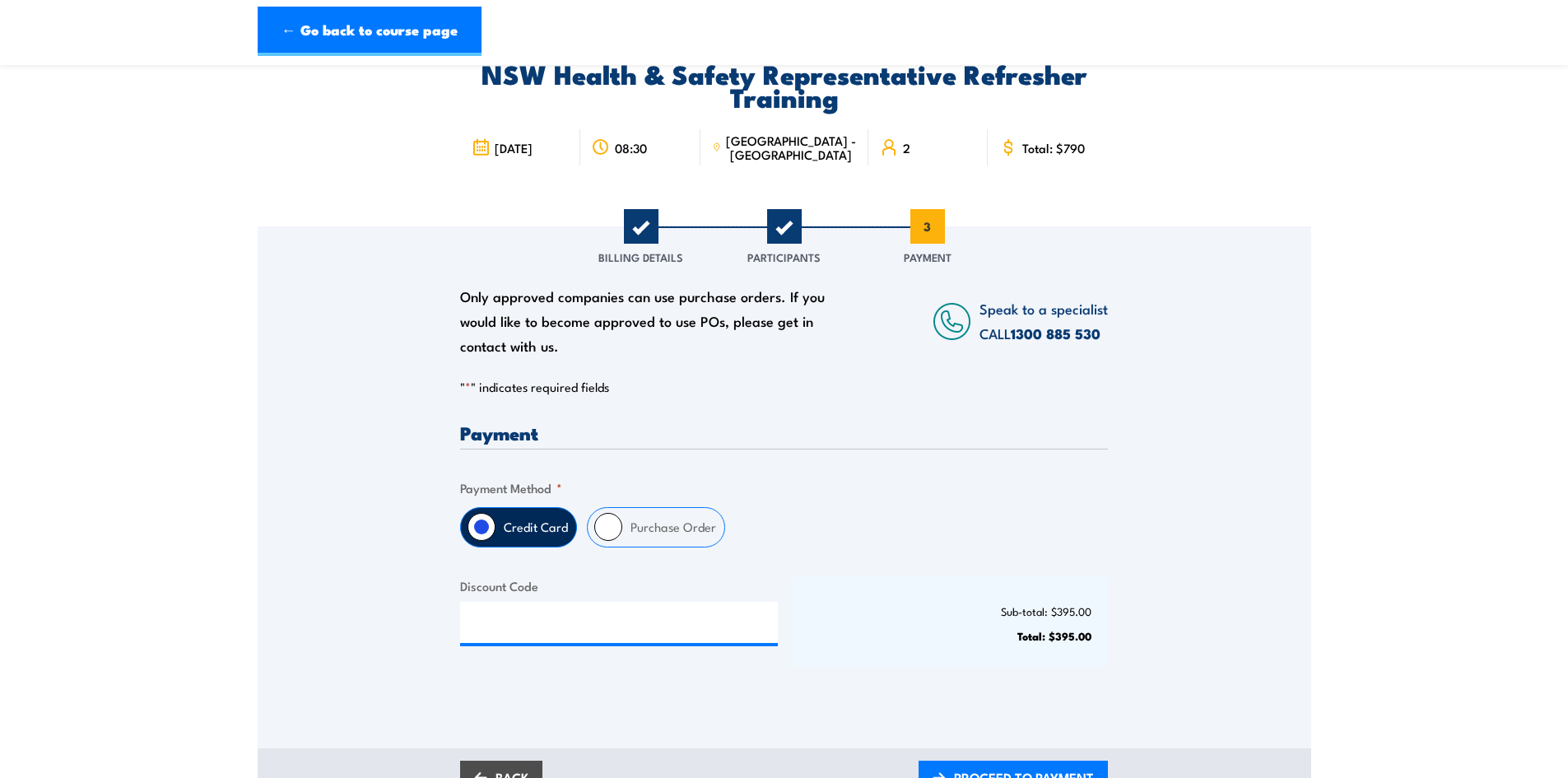
click at [609, 524] on input "Purchase Order" at bounding box center [607, 526] width 28 height 28
radio input "true"
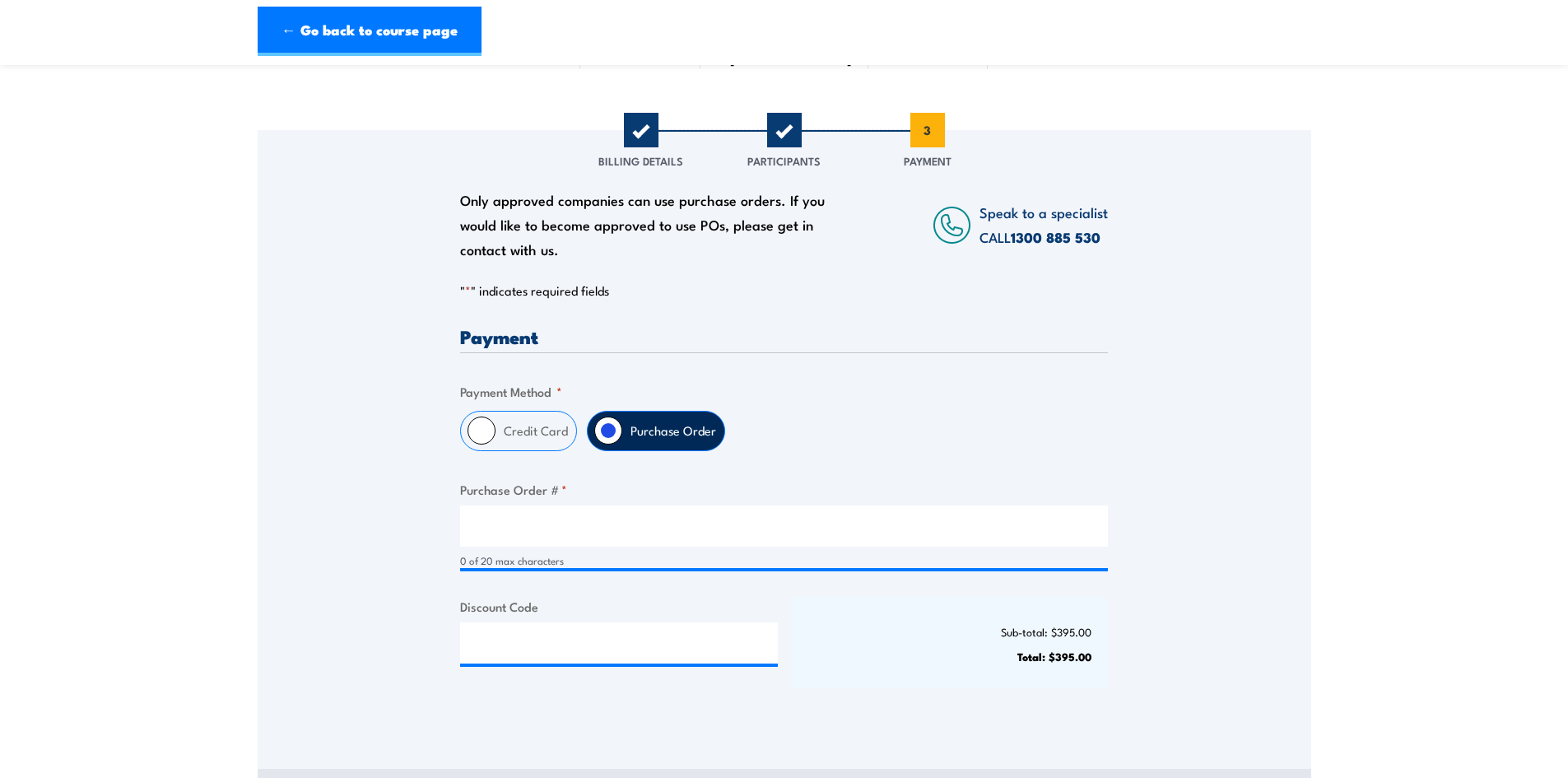
scroll to position [330, 0]
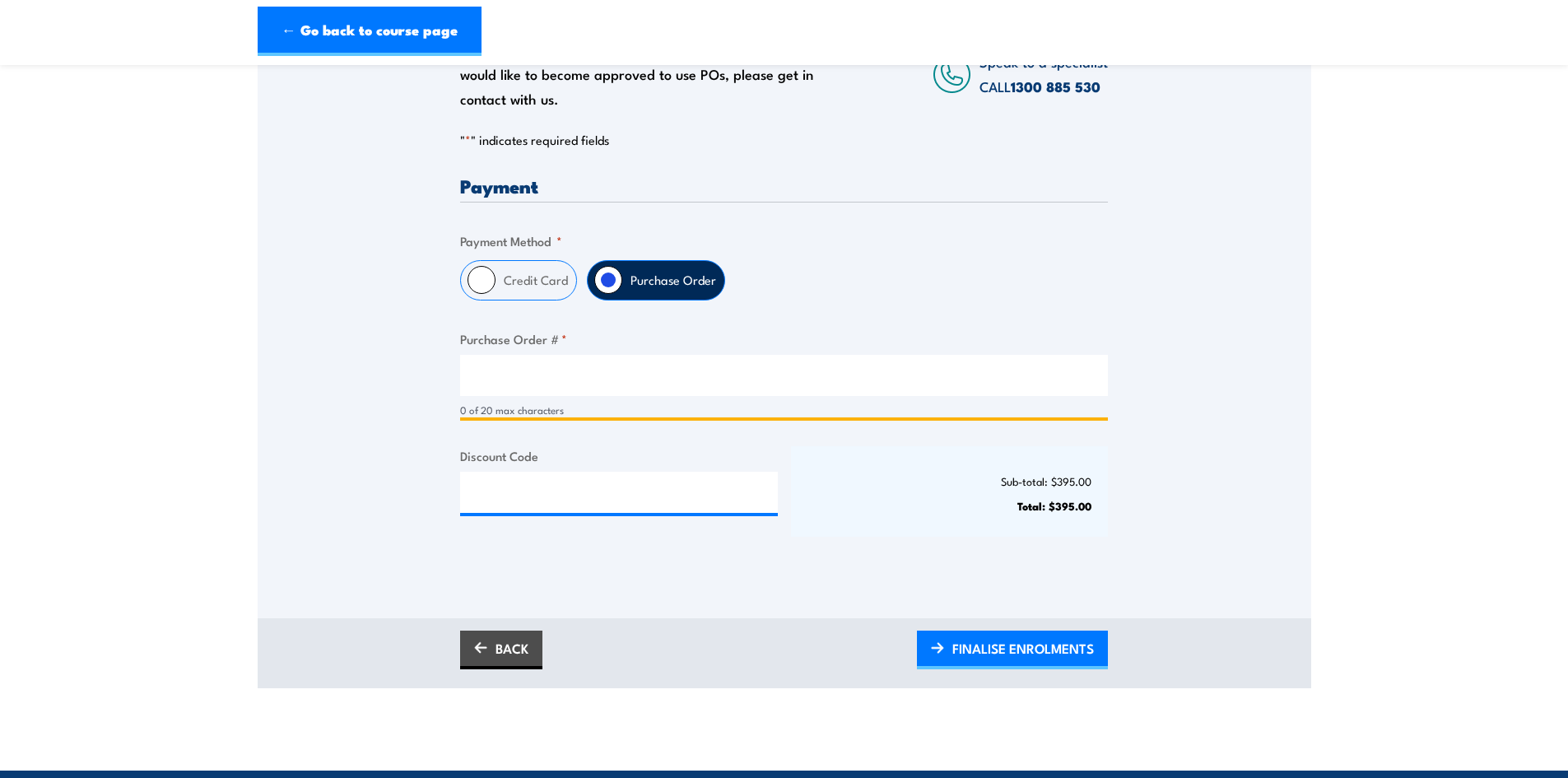
click at [625, 382] on input "Purchase Order # *" at bounding box center [784, 375] width 648 height 41
paste input "4701195593"
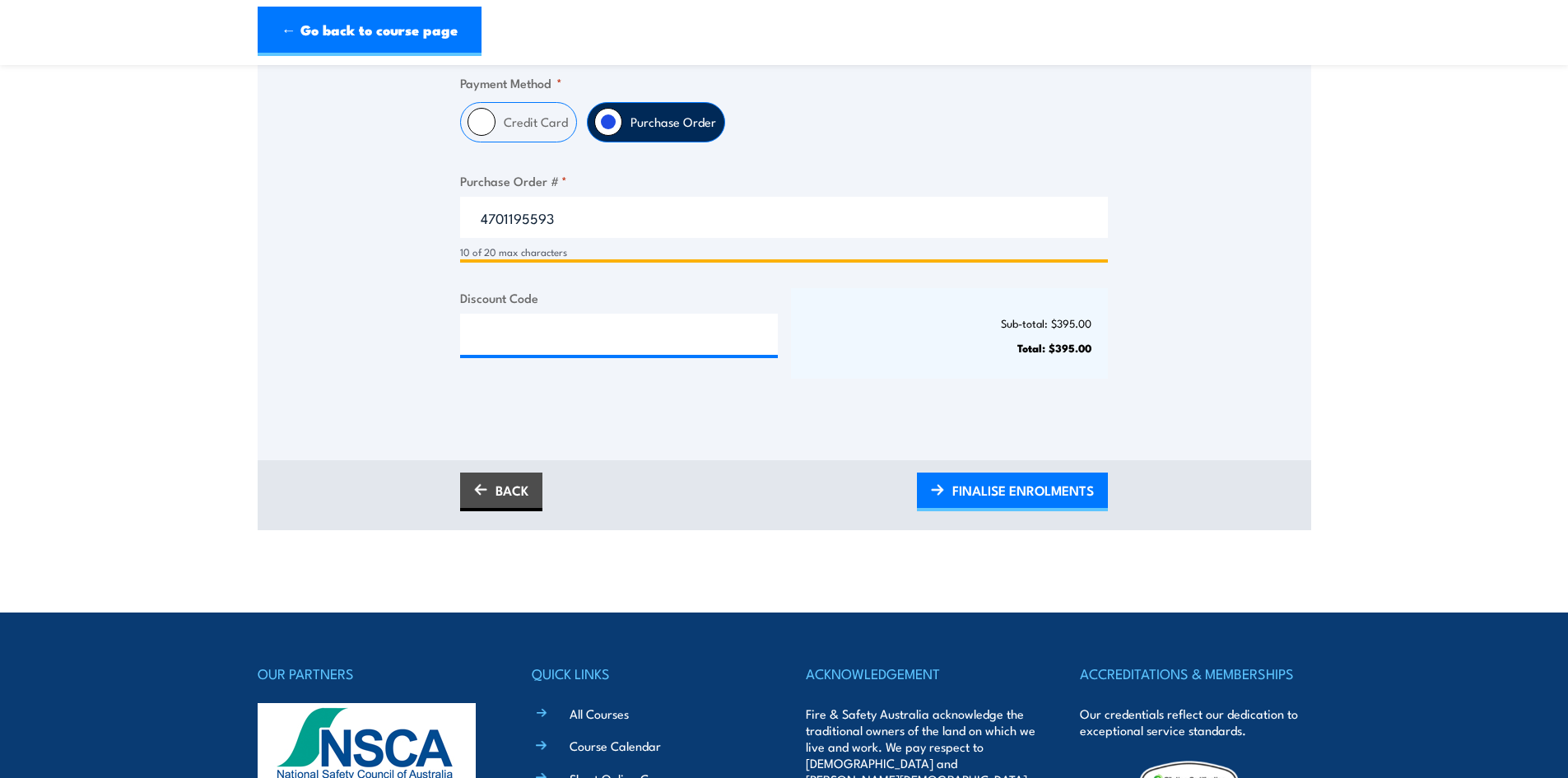
scroll to position [494, 0]
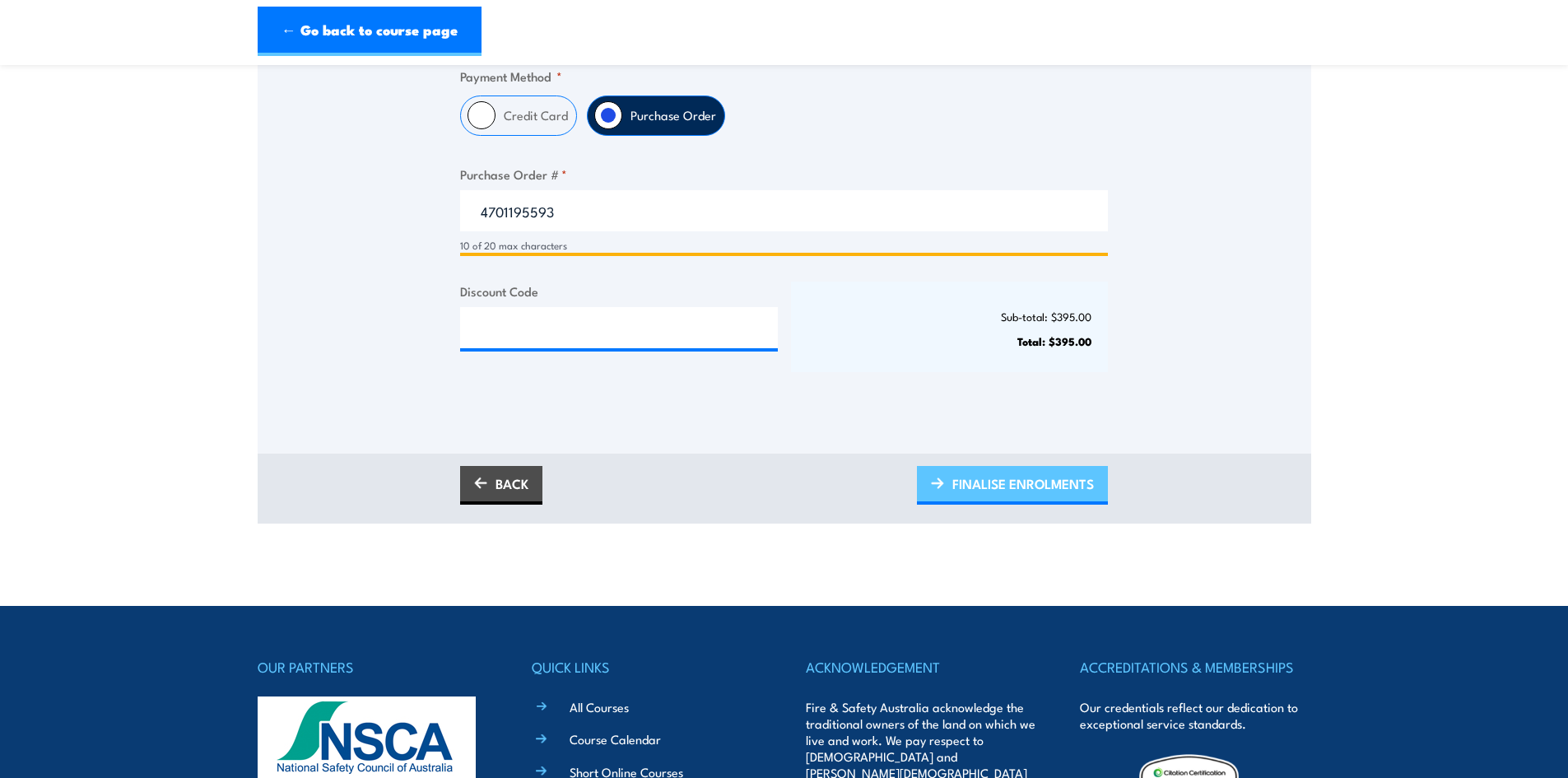
type input "4701195593"
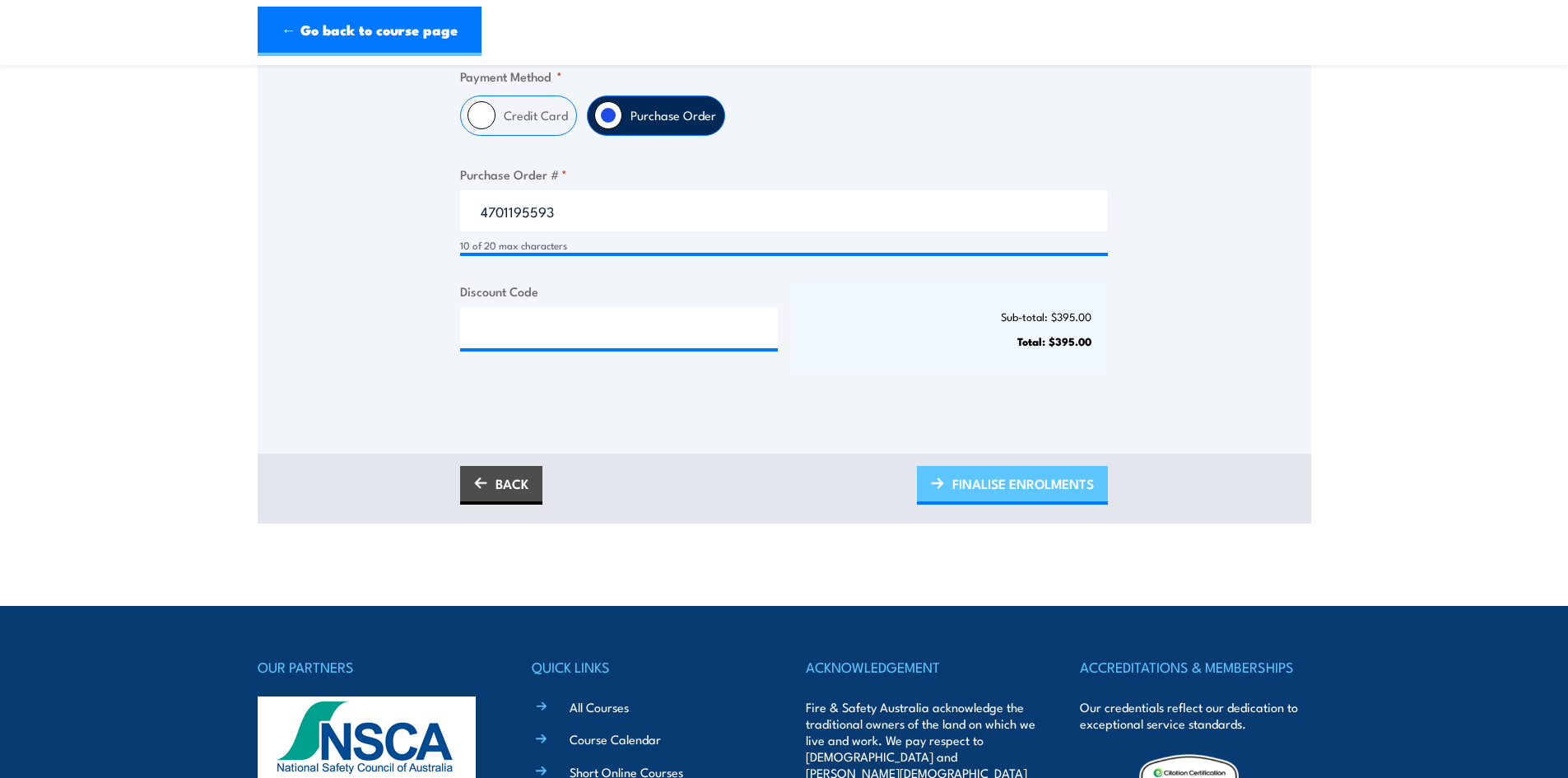
click at [1041, 487] on span "FINALISE ENROLMENTS" at bounding box center [1023, 484] width 142 height 44
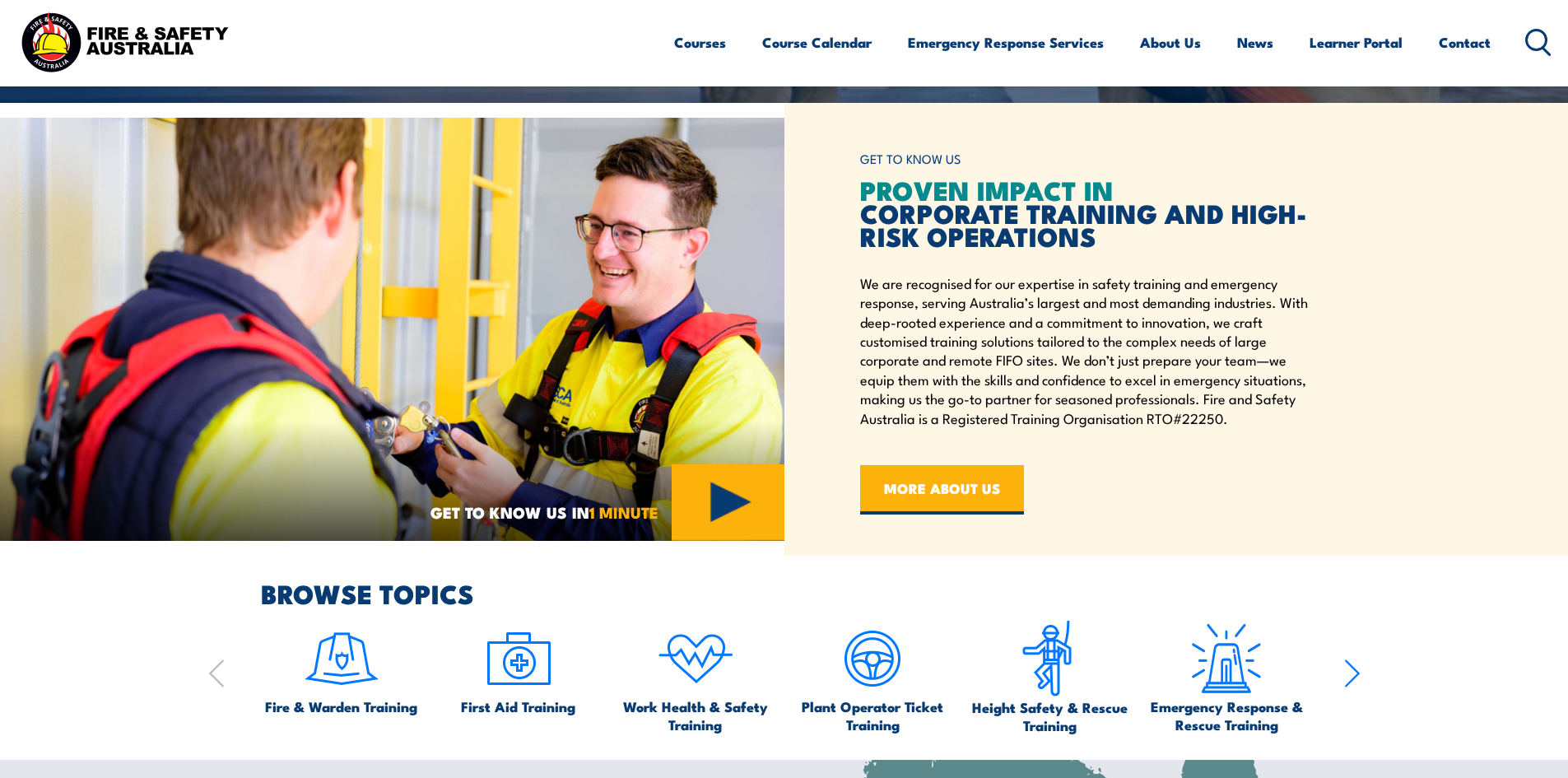
scroll to position [824, 0]
